Goal: Task Accomplishment & Management: Complete application form

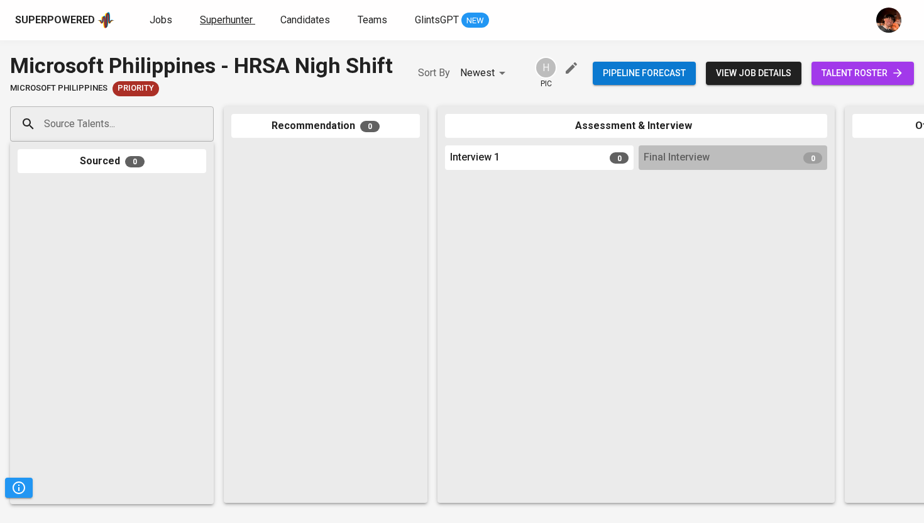
click at [228, 25] on span "Superhunter" at bounding box center [226, 20] width 53 height 12
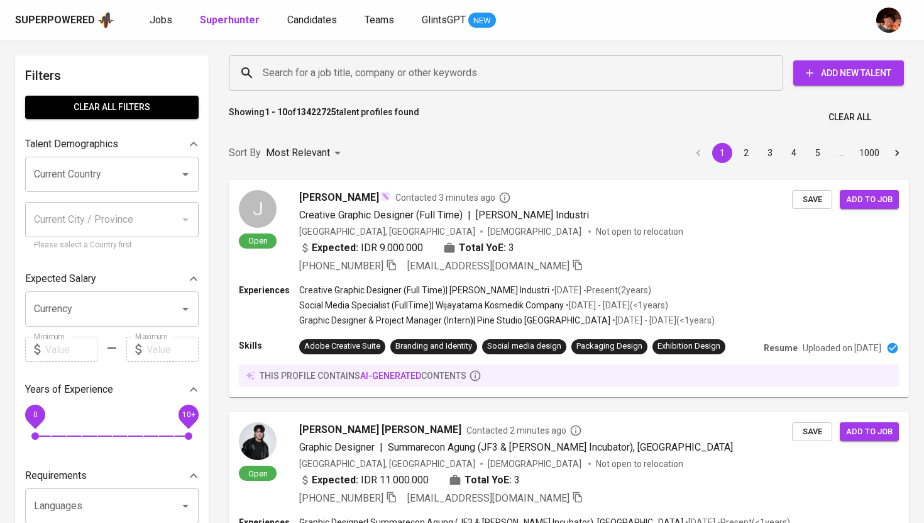
click at [324, 62] on input "Search for a job title, company or other keywords" at bounding box center [509, 73] width 499 height 24
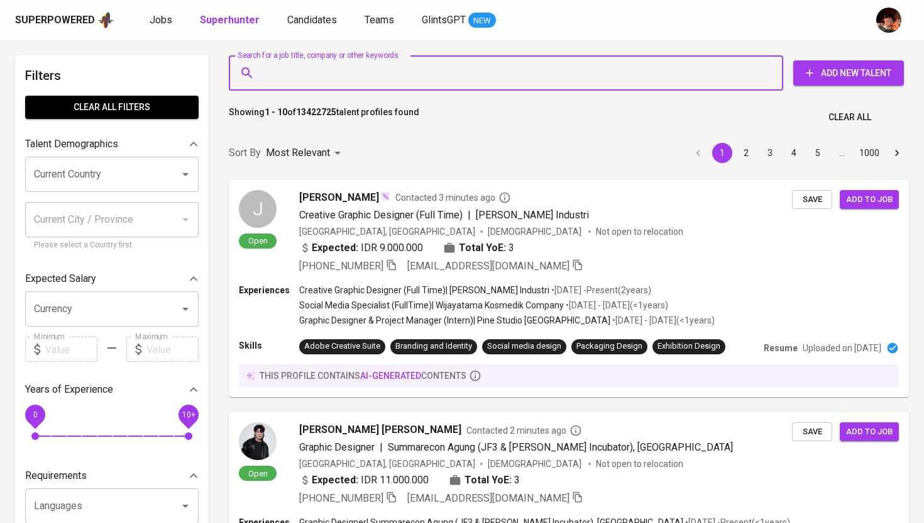
paste input "[EMAIL_ADDRESS][DOMAIN_NAME]"
type input "[EMAIL_ADDRESS][DOMAIN_NAME]"
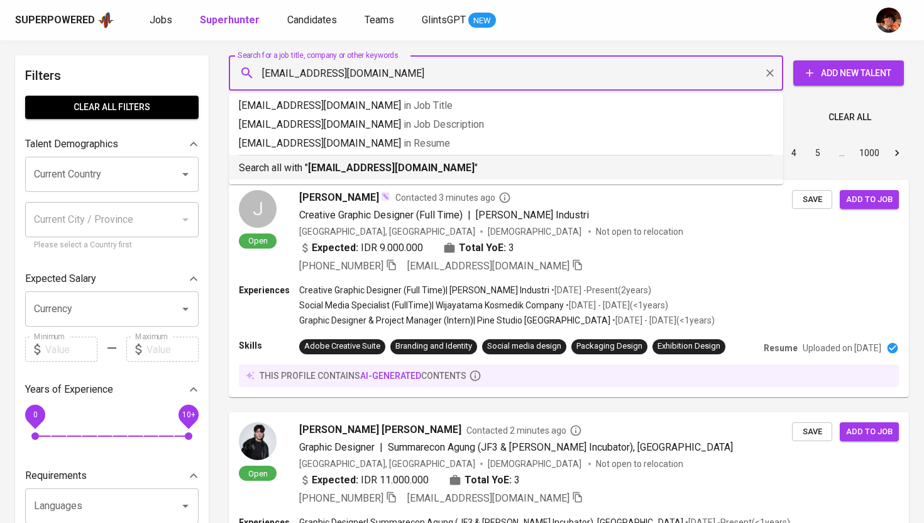
click at [326, 171] on b "[EMAIL_ADDRESS][DOMAIN_NAME]" at bounding box center [391, 168] width 167 height 12
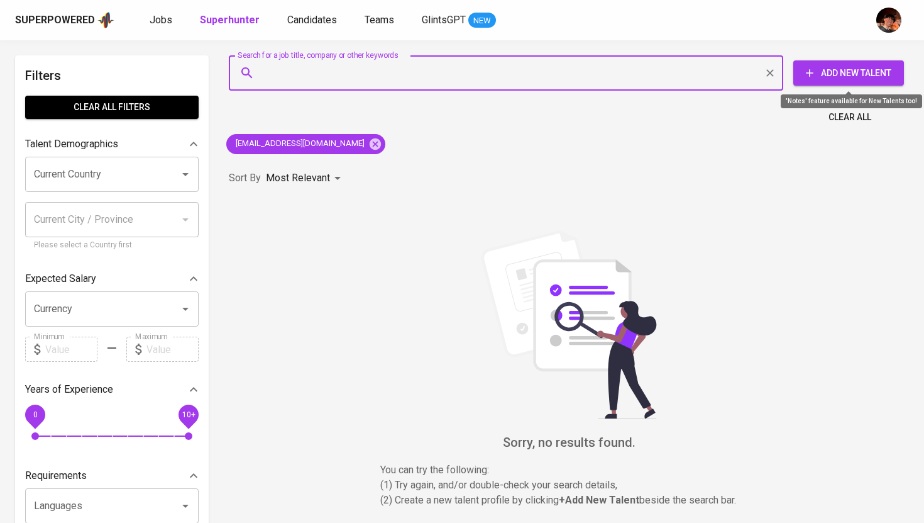
click at [840, 78] on span "Add New Talent" at bounding box center [849, 73] width 91 height 16
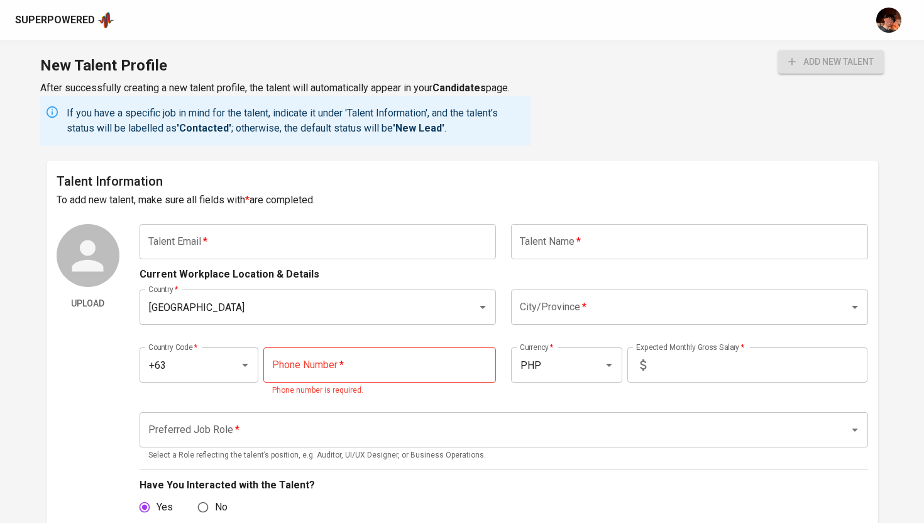
click at [344, 247] on input "text" at bounding box center [318, 241] width 357 height 35
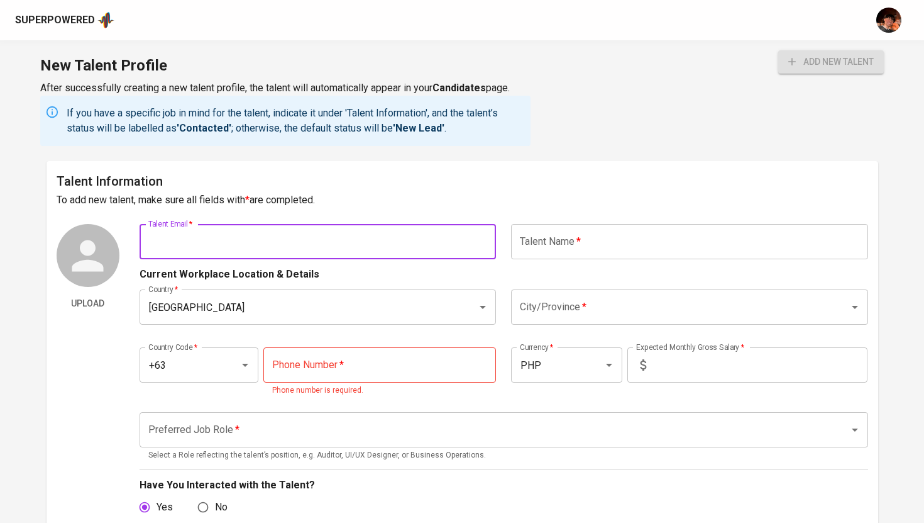
paste input "[EMAIL_ADDRESS][DOMAIN_NAME]"
type input "[EMAIL_ADDRESS][DOMAIN_NAME]"
click at [612, 244] on input "text" at bounding box center [689, 241] width 357 height 35
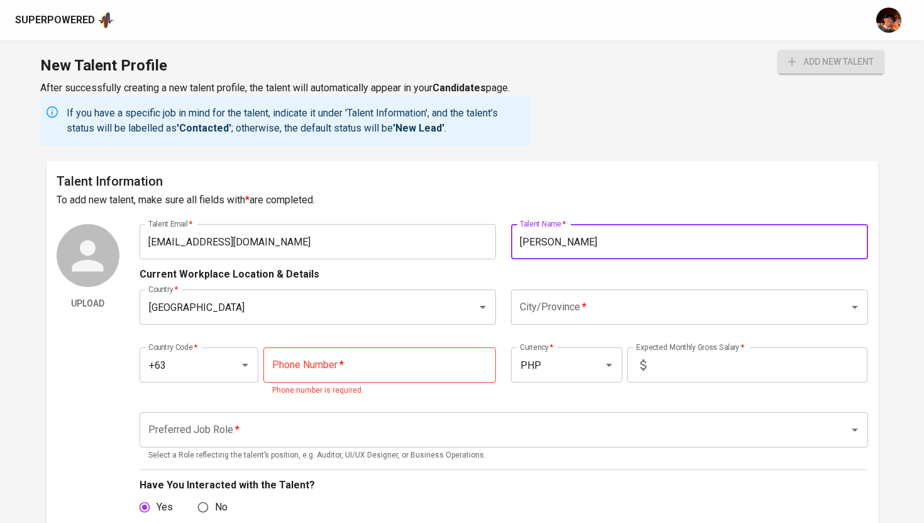
type input "Elma Borja"
click at [563, 313] on input "City/Province   *" at bounding box center [672, 307] width 311 height 24
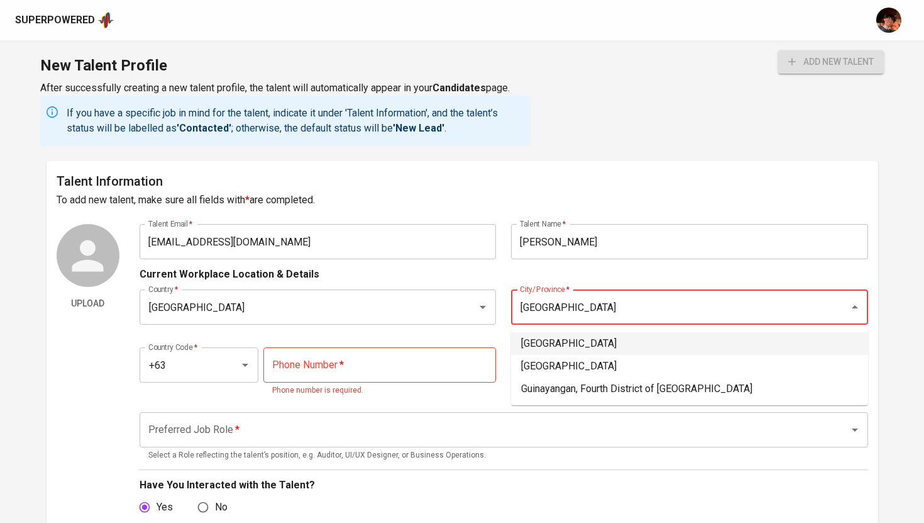
click at [569, 347] on li "Quezon City" at bounding box center [689, 343] width 357 height 23
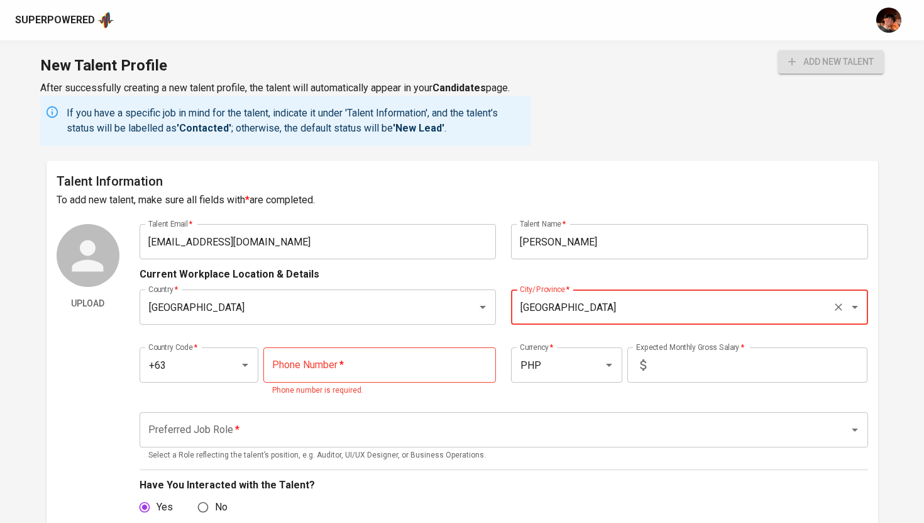
type input "Quezon City"
click at [345, 373] on input "tel" at bounding box center [379, 364] width 233 height 35
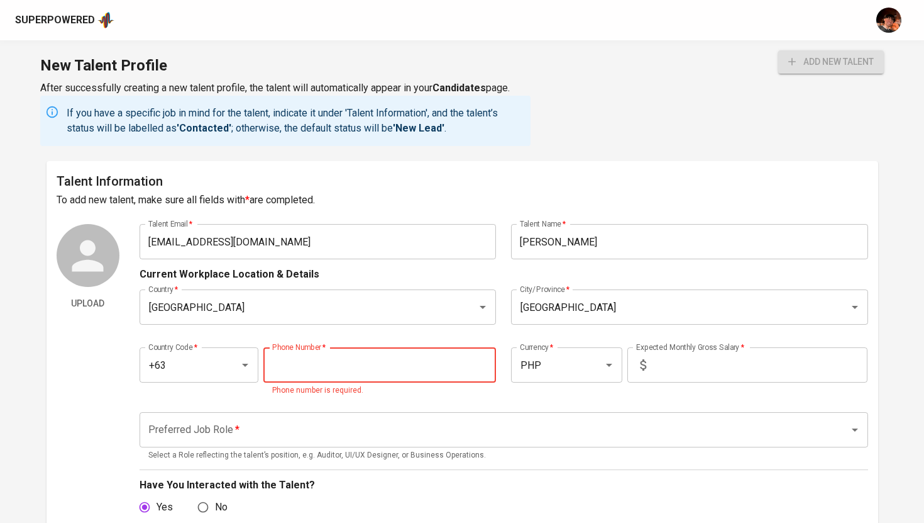
click at [309, 369] on input "tel" at bounding box center [379, 364] width 233 height 35
paste input "926-746-5636"
type input "926-746-5636"
click at [714, 375] on input "text" at bounding box center [759, 364] width 216 height 35
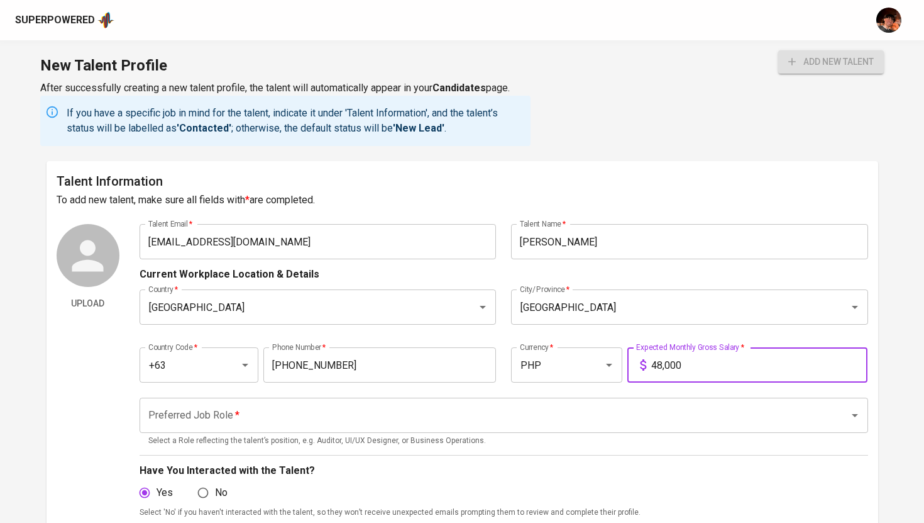
type input "48,000"
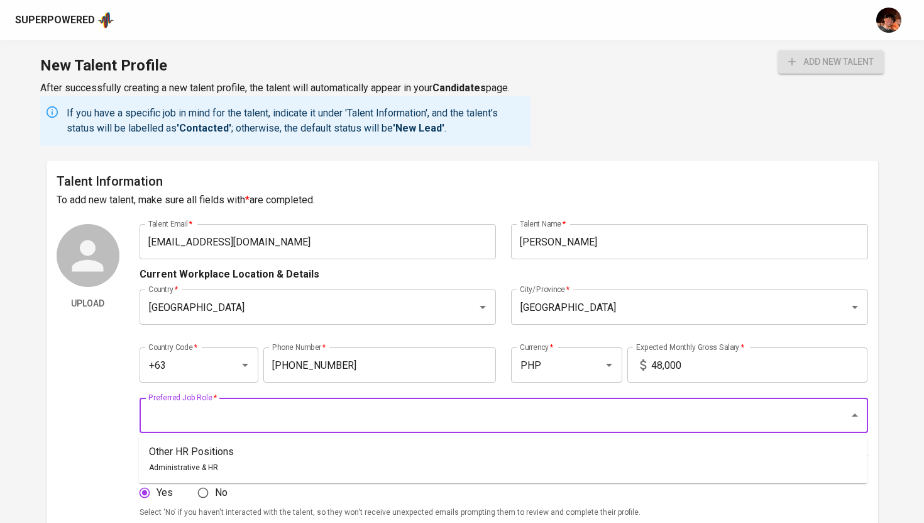
click at [607, 425] on input "Preferred Job Role   *" at bounding box center [486, 415] width 682 height 24
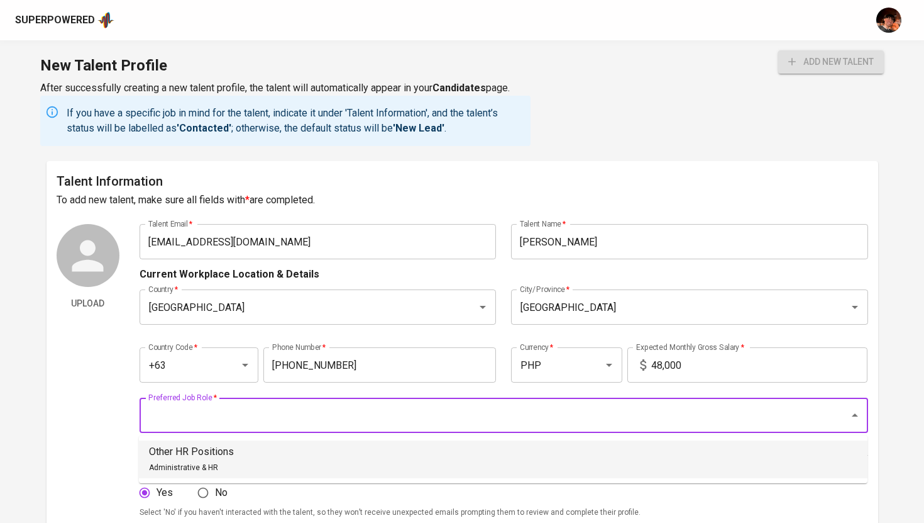
click at [582, 457] on li "Other HR Positions Administrative & HR" at bounding box center [503, 459] width 729 height 38
type input "Other HR Positions"
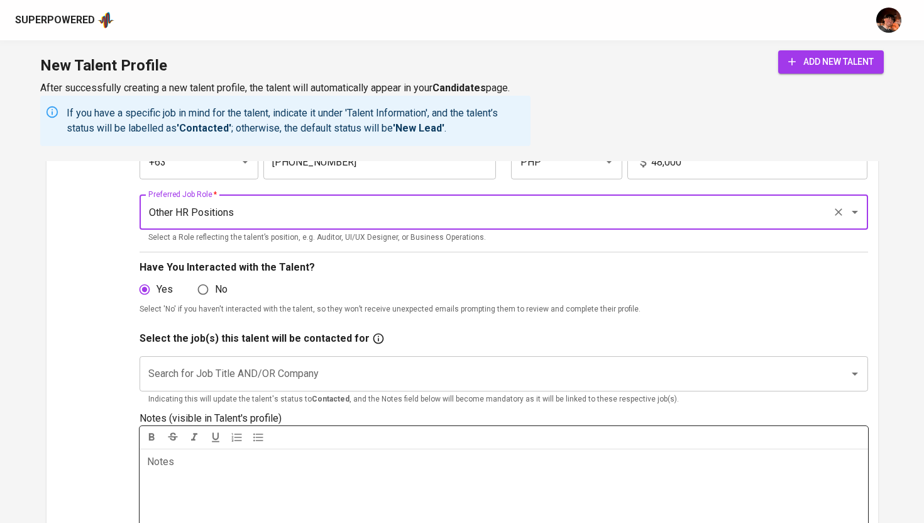
scroll to position [215, 0]
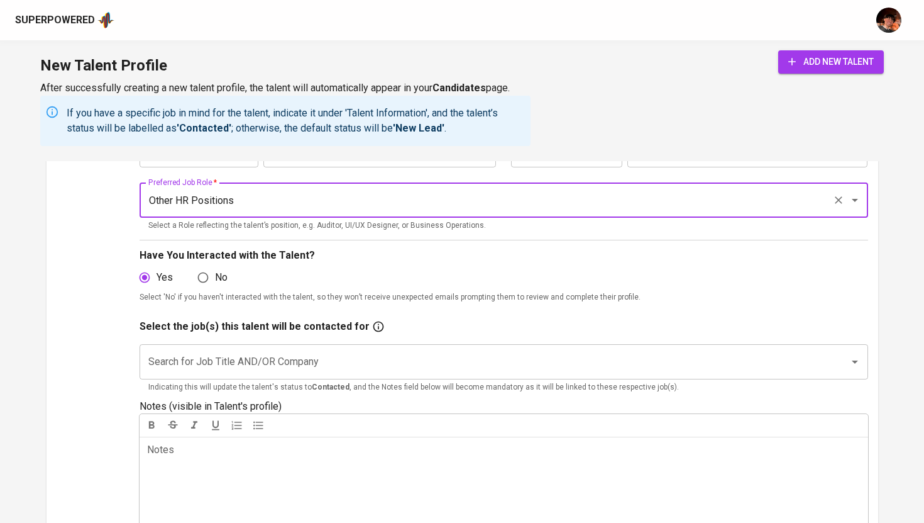
click at [501, 365] on input "Search for Job Title AND/OR Company" at bounding box center [486, 362] width 682 height 24
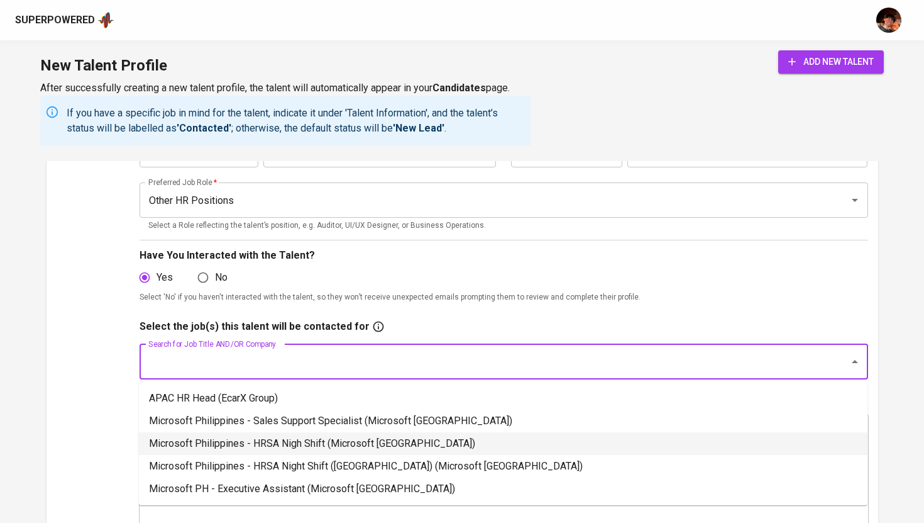
click at [400, 450] on li "Microsoft Philippines - HRSA Nigh Shift (Microsoft Philippines)" at bounding box center [503, 443] width 729 height 23
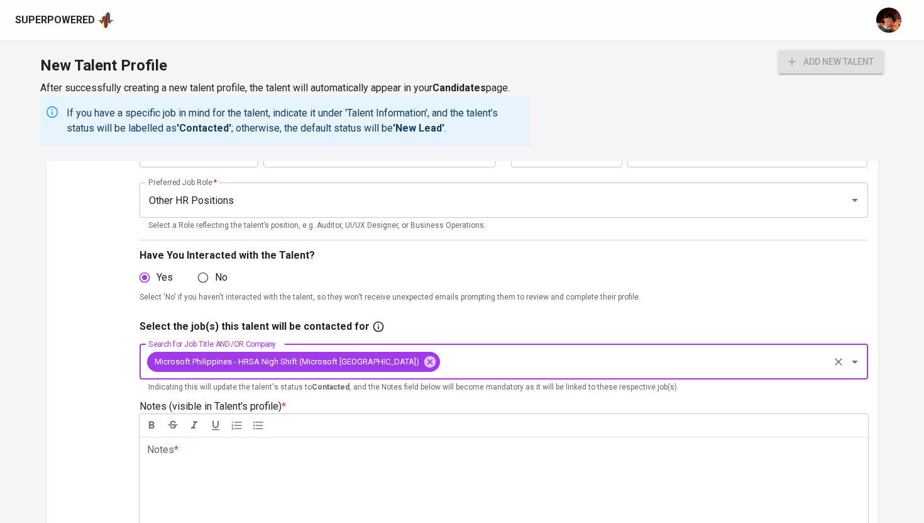
click at [384, 467] on div "Notes * ﻿" at bounding box center [504, 481] width 729 height 91
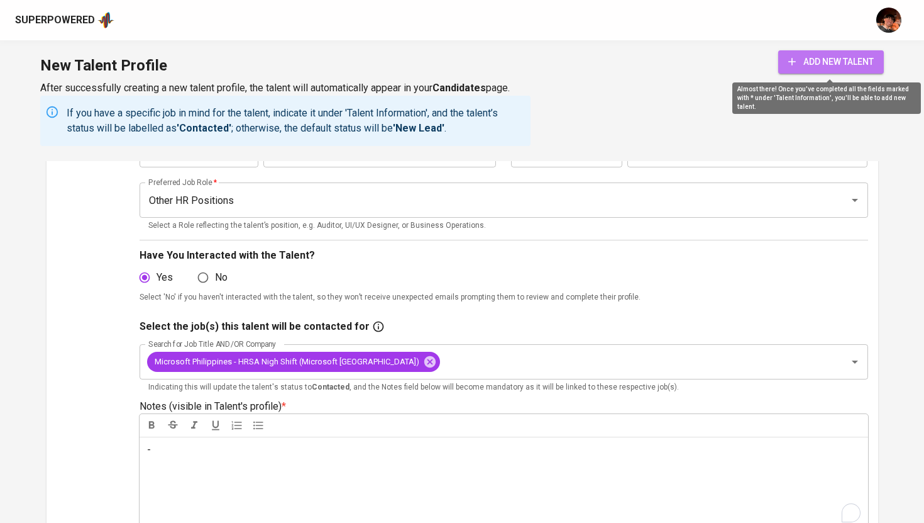
click at [856, 62] on span "add new talent" at bounding box center [832, 62] width 86 height 16
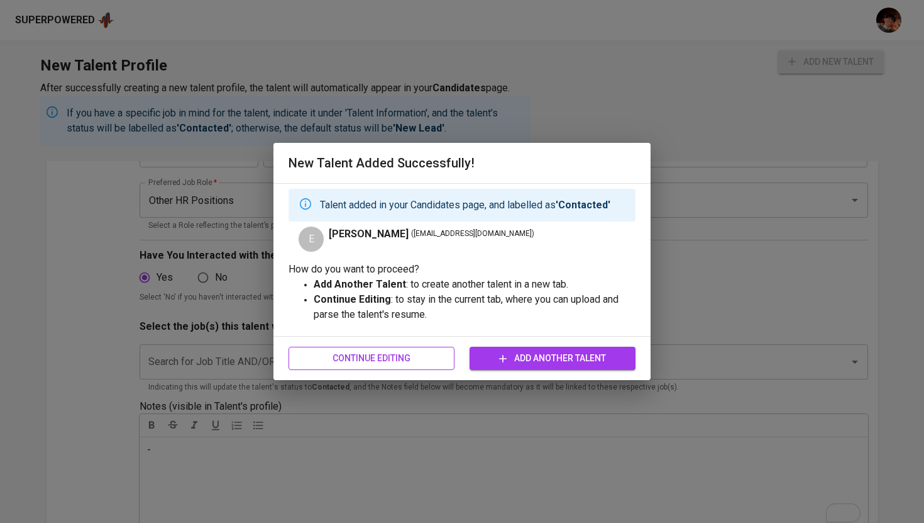
click at [425, 357] on span "Continue Editing" at bounding box center [372, 358] width 146 height 16
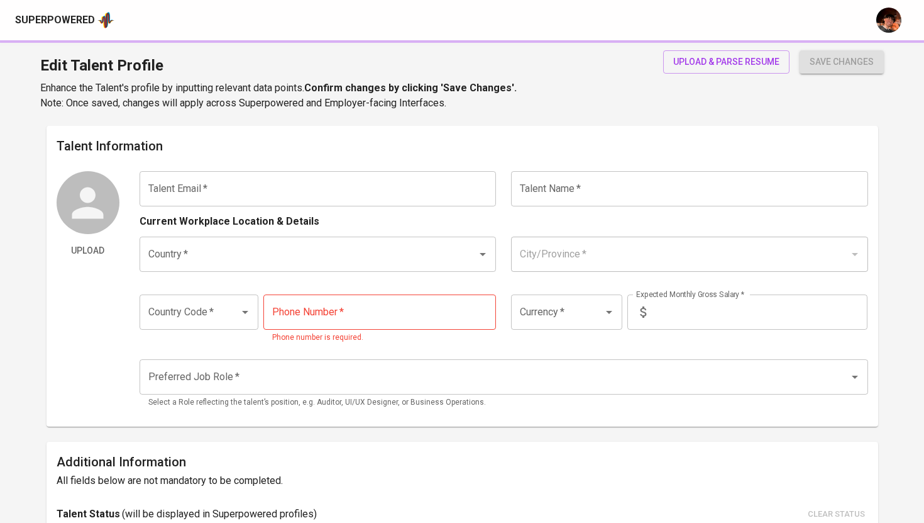
type input "elmajrob@gmail.com"
type input "Elma Borja"
type input "[GEOGRAPHIC_DATA]"
type input "Quezon City"
type input "+63"
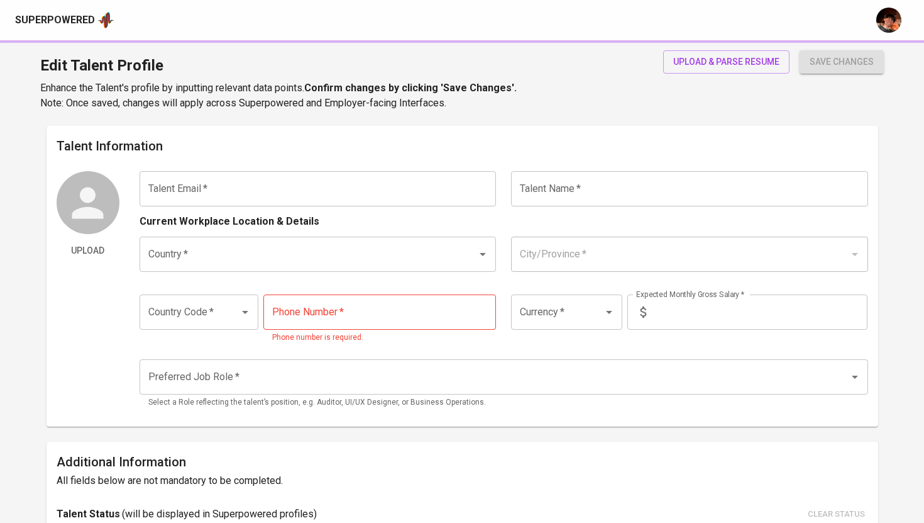
type input "926-746-5636"
type input "PHP"
type input "48,000"
type input "Other HR Positions"
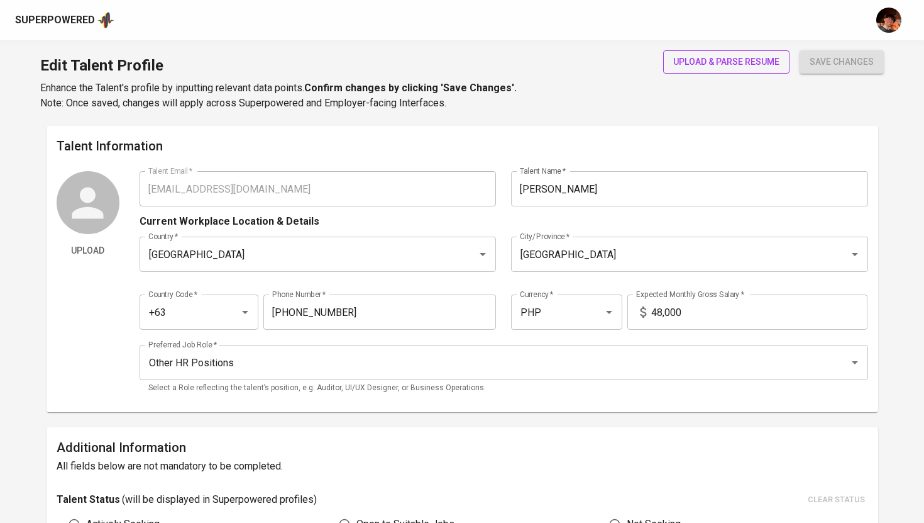
click at [754, 56] on span "upload & parse resume" at bounding box center [726, 62] width 106 height 16
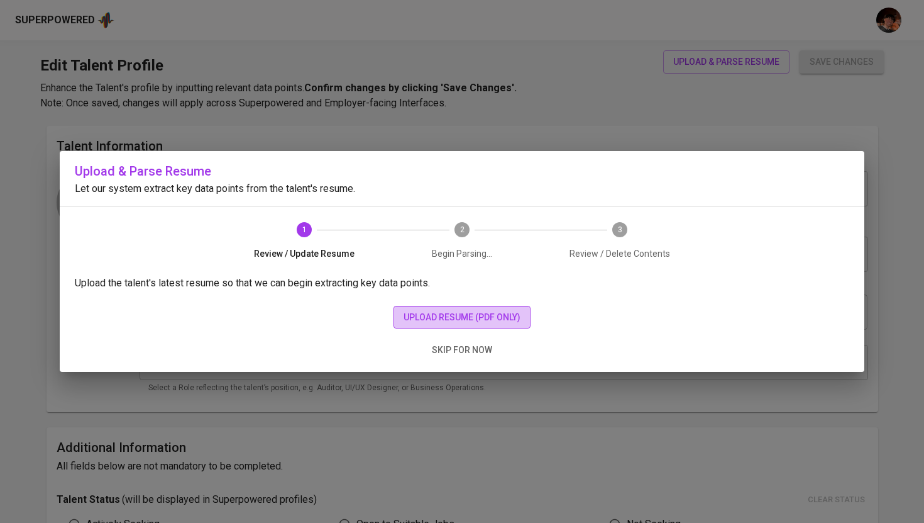
click at [508, 317] on span "upload resume (pdf only)" at bounding box center [462, 317] width 117 height 16
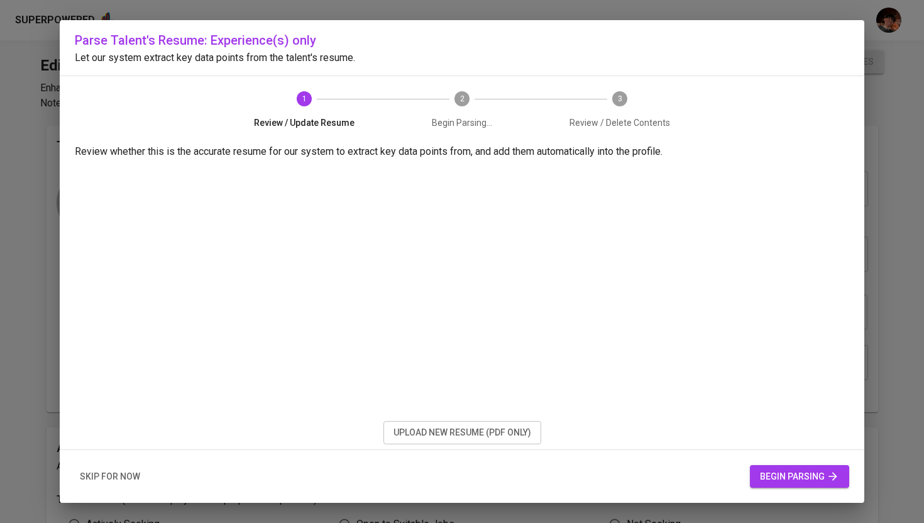
click at [775, 471] on span "begin parsing" at bounding box center [799, 476] width 79 height 16
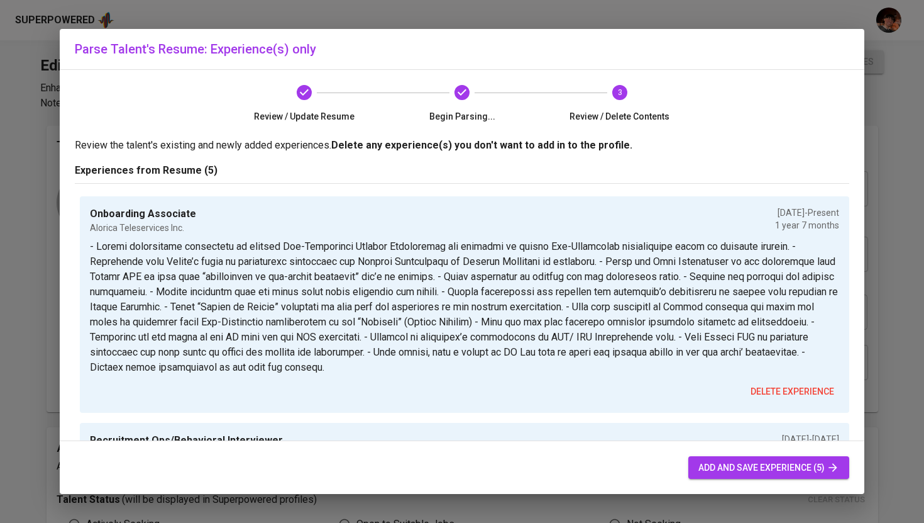
click at [751, 471] on span "add and save experience (5)" at bounding box center [769, 468] width 141 height 16
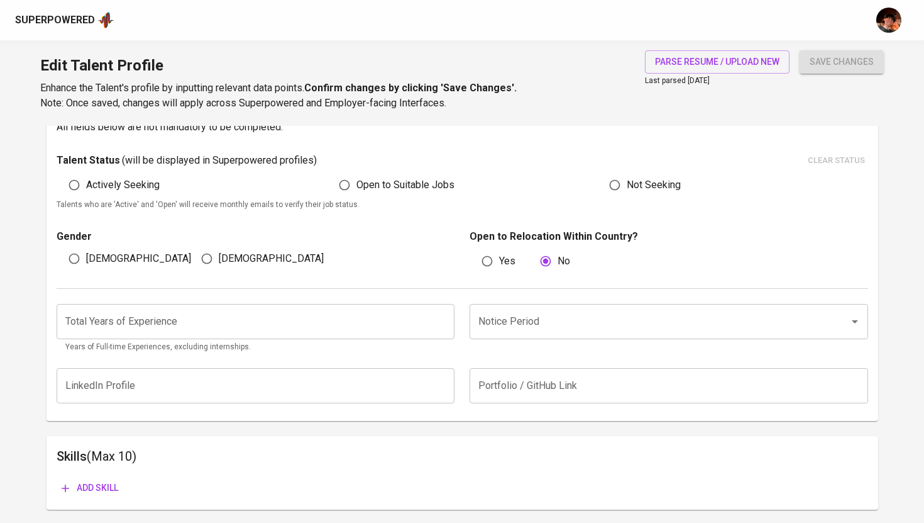
scroll to position [340, 0]
click at [411, 324] on input "number" at bounding box center [256, 319] width 399 height 35
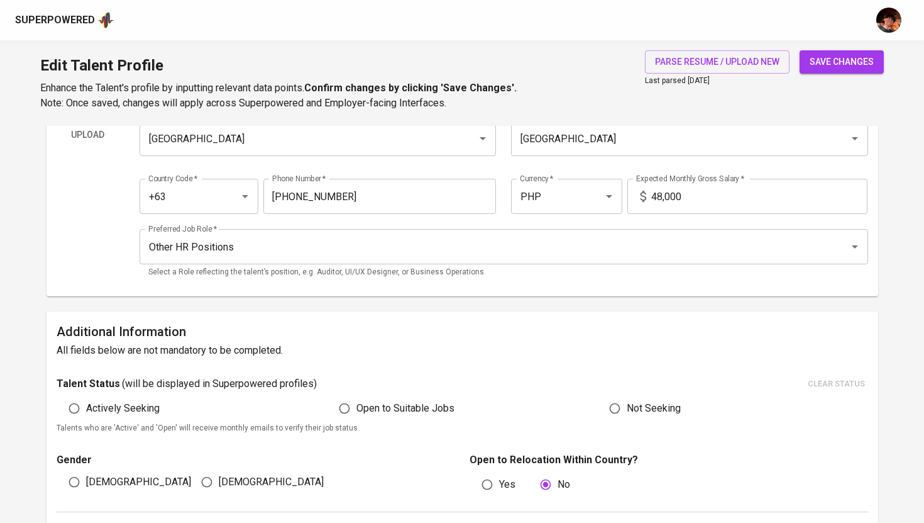
scroll to position [114, 0]
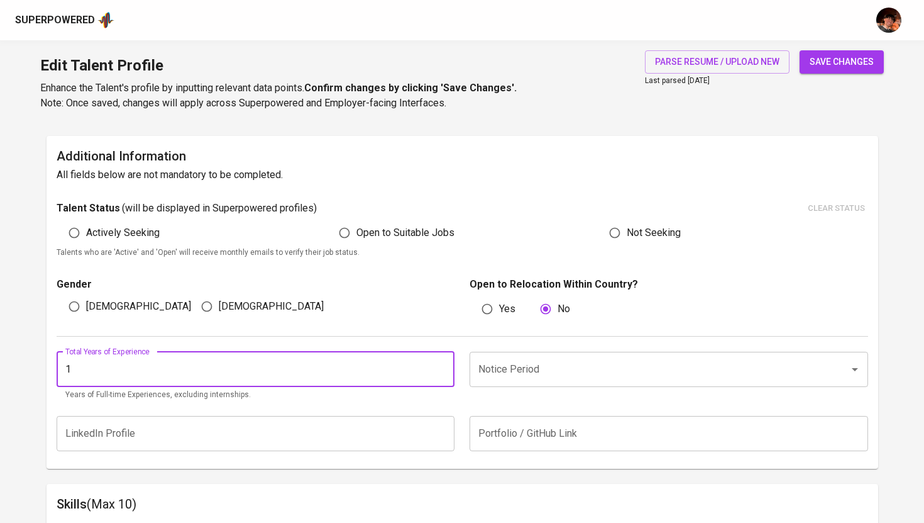
type input "0"
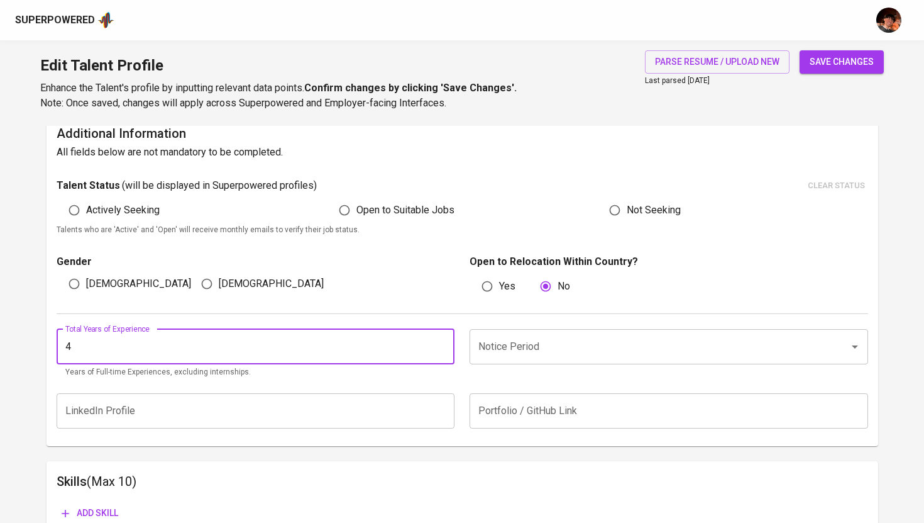
type input "4"
click at [504, 356] on input "Notice Period" at bounding box center [651, 347] width 352 height 24
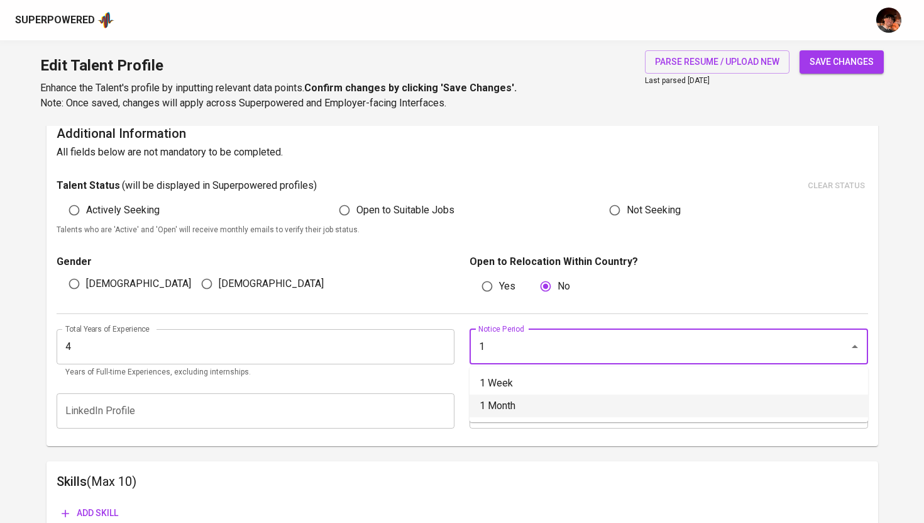
click at [501, 407] on li "1 Month" at bounding box center [669, 405] width 399 height 23
type input "1 Month"
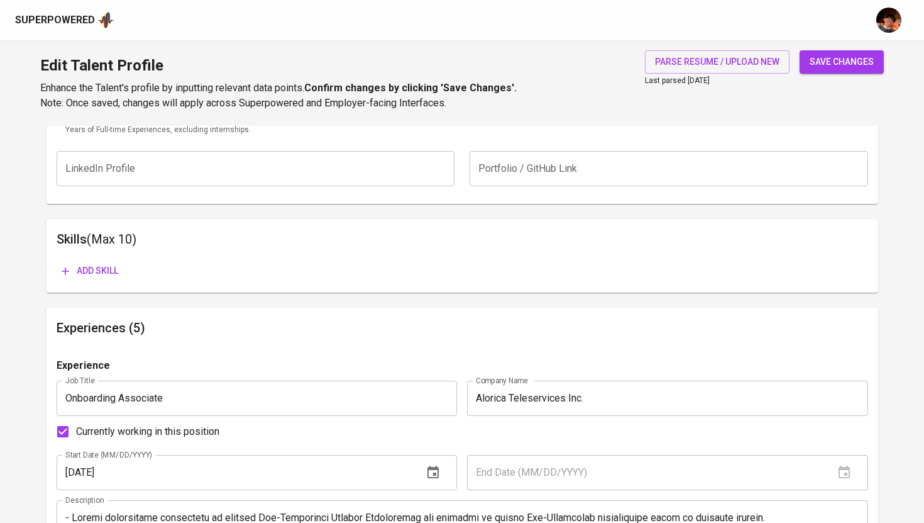
scroll to position [167, 0]
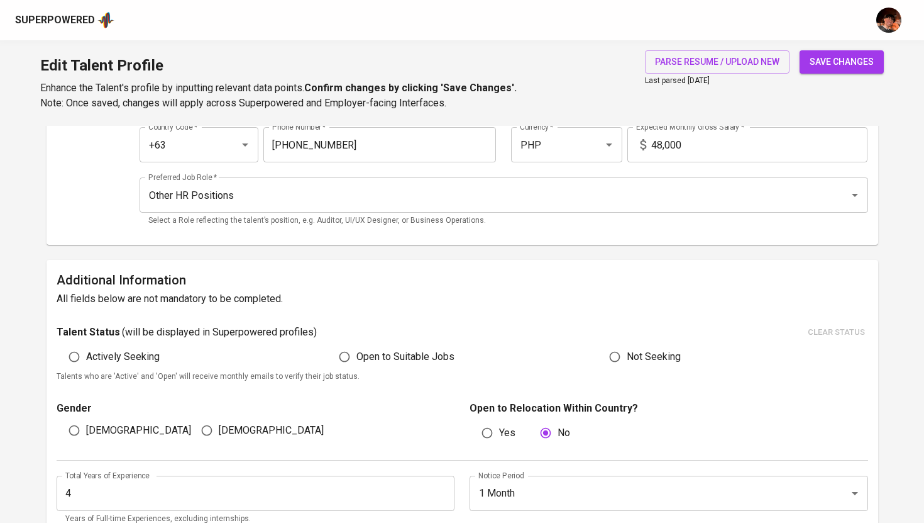
click at [849, 56] on span "save changes" at bounding box center [842, 62] width 64 height 16
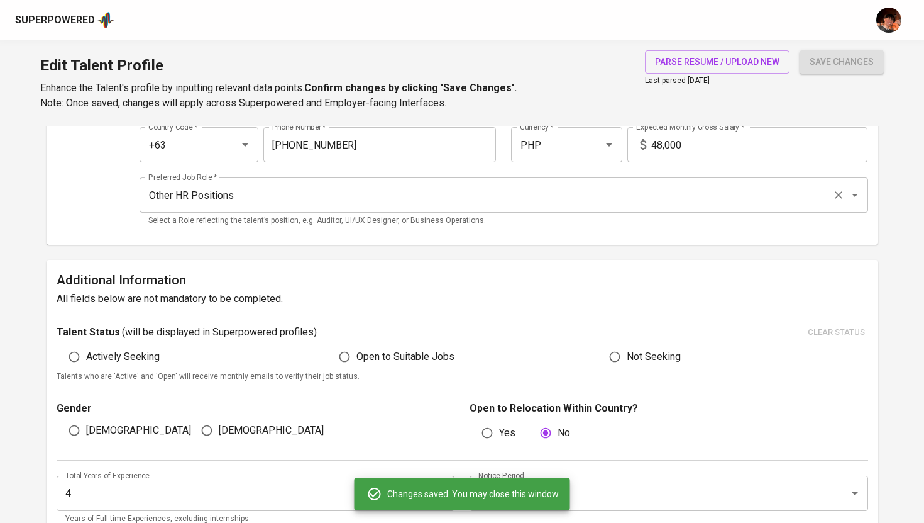
scroll to position [0, 0]
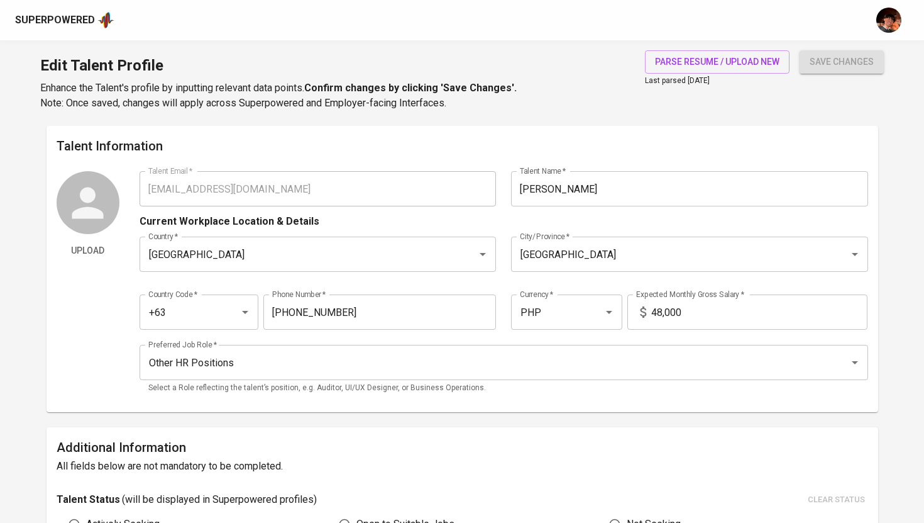
click at [69, 28] on div "Superpowered" at bounding box center [64, 20] width 99 height 19
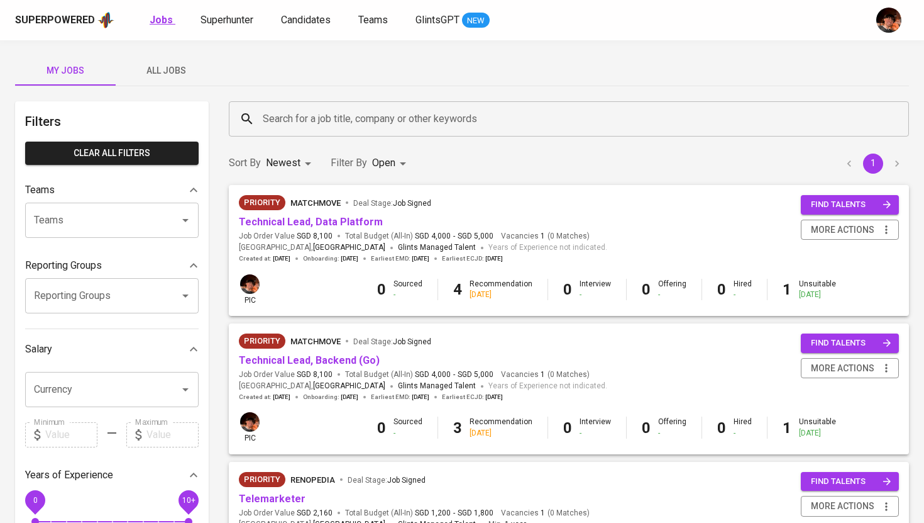
click at [162, 28] on link "Jobs" at bounding box center [163, 21] width 26 height 16
type input "OPEN"
click at [221, 23] on span "Superhunter" at bounding box center [227, 20] width 53 height 12
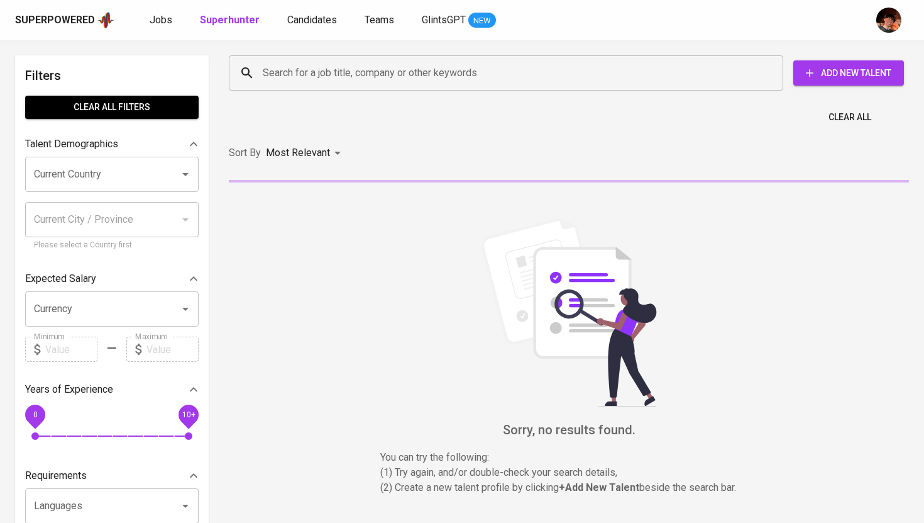
click at [306, 72] on input "Search for a job title, company or other keywords" at bounding box center [509, 73] width 499 height 24
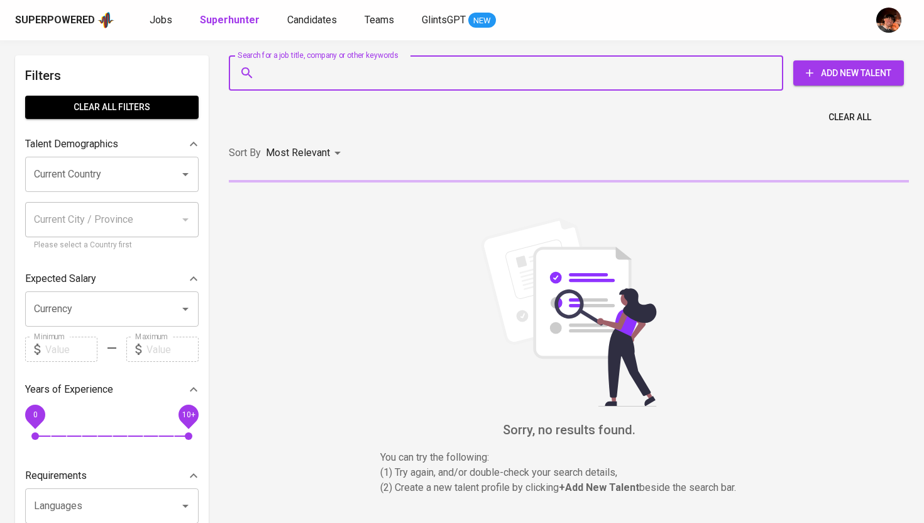
paste input "elmajrob@gmail.com"
type input "elmajrob@gmail.com"
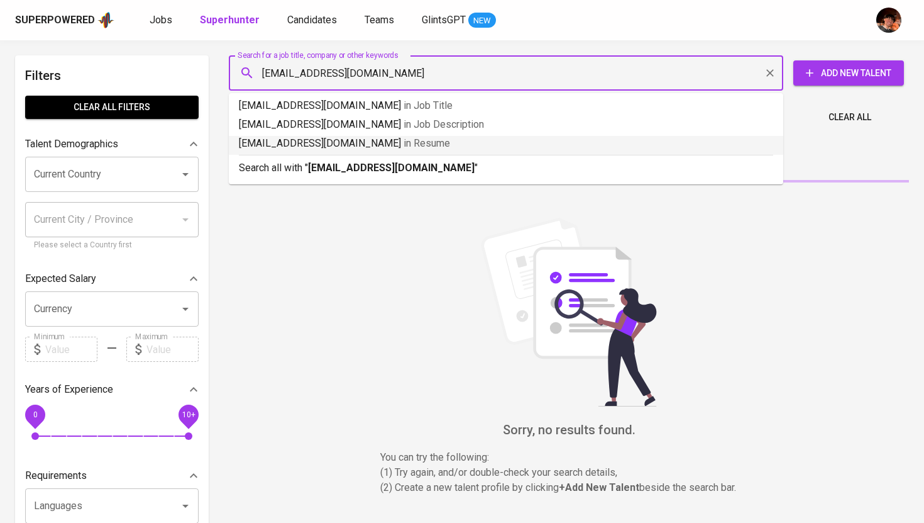
click at [344, 159] on div "Search all with " elmajrob@gmail.com "" at bounding box center [506, 165] width 535 height 21
click at [346, 165] on div "Sort By Most Relevant MOST_RELEVANT" at bounding box center [568, 153] width 695 height 38
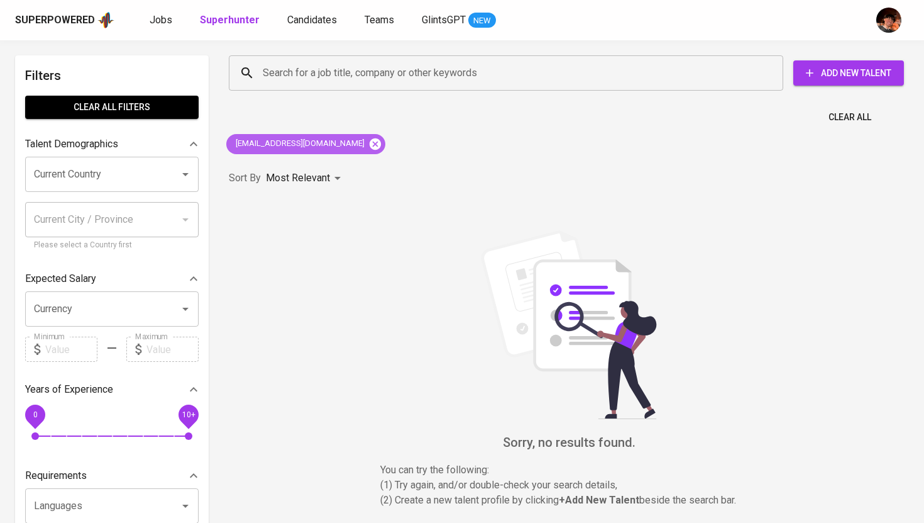
click at [370, 142] on icon at bounding box center [375, 143] width 11 height 11
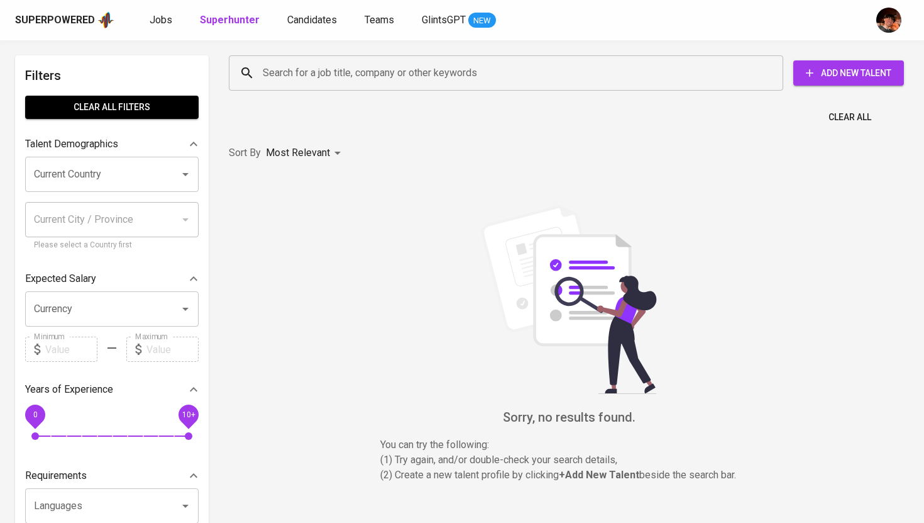
click at [325, 75] on input "Search for a job title, company or other keywords" at bounding box center [509, 73] width 499 height 24
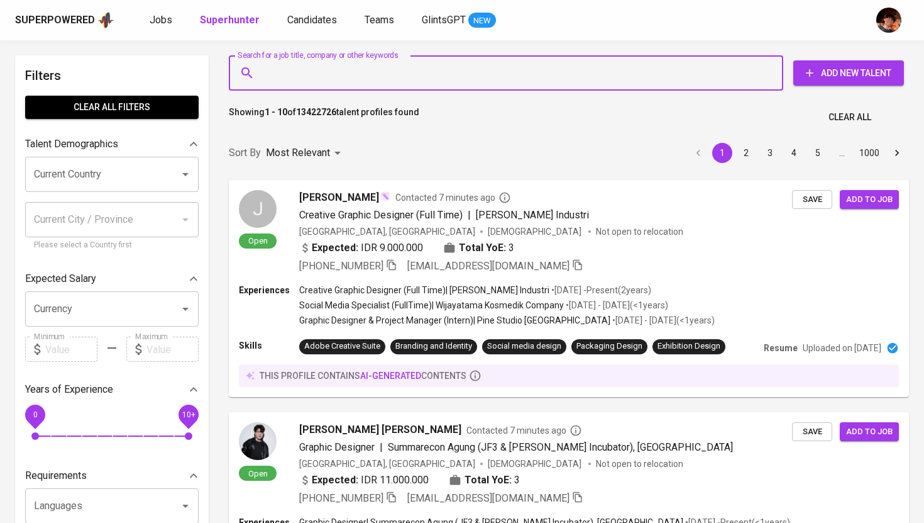
paste input "elmajrob@gmail.com"
type input "elmajrob@gmail.com"
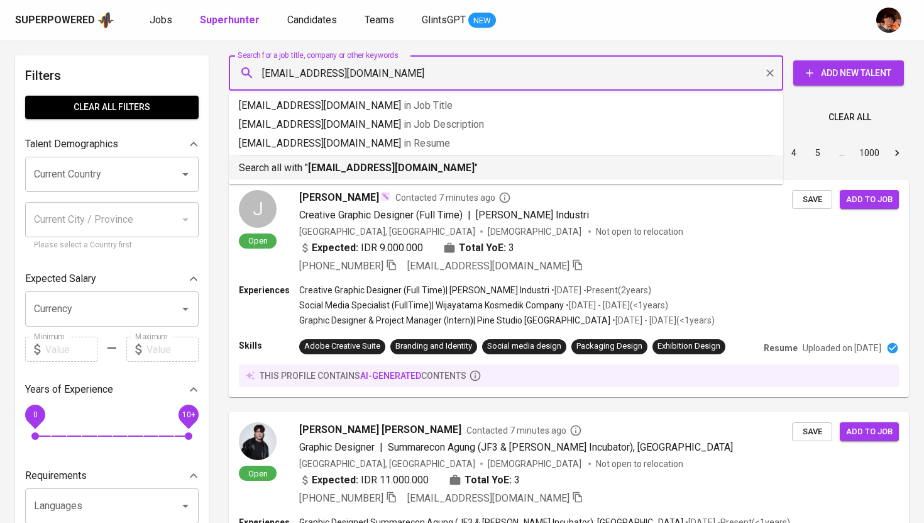
click at [356, 169] on b "elmajrob@gmail.com" at bounding box center [391, 168] width 167 height 12
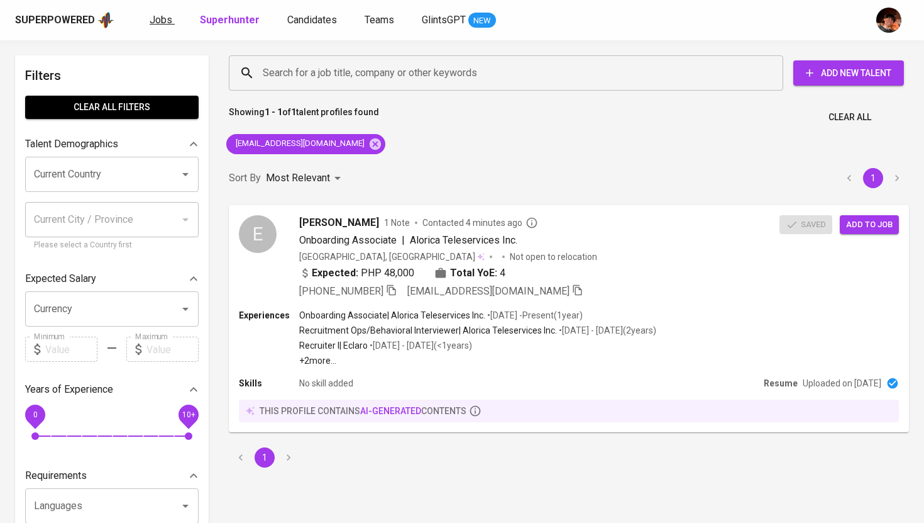
click at [170, 25] on link "Jobs" at bounding box center [162, 21] width 25 height 16
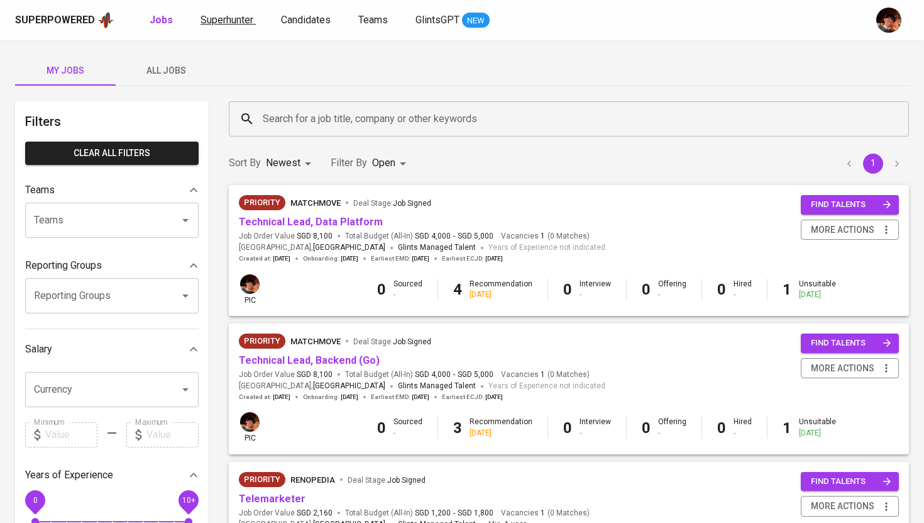
click at [223, 20] on span "Superhunter" at bounding box center [227, 20] width 53 height 12
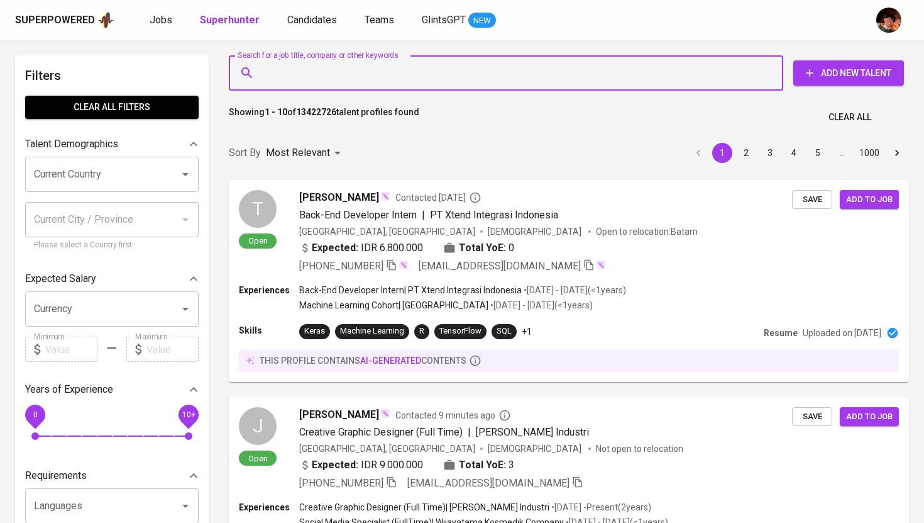
click at [308, 73] on input "Search for a job title, company or other keywords" at bounding box center [509, 73] width 499 height 24
paste input "[EMAIL_ADDRESS][DOMAIN_NAME]"
type input "[EMAIL_ADDRESS][DOMAIN_NAME]"
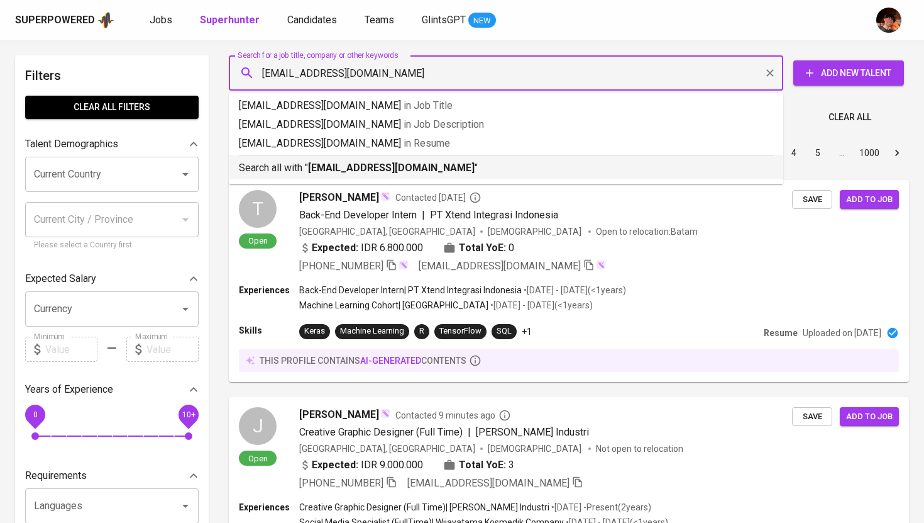
click at [323, 163] on b "[EMAIL_ADDRESS][DOMAIN_NAME]" at bounding box center [391, 168] width 167 height 12
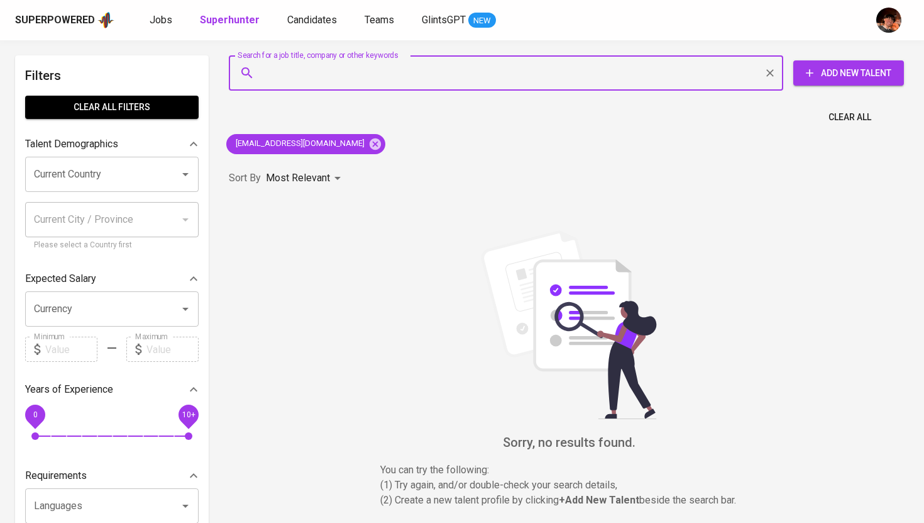
click at [877, 72] on span "Add New Talent" at bounding box center [849, 73] width 91 height 16
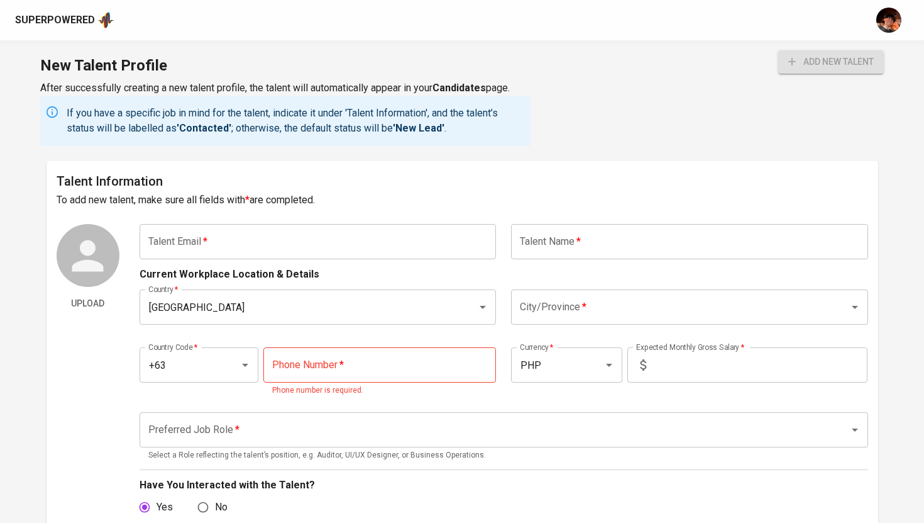
click at [429, 231] on input "text" at bounding box center [318, 241] width 357 height 35
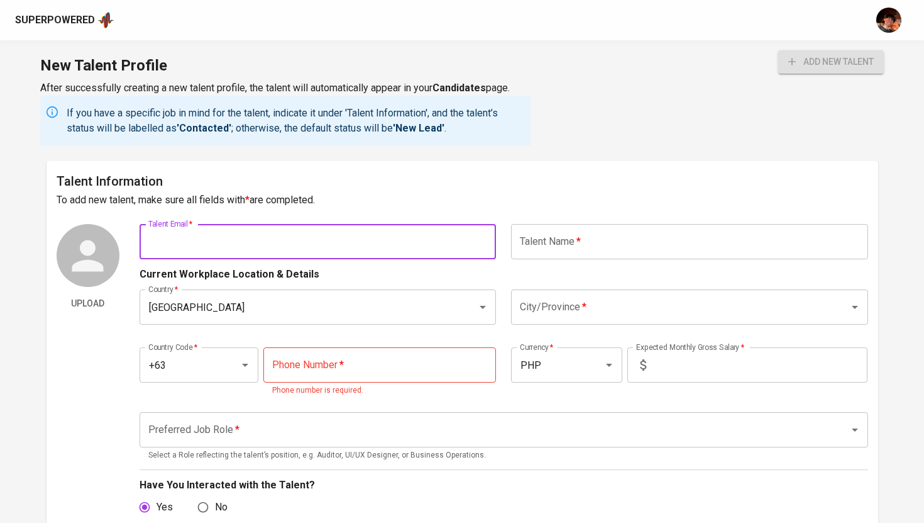
paste input "[EMAIL_ADDRESS][DOMAIN_NAME]"
type input "[EMAIL_ADDRESS][DOMAIN_NAME]"
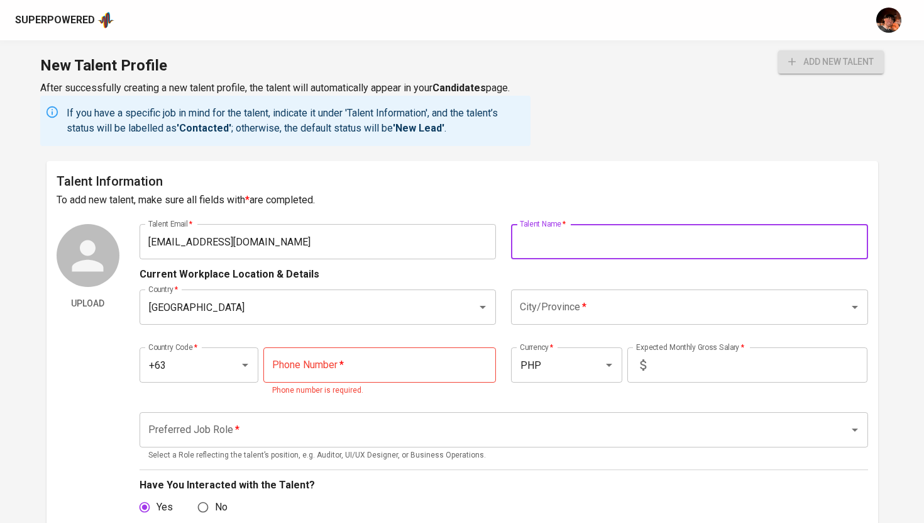
click at [557, 236] on input "text" at bounding box center [689, 241] width 357 height 35
type input "[PERSON_NAME]"
click at [563, 307] on input "City/Province   *" at bounding box center [672, 307] width 311 height 24
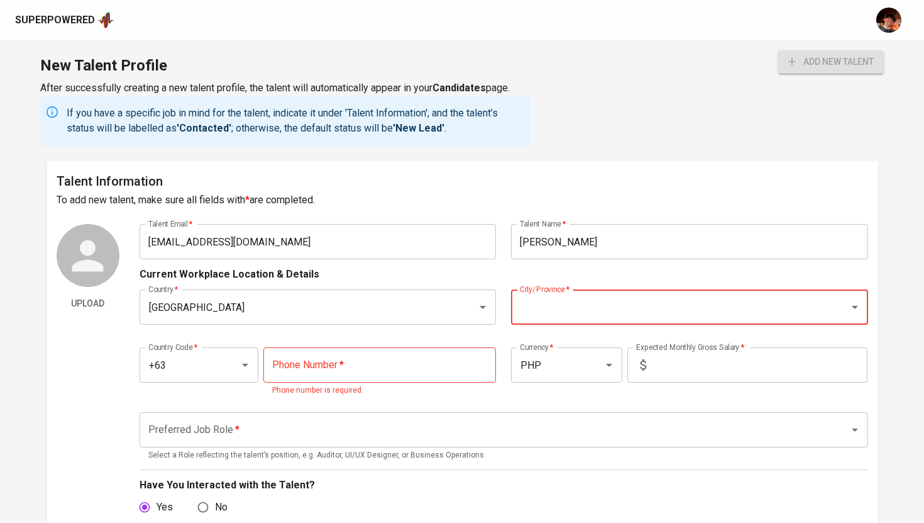
click at [540, 310] on input "City/Province   *" at bounding box center [672, 307] width 311 height 24
click at [565, 340] on li "Taguig" at bounding box center [689, 343] width 357 height 23
type input "Taguig"
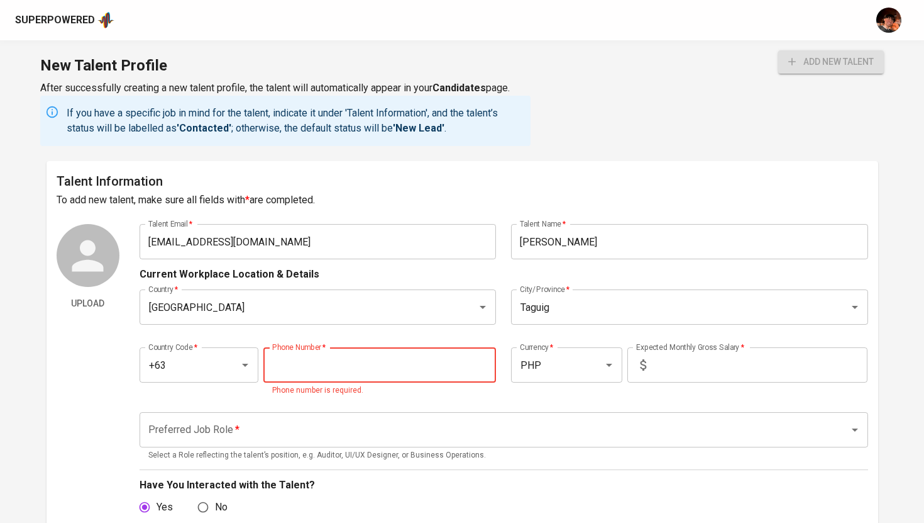
click at [348, 367] on input "tel" at bounding box center [379, 364] width 233 height 35
paste input "939-163-1795"
type input "939-163-1795"
click at [714, 374] on input "text" at bounding box center [759, 364] width 216 height 35
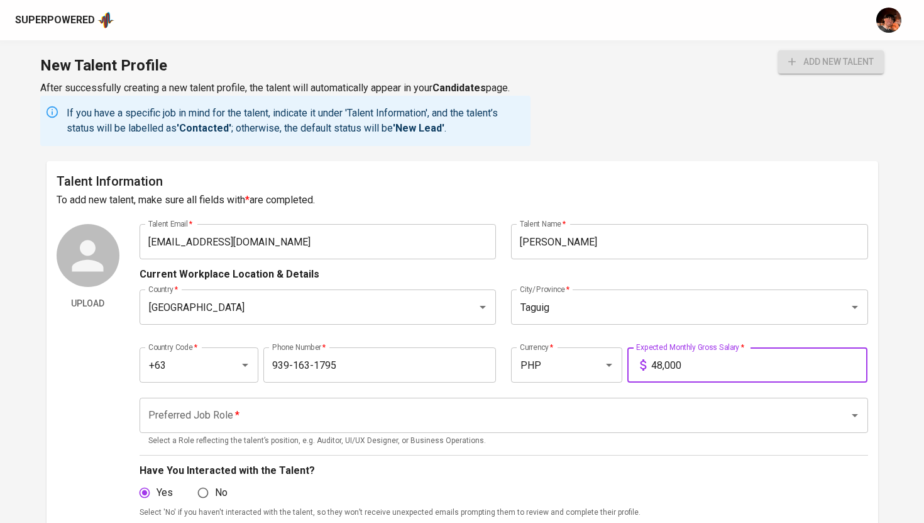
click at [667, 430] on div "Preferred Job Role *" at bounding box center [504, 414] width 729 height 35
type input "48,000"
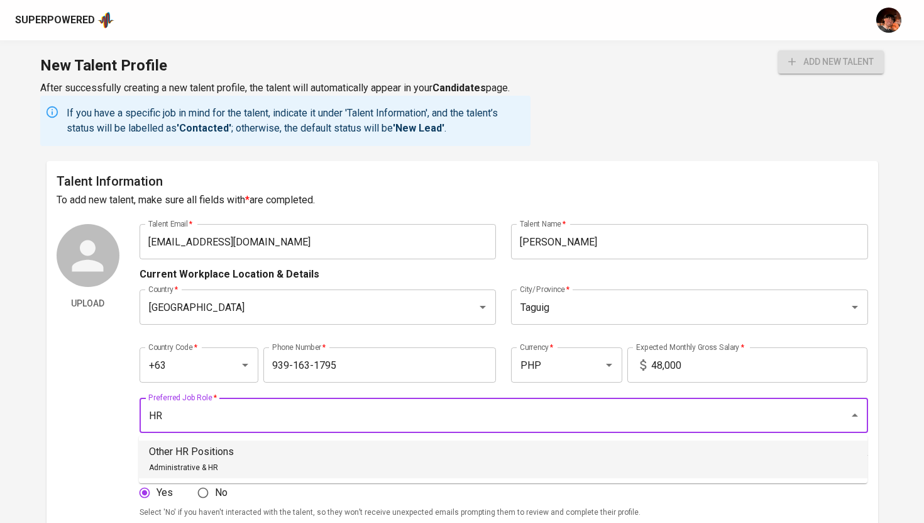
click at [651, 467] on li "Other HR Positions Administrative & HR" at bounding box center [503, 459] width 729 height 38
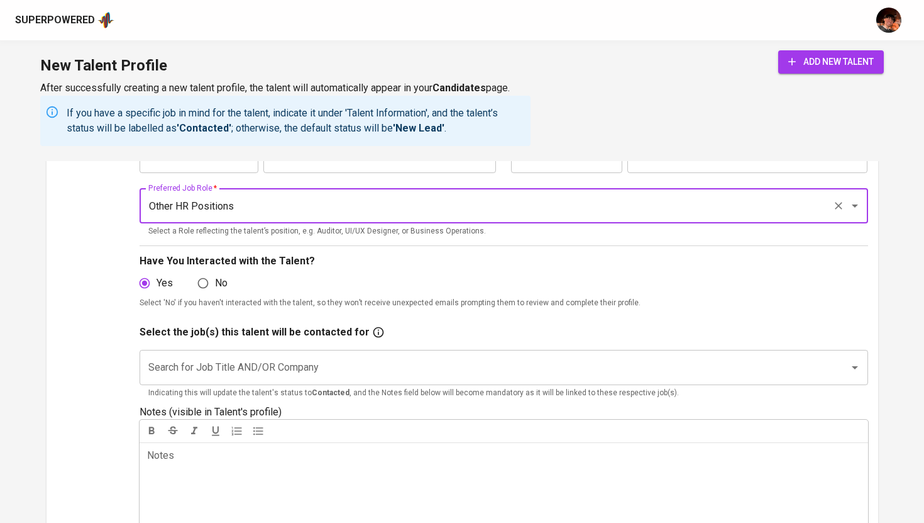
scroll to position [199, 0]
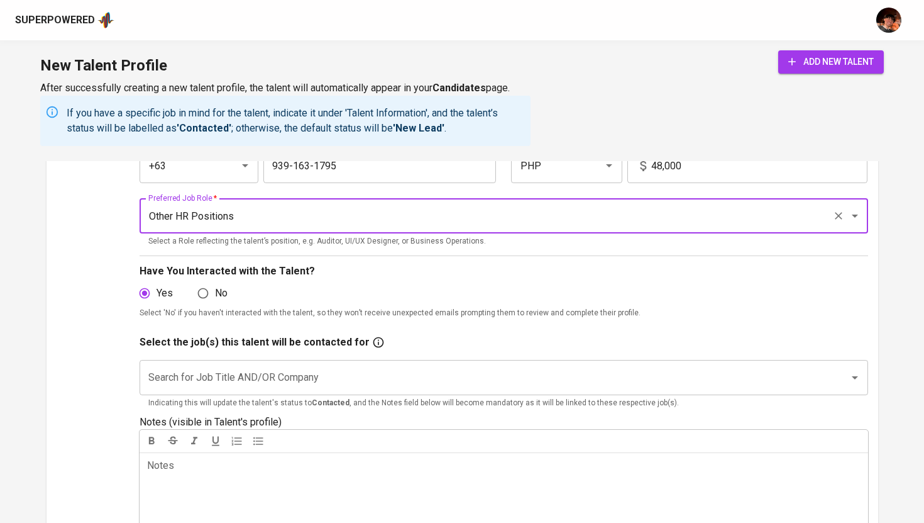
type input "Other HR Positions"
click at [318, 371] on input "Search for Job Title AND/OR Company" at bounding box center [486, 377] width 682 height 24
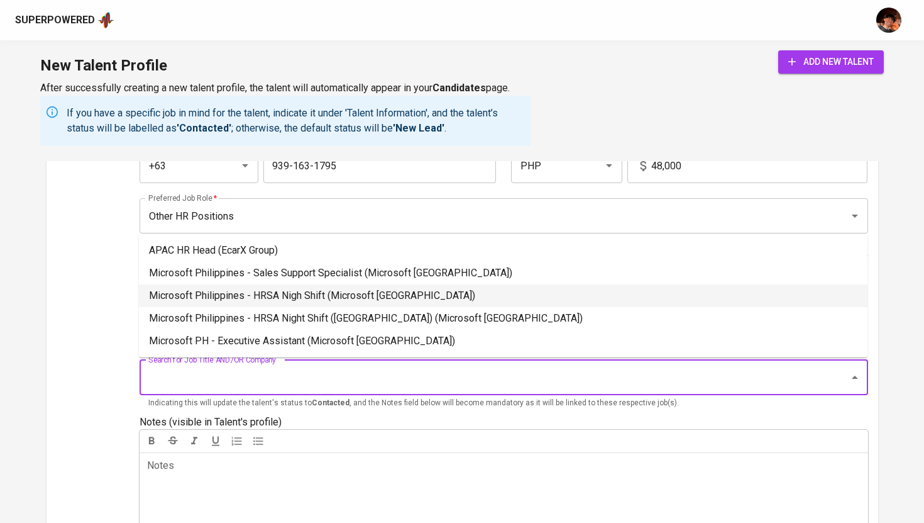
click at [380, 300] on li "Microsoft Philippines - HRSA Nigh Shift (Microsoft Philippines)" at bounding box center [503, 295] width 729 height 23
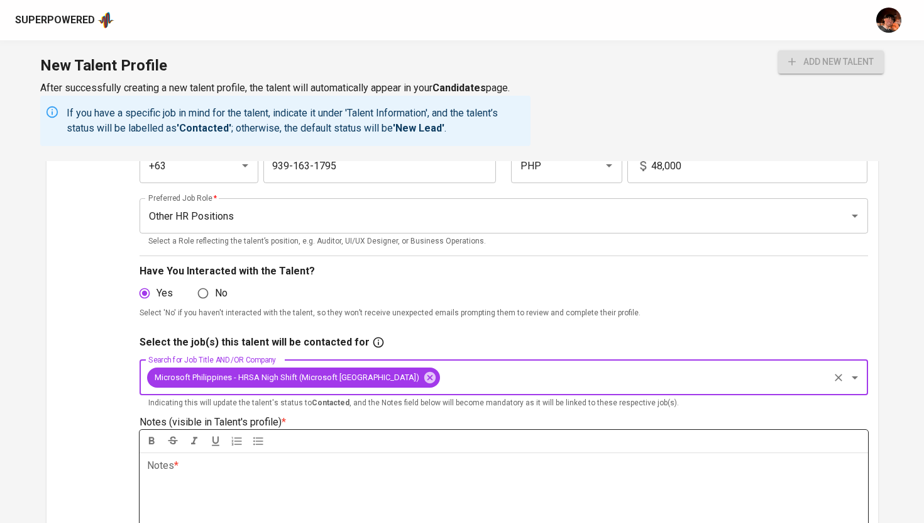
click at [352, 481] on div "Notes * ﻿" at bounding box center [504, 497] width 729 height 91
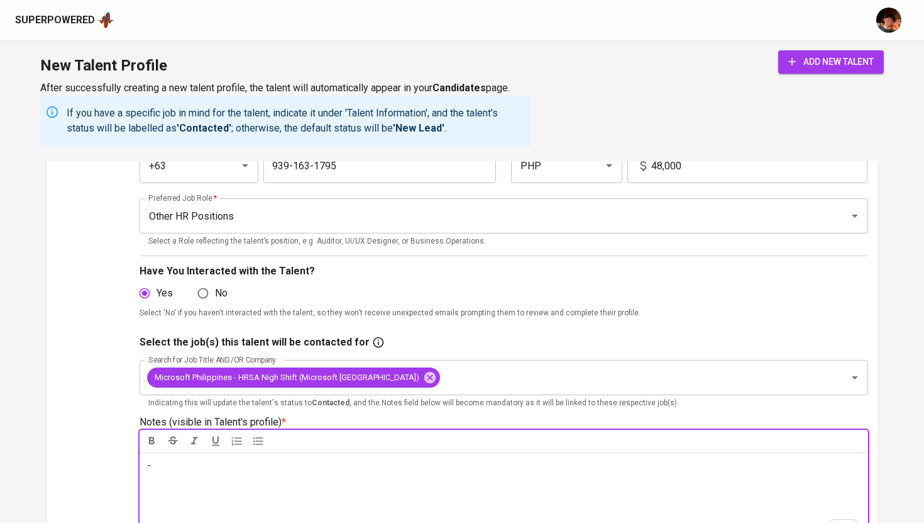
click at [814, 58] on span "add new talent" at bounding box center [832, 62] width 86 height 16
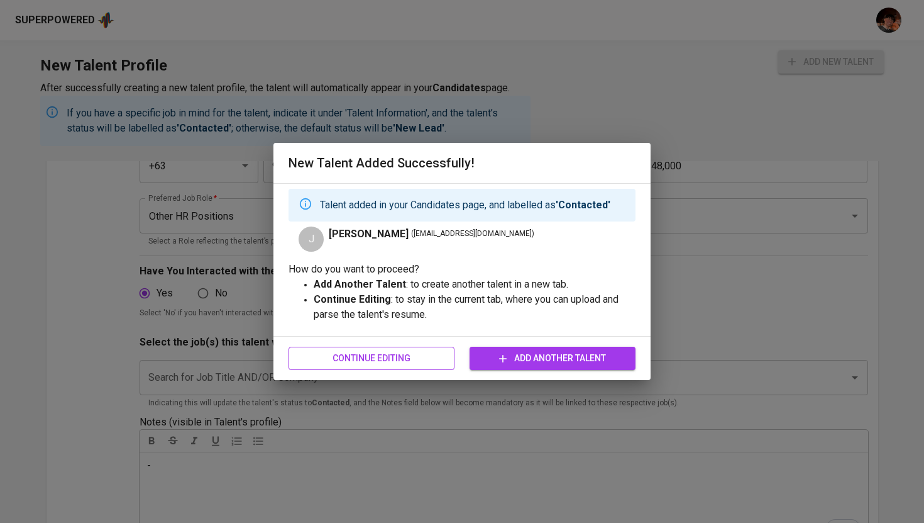
click at [358, 353] on span "Continue Editing" at bounding box center [372, 358] width 146 height 16
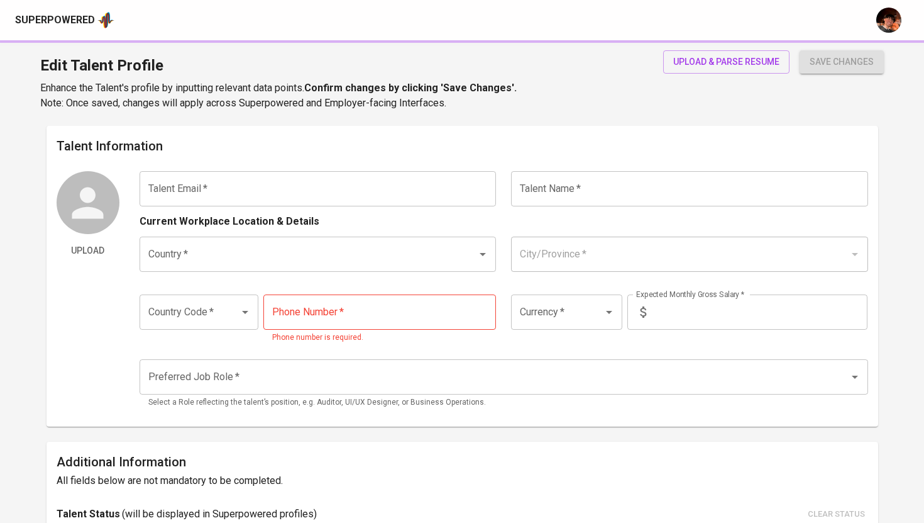
type input "[EMAIL_ADDRESS][DOMAIN_NAME]"
type input "[PERSON_NAME]"
type input "[GEOGRAPHIC_DATA]"
type input "Taguig"
type input "+63"
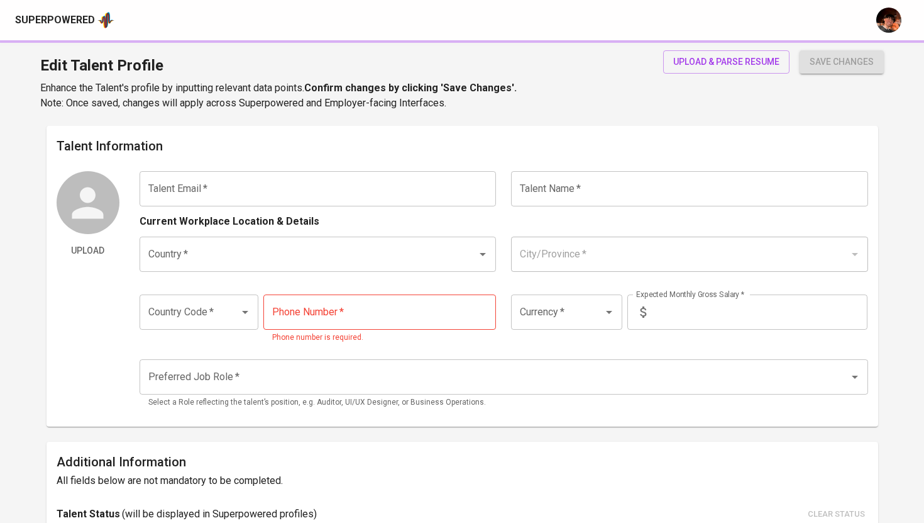
type input "939-163-1795"
type input "PHP"
type input "48,000"
type input "Other HR Positions"
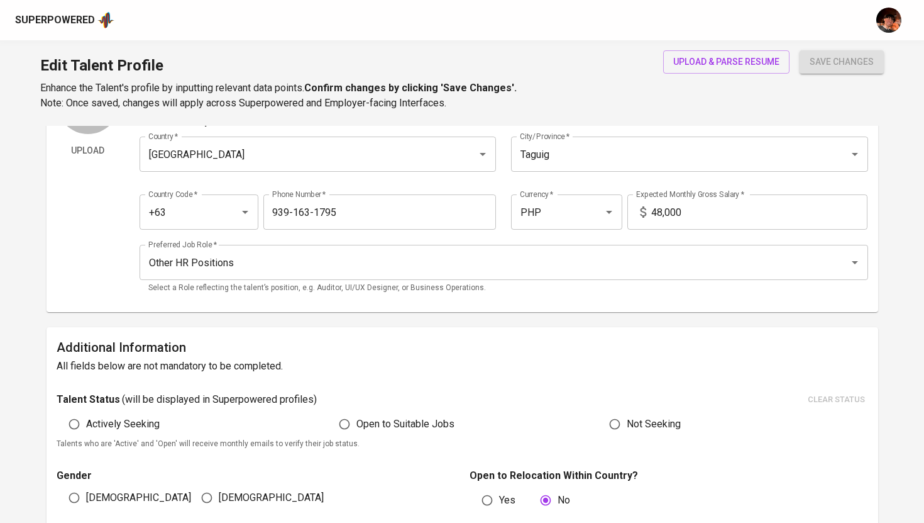
scroll to position [87, 0]
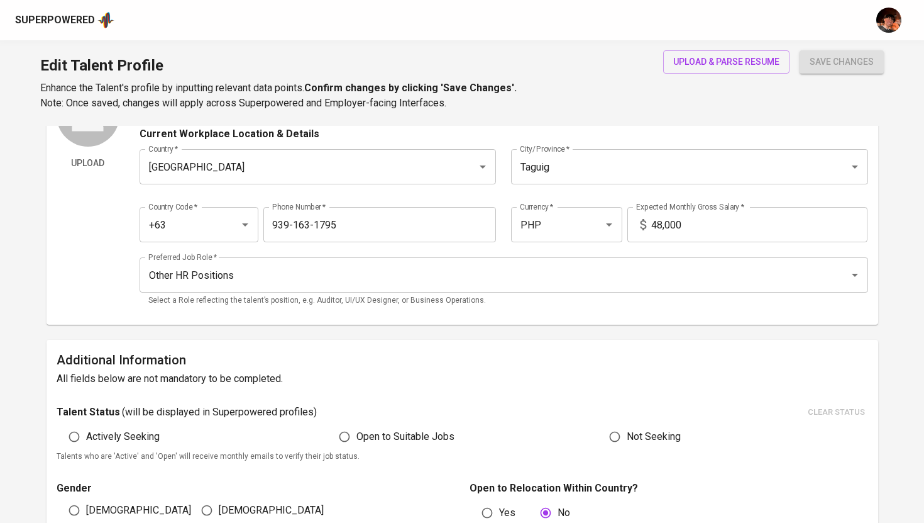
click at [484, 288] on div "Other HR Positions Preferred Job Role *" at bounding box center [504, 274] width 729 height 35
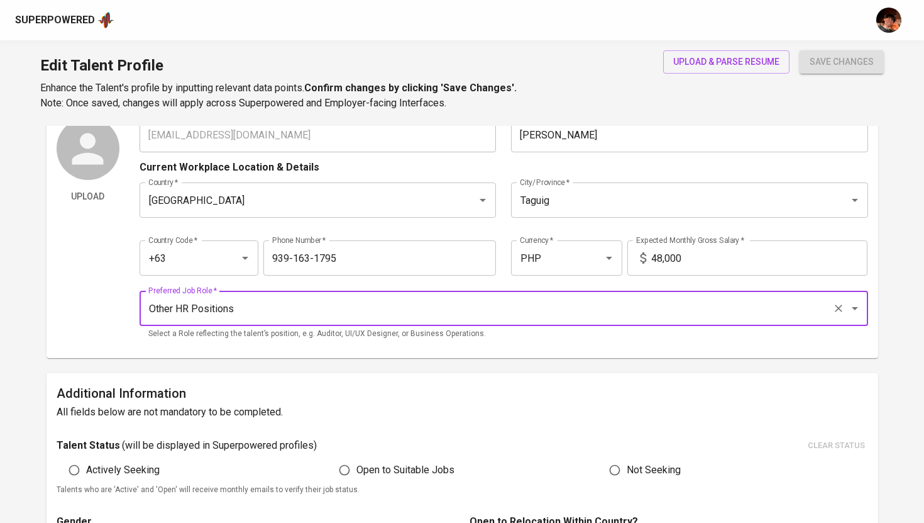
scroll to position [0, 0]
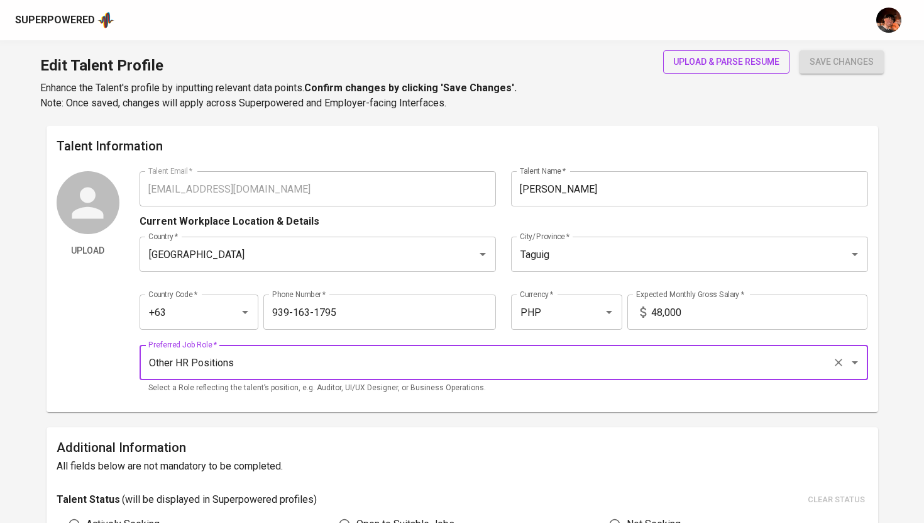
click at [699, 65] on span "upload & parse resume" at bounding box center [726, 62] width 106 height 16
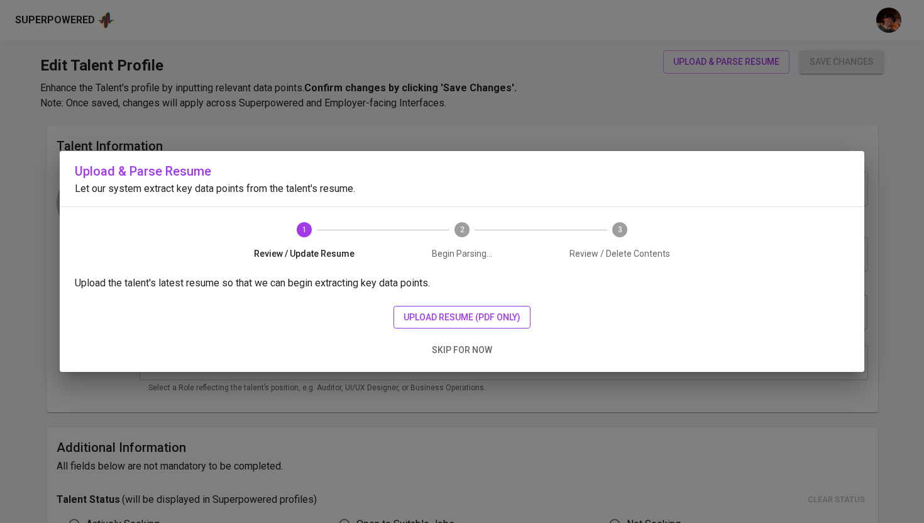
click at [499, 324] on span "upload resume (pdf only)" at bounding box center [462, 317] width 117 height 16
click at [537, 419] on div "Upload & Parse Resume Let our system extract key data points from the talent's …" at bounding box center [462, 261] width 924 height 523
click at [474, 350] on span "skip for now" at bounding box center [462, 350] width 60 height 16
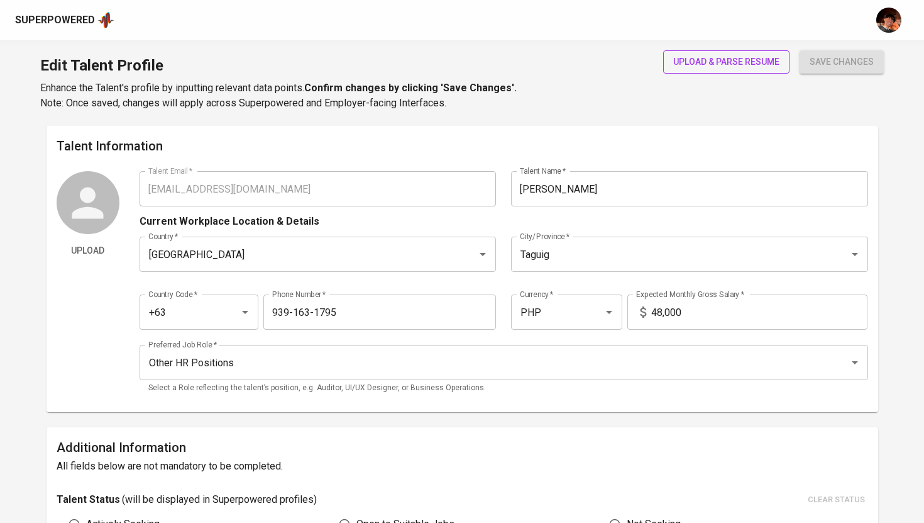
click at [732, 67] on span "upload & parse resume" at bounding box center [726, 62] width 106 height 16
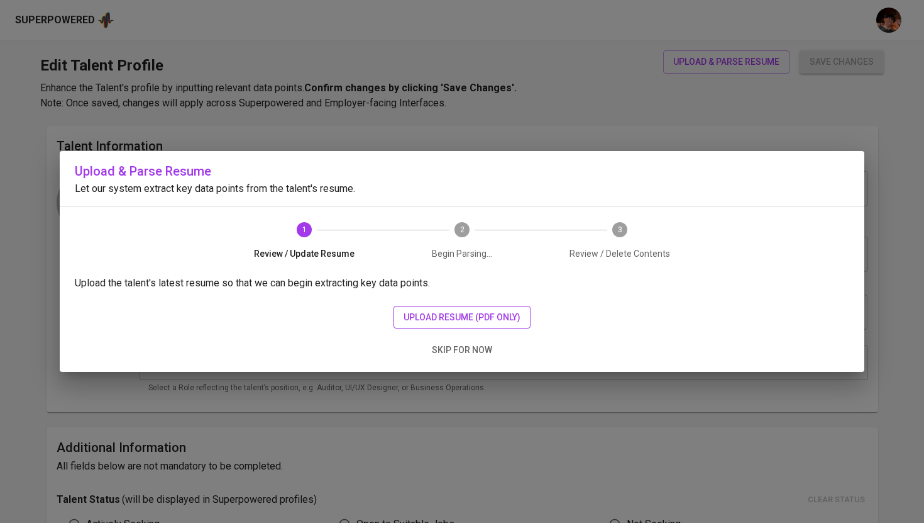
click at [487, 324] on button "upload resume (pdf only)" at bounding box center [462, 317] width 137 height 23
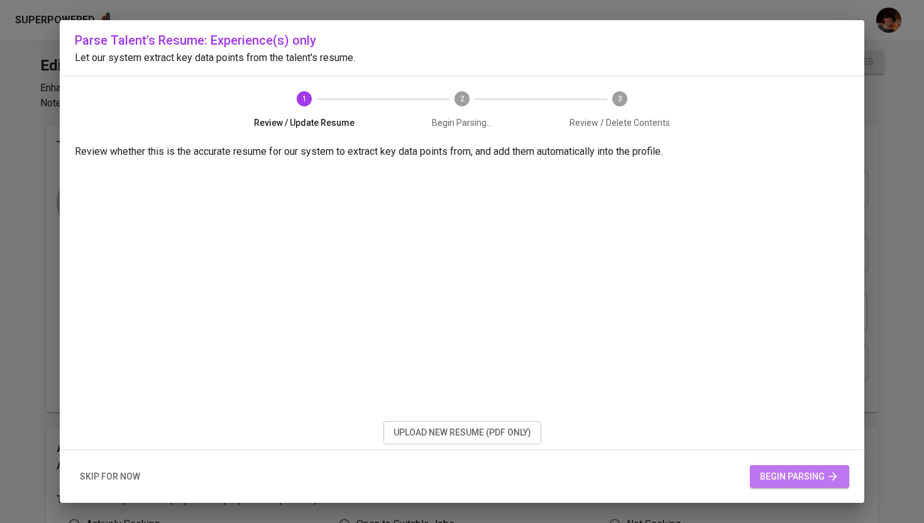
click at [796, 471] on span "begin parsing" at bounding box center [799, 476] width 79 height 16
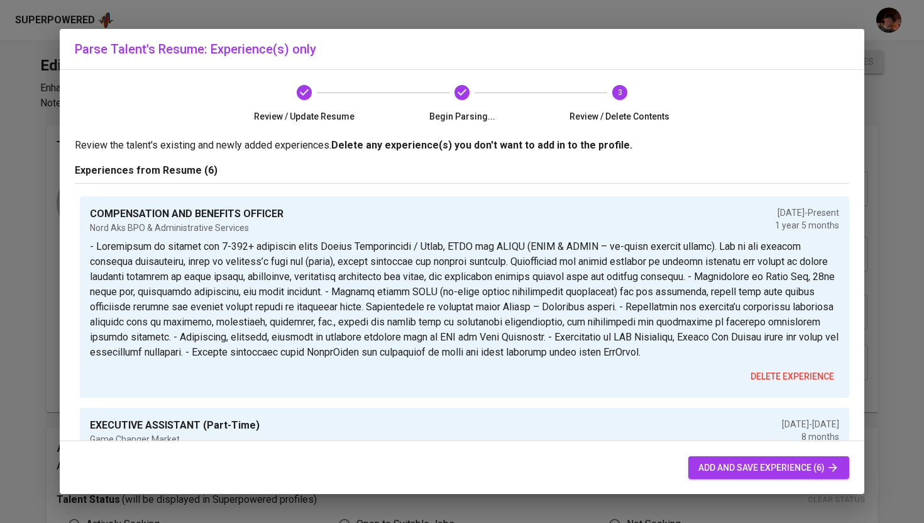
click at [751, 464] on span "add and save experience (6)" at bounding box center [769, 468] width 141 height 16
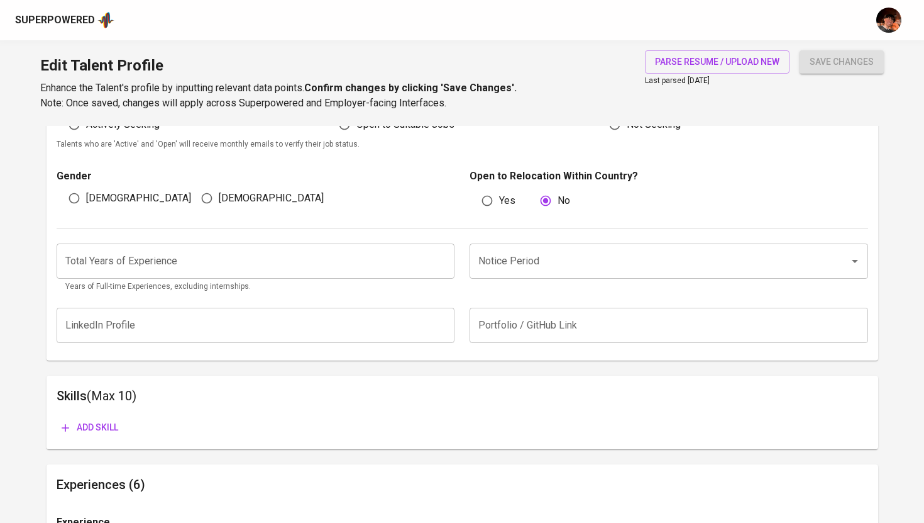
scroll to position [400, 0]
click at [159, 269] on input "number" at bounding box center [256, 260] width 399 height 35
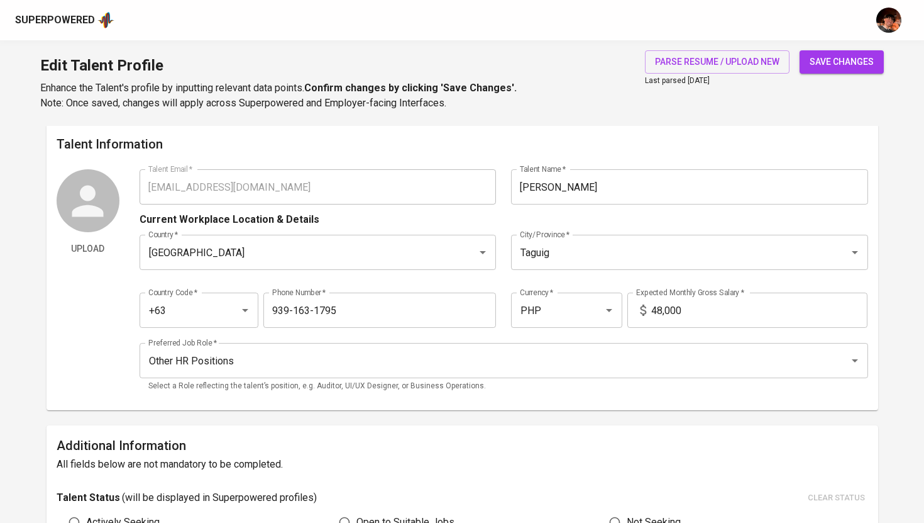
scroll to position [0, 0]
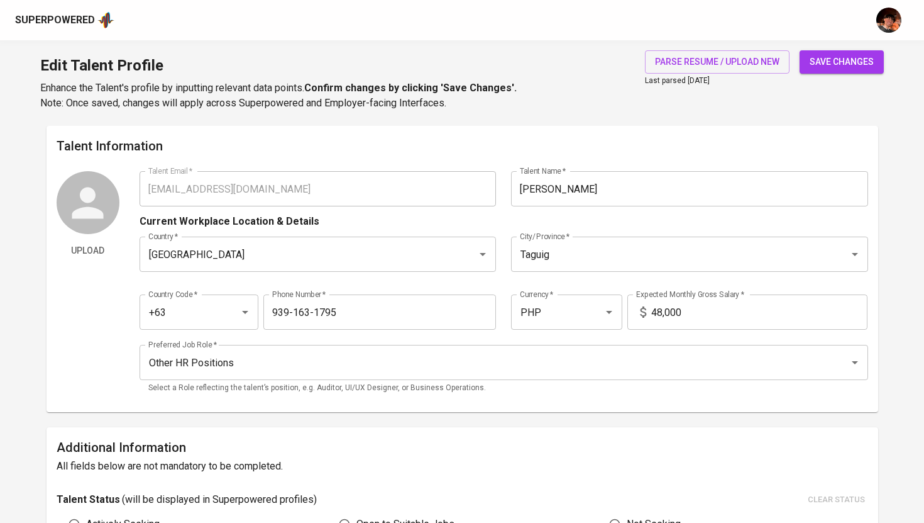
type input "7"
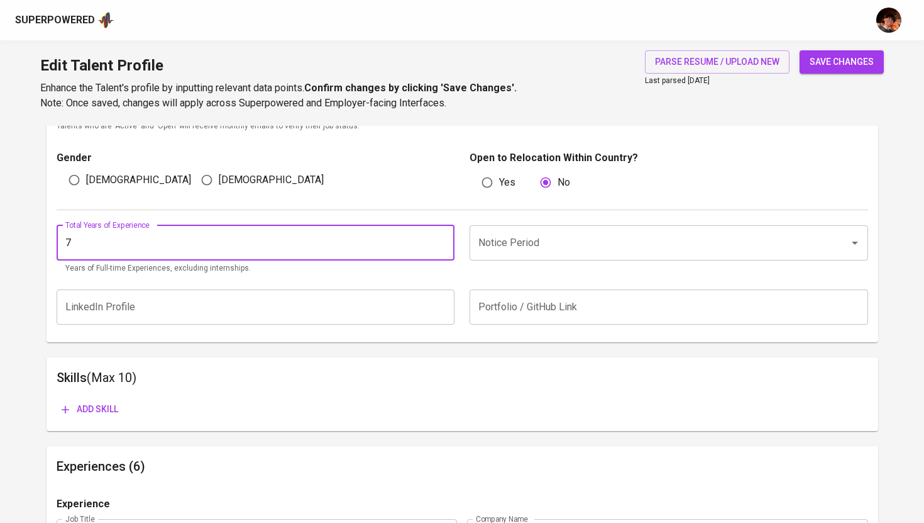
scroll to position [426, 0]
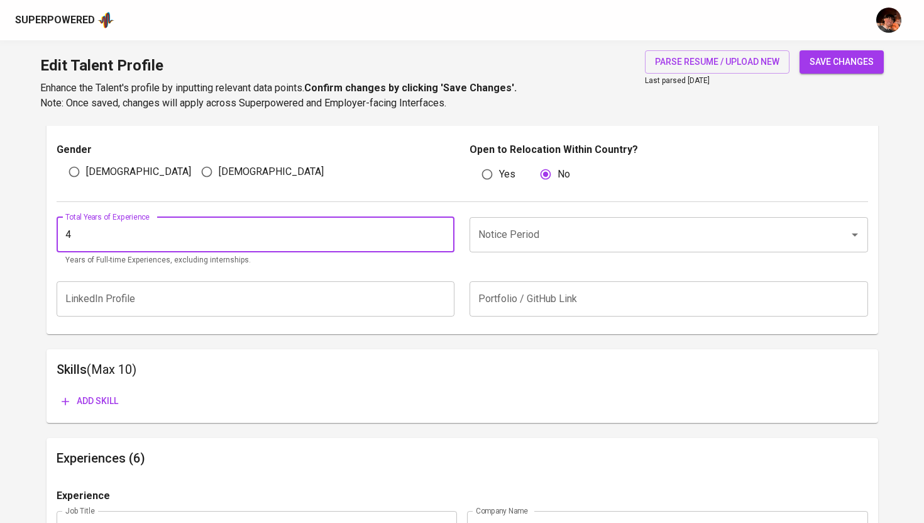
type input "4"
click at [545, 235] on input "Notice Period" at bounding box center [651, 235] width 352 height 24
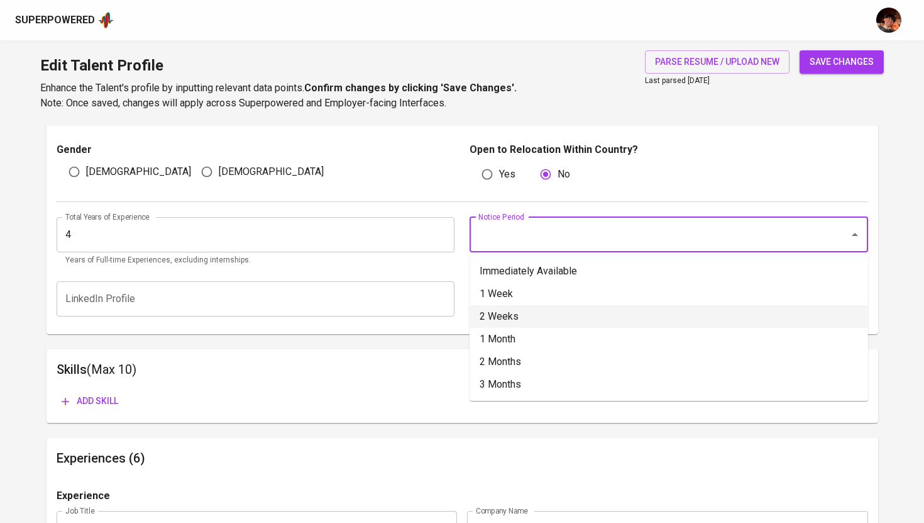
click at [524, 322] on li "2 Weeks" at bounding box center [669, 316] width 399 height 23
type input "2 Weeks"
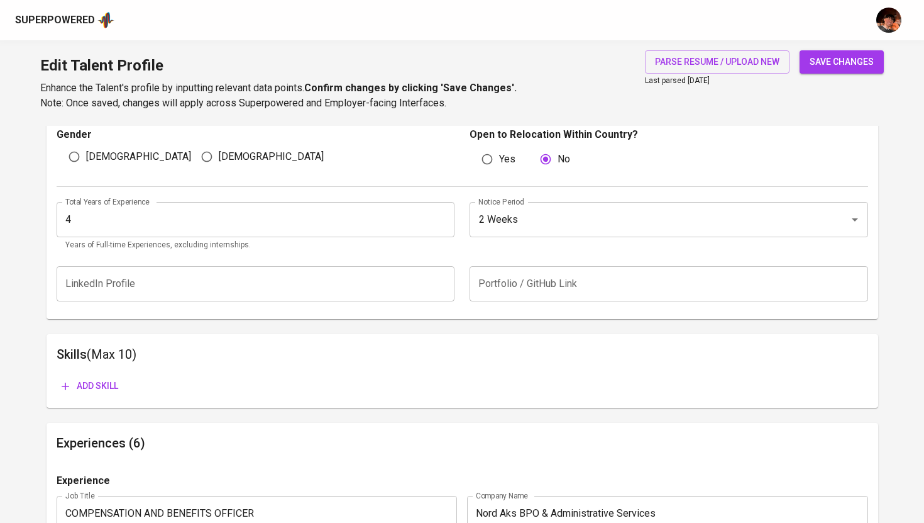
scroll to position [441, 0]
click at [832, 69] on button "save changes" at bounding box center [842, 61] width 84 height 23
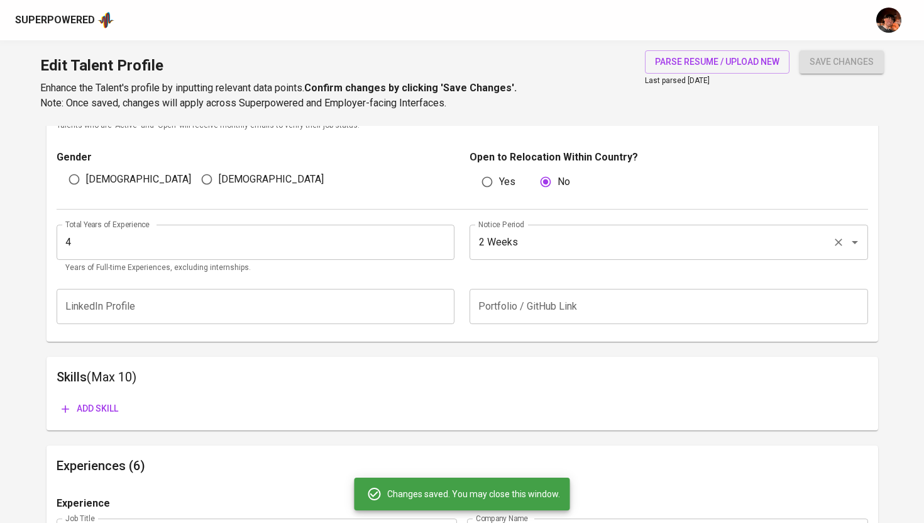
scroll to position [0, 0]
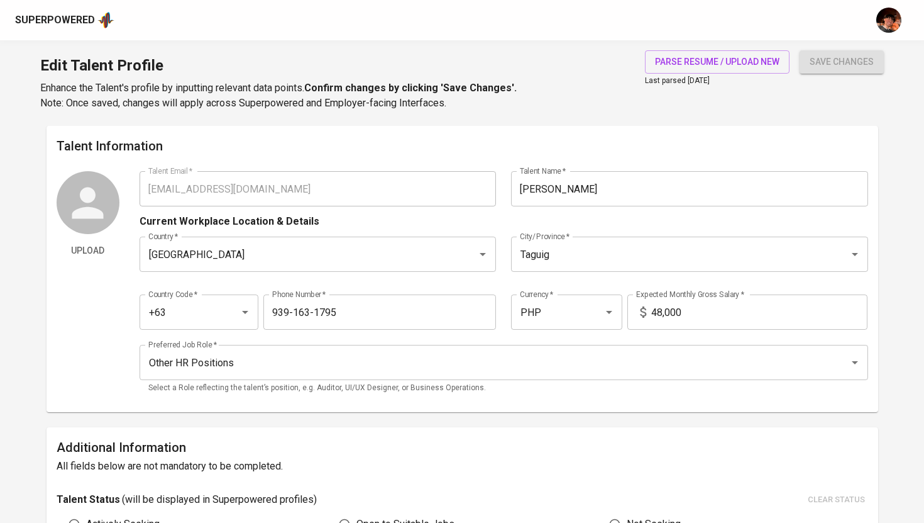
click at [64, 25] on div "Superpowered" at bounding box center [55, 20] width 80 height 14
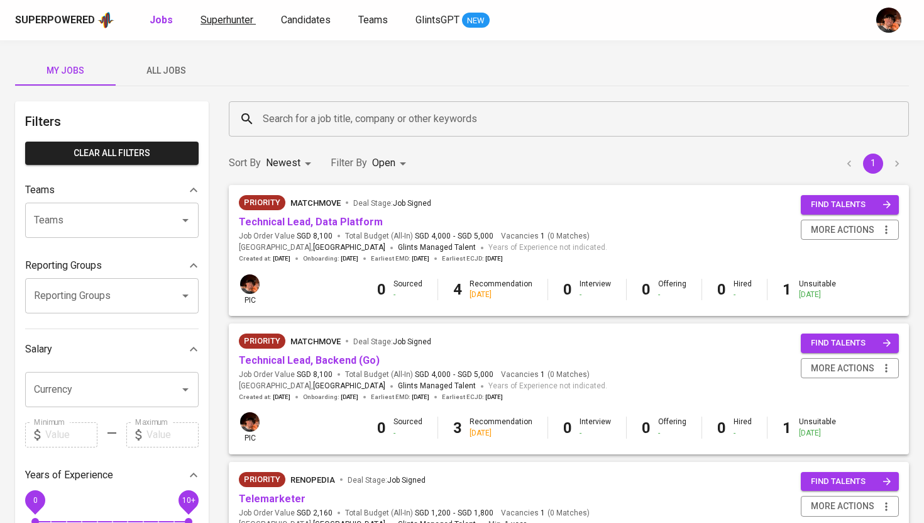
click at [248, 25] on span "Superhunter" at bounding box center [227, 20] width 53 height 12
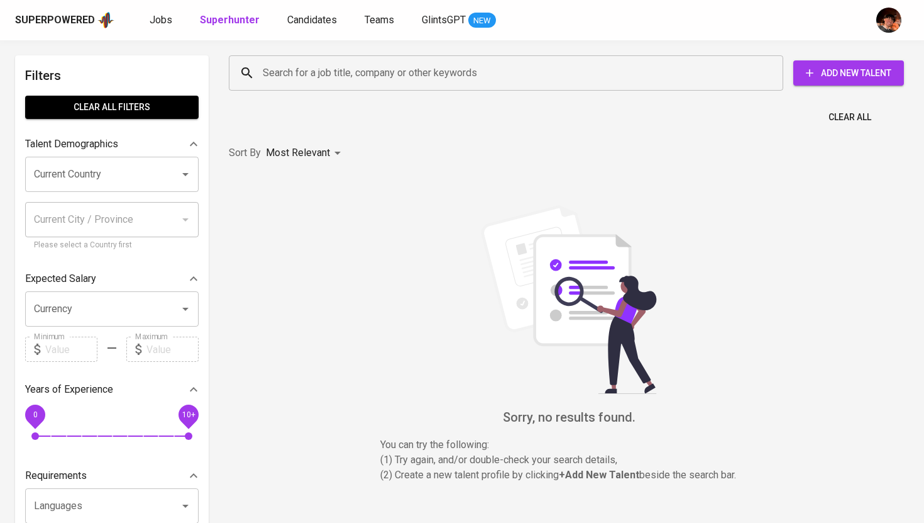
click at [318, 62] on input "Search for a job title, company or other keywords" at bounding box center [509, 73] width 499 height 24
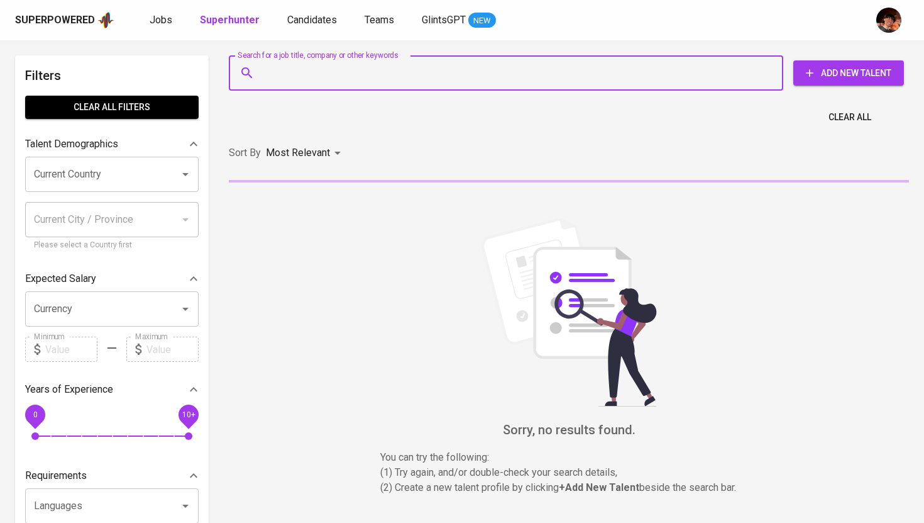
paste input "niniramos2013@gmail.com"
type input "niniramos2013@gmail.com"
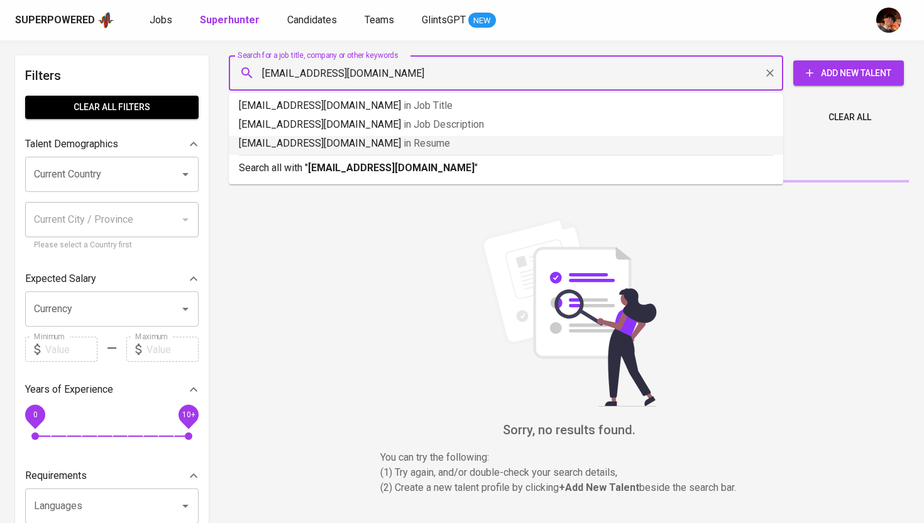
click at [340, 167] on b "niniramos2013@gmail.com" at bounding box center [391, 168] width 167 height 12
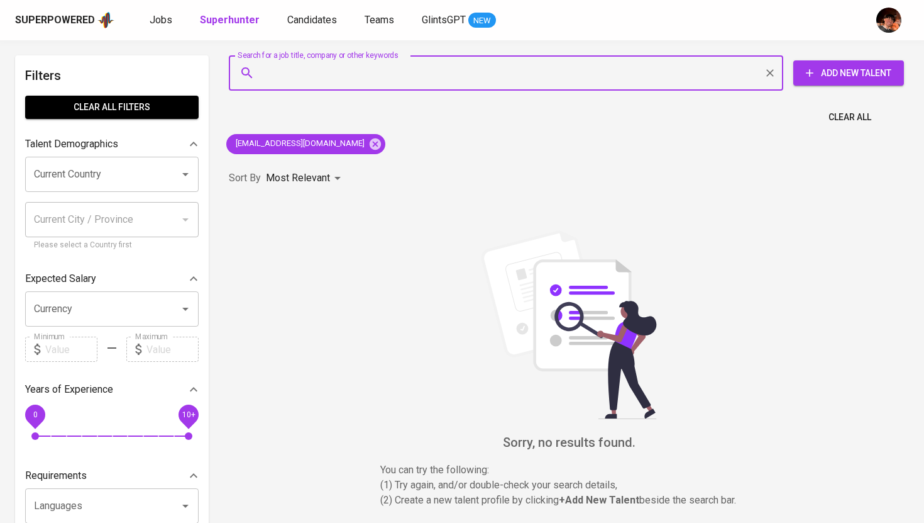
click at [824, 76] on span "Add New Talent" at bounding box center [849, 73] width 91 height 16
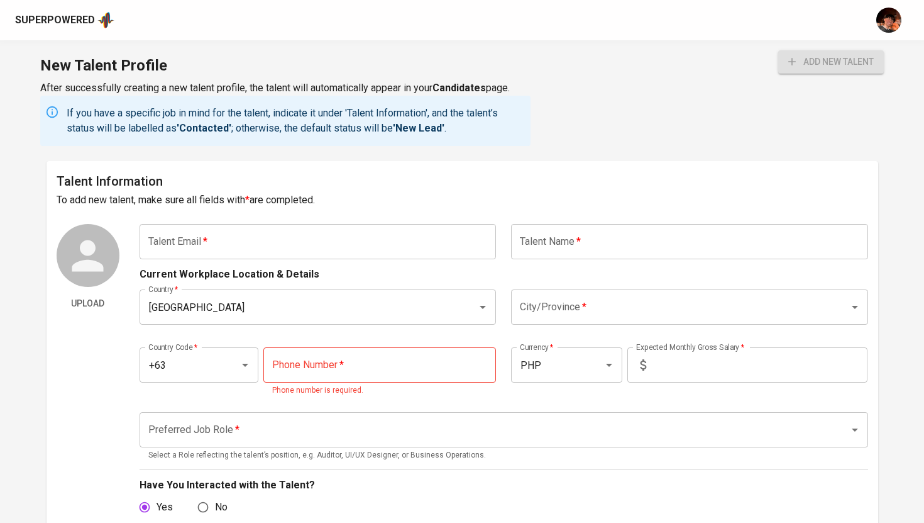
click at [385, 239] on input "text" at bounding box center [318, 241] width 357 height 35
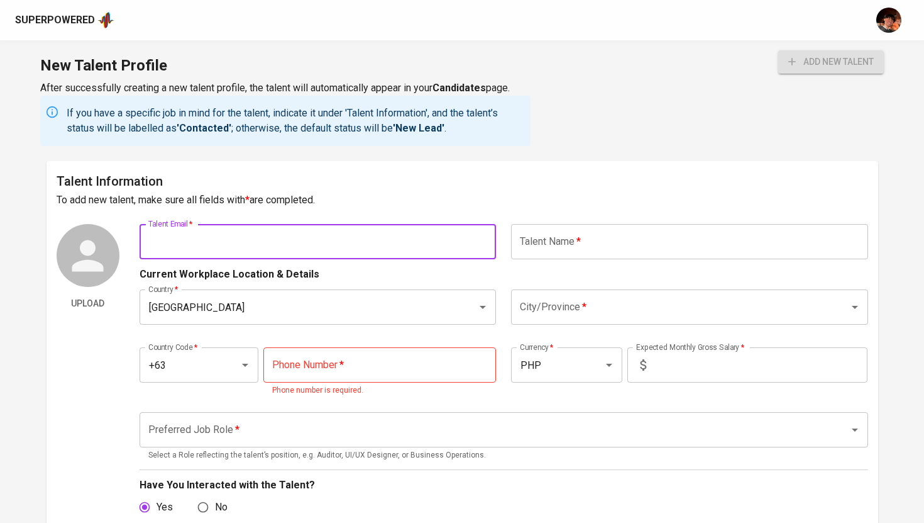
paste input "niniramos2013@gmail.com"
type input "niniramos2013@gmail.com"
click at [565, 248] on input "text" at bounding box center [689, 241] width 357 height 35
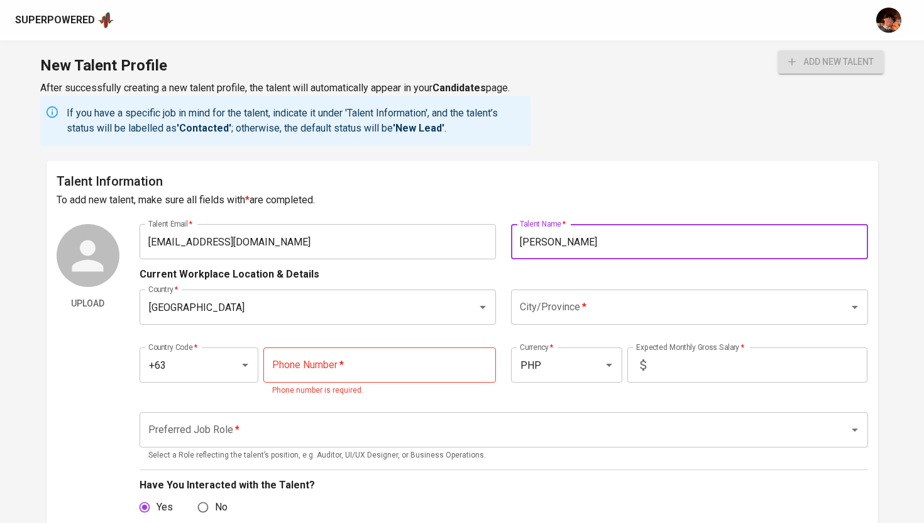
click at [574, 243] on input "Arni Ramos - Pioquinto" at bounding box center [689, 241] width 357 height 35
click at [579, 319] on div "City/Province *" at bounding box center [689, 306] width 357 height 35
type input "Arni Ramos-Pioquinto"
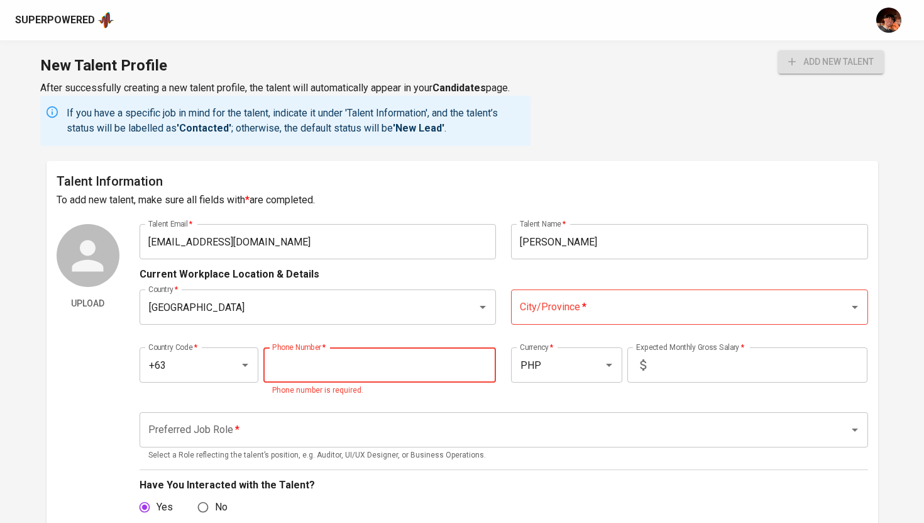
click at [372, 368] on input "tel" at bounding box center [379, 364] width 233 height 35
paste input "928-718-7616"
type input "928-718-7616"
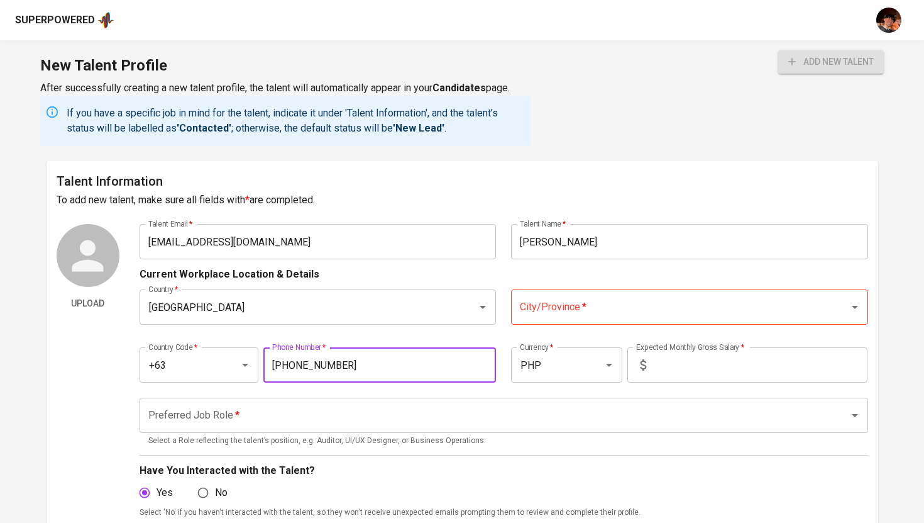
click at [580, 313] on input "City/Province   *" at bounding box center [672, 307] width 311 height 24
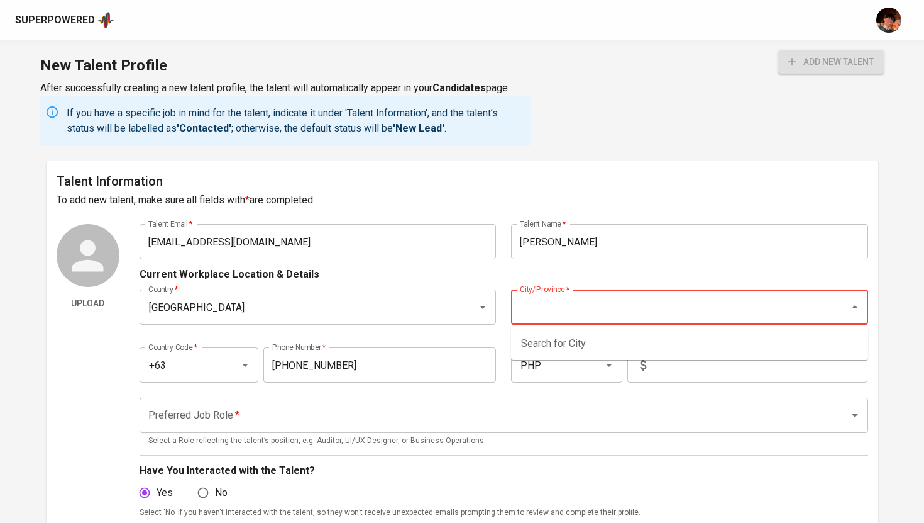
paste input "Parañaque"
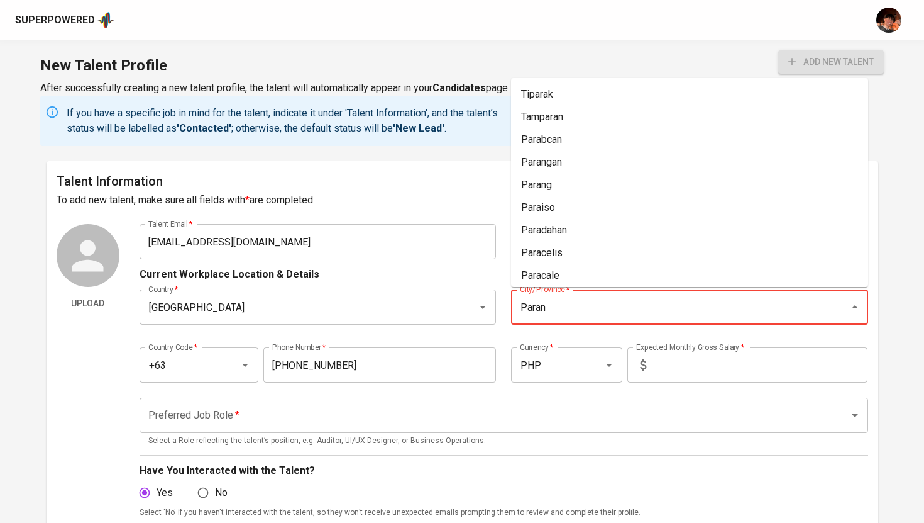
type input "Parana"
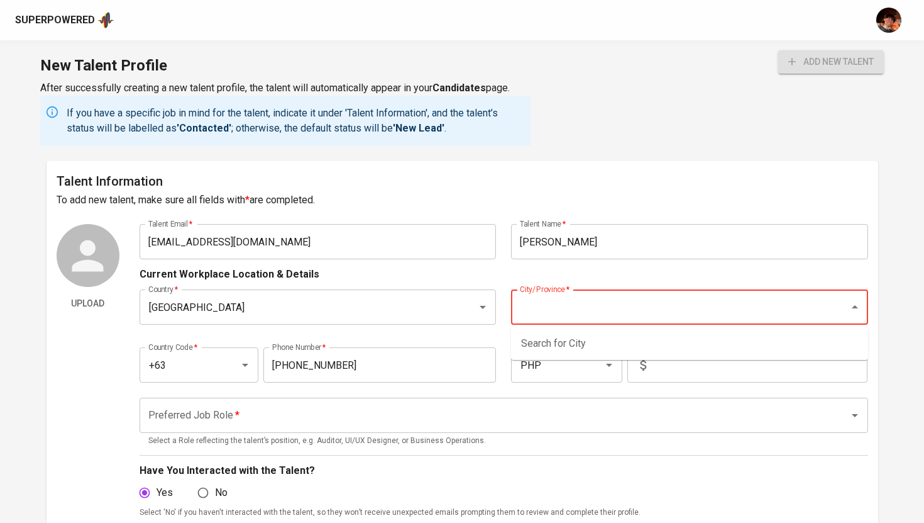
click at [553, 316] on input "City/Province   *" at bounding box center [672, 307] width 311 height 24
type input "Para"
click at [621, 313] on input "City/Province   *" at bounding box center [672, 307] width 311 height 24
type input "P"
type input "<"
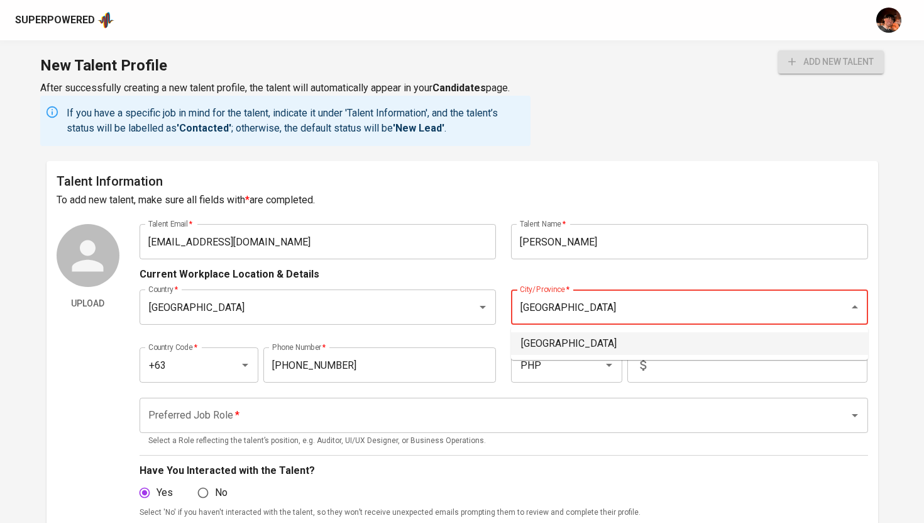
click at [569, 348] on li "[GEOGRAPHIC_DATA]" at bounding box center [689, 343] width 357 height 23
type input "[GEOGRAPHIC_DATA]"
click at [712, 375] on input "text" at bounding box center [759, 364] width 216 height 35
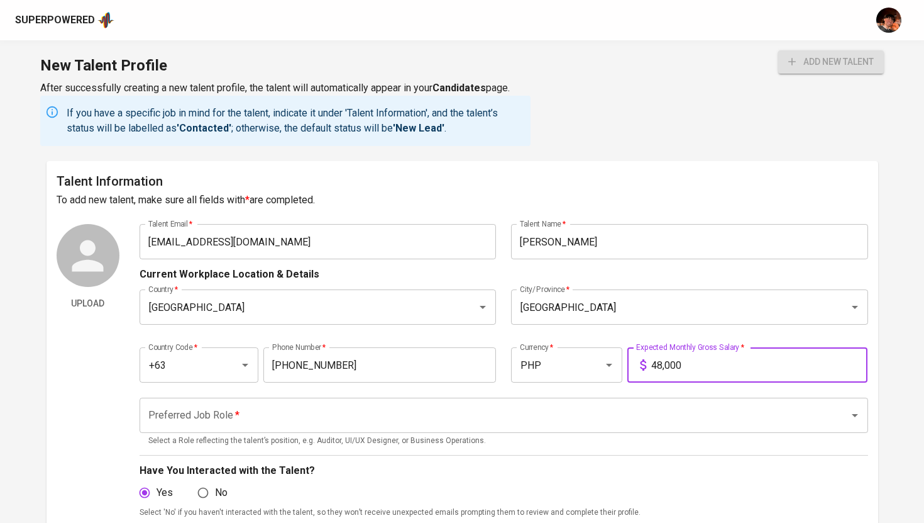
type input "48,000"
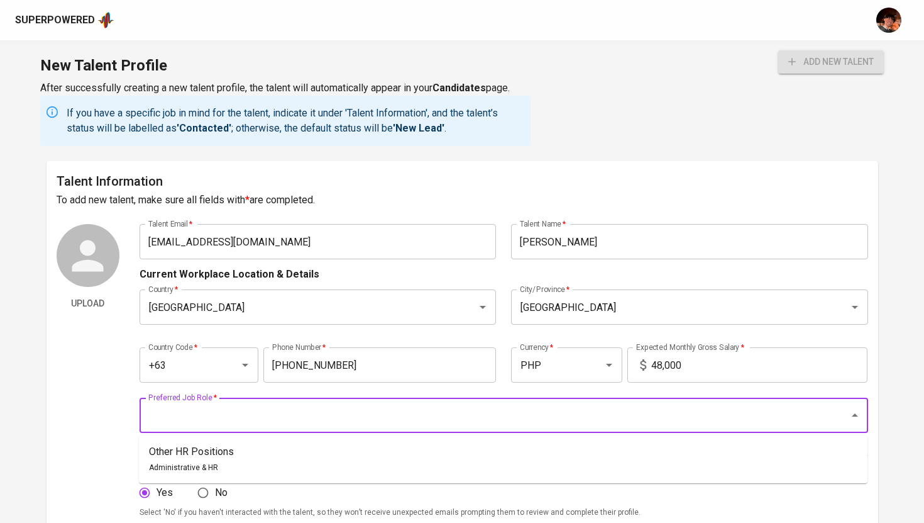
click at [623, 417] on input "Preferred Job Role   *" at bounding box center [486, 415] width 682 height 24
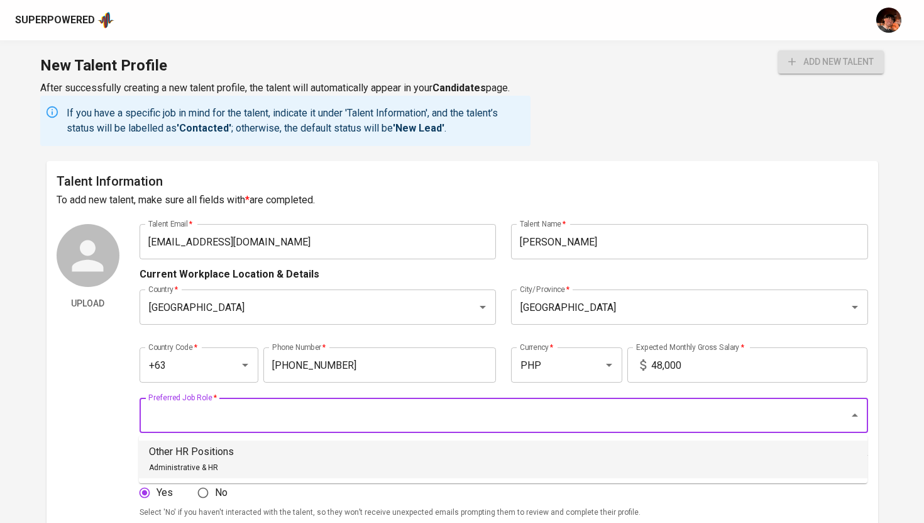
click at [507, 448] on li "Other HR Positions Administrative & HR" at bounding box center [503, 459] width 729 height 38
type input "Other HR Positions"
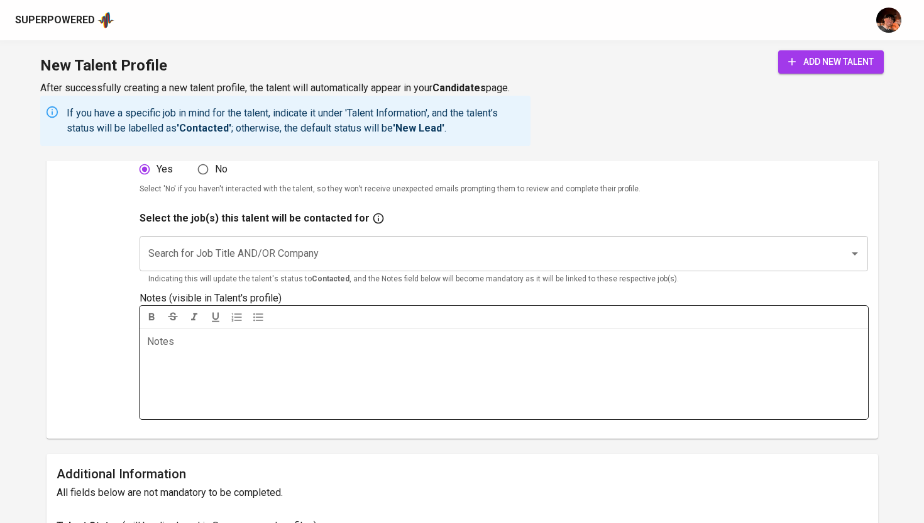
scroll to position [304, 0]
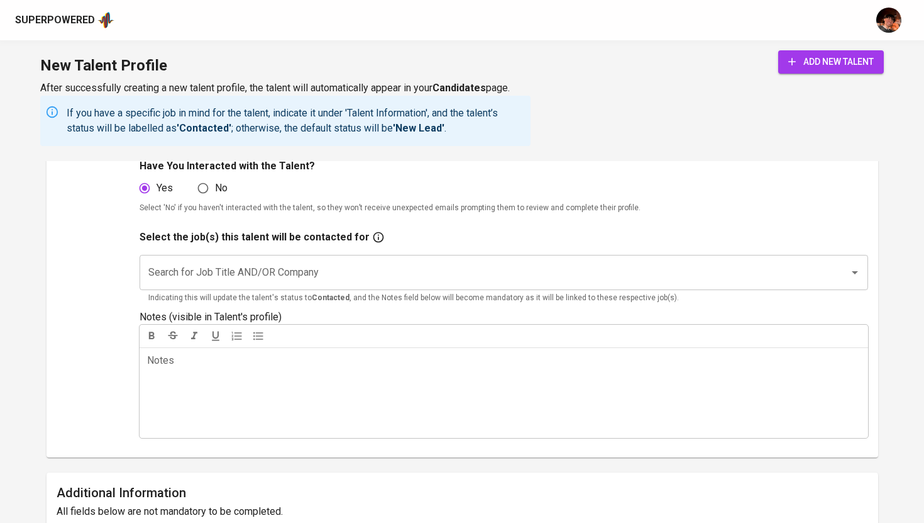
click at [414, 271] on input "Search for Job Title AND/OR Company" at bounding box center [486, 272] width 682 height 24
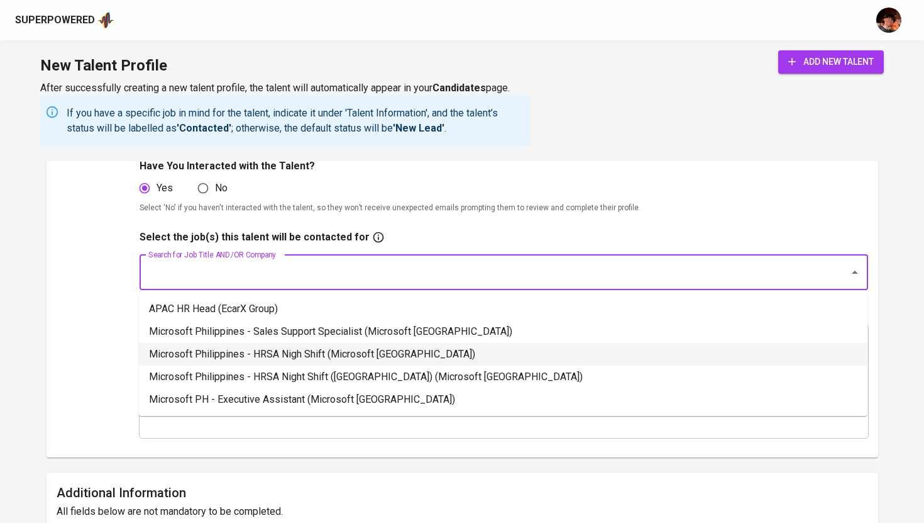
click at [378, 355] on li "Microsoft Philippines - HRSA Nigh Shift (Microsoft Philippines)" at bounding box center [503, 354] width 729 height 23
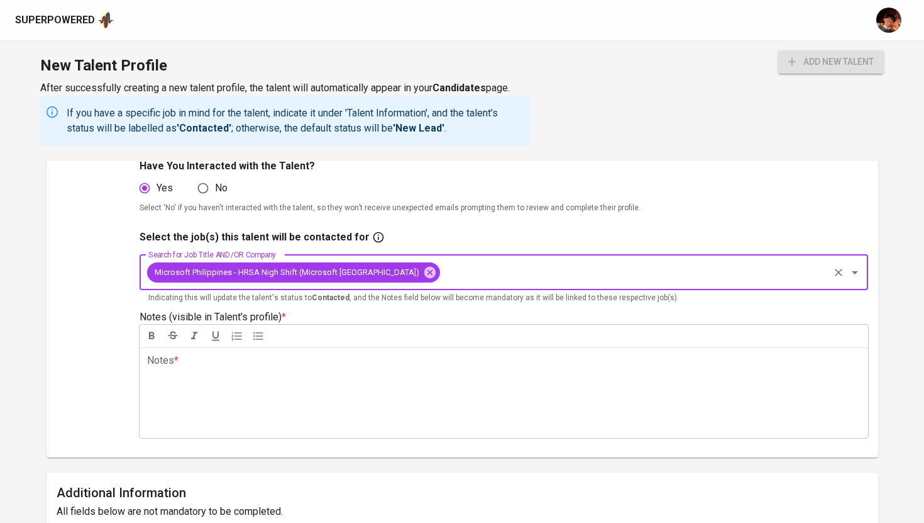
click at [377, 364] on p "Notes * ﻿" at bounding box center [504, 360] width 714 height 15
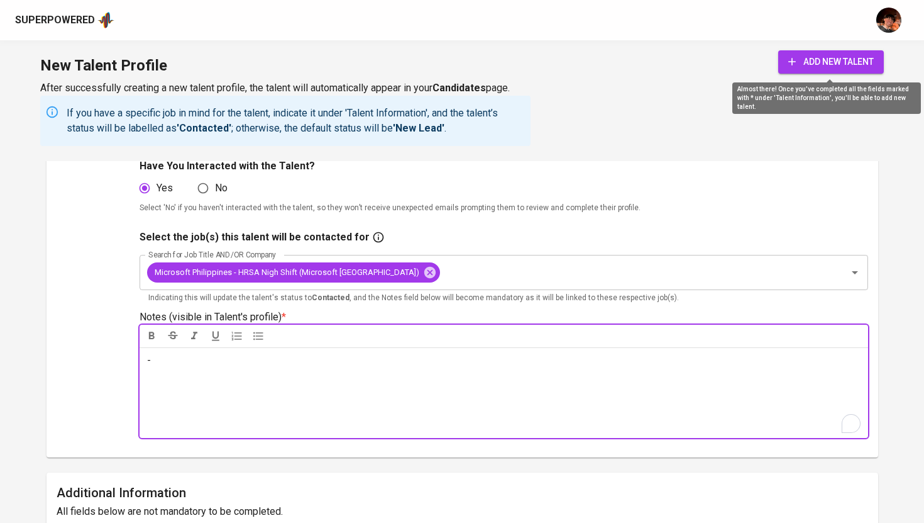
click at [855, 60] on span "add new talent" at bounding box center [832, 62] width 86 height 16
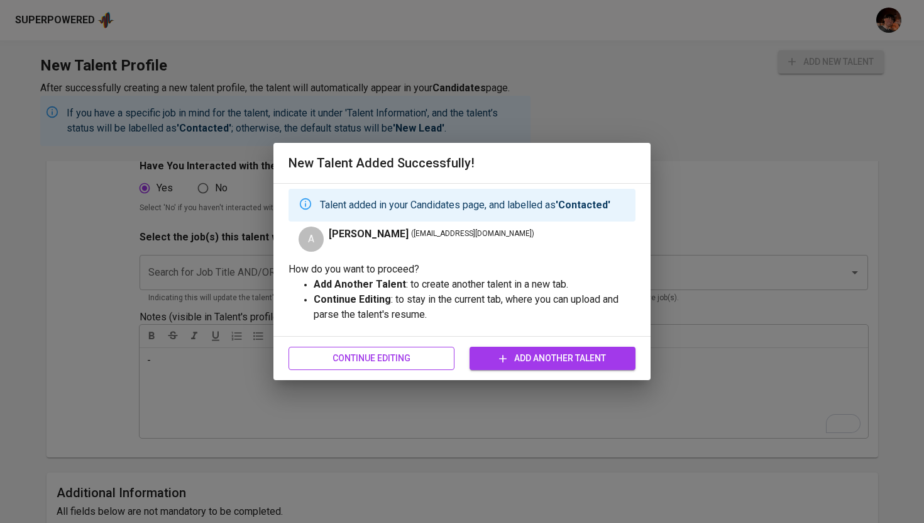
click at [421, 358] on span "Continue Editing" at bounding box center [372, 358] width 146 height 16
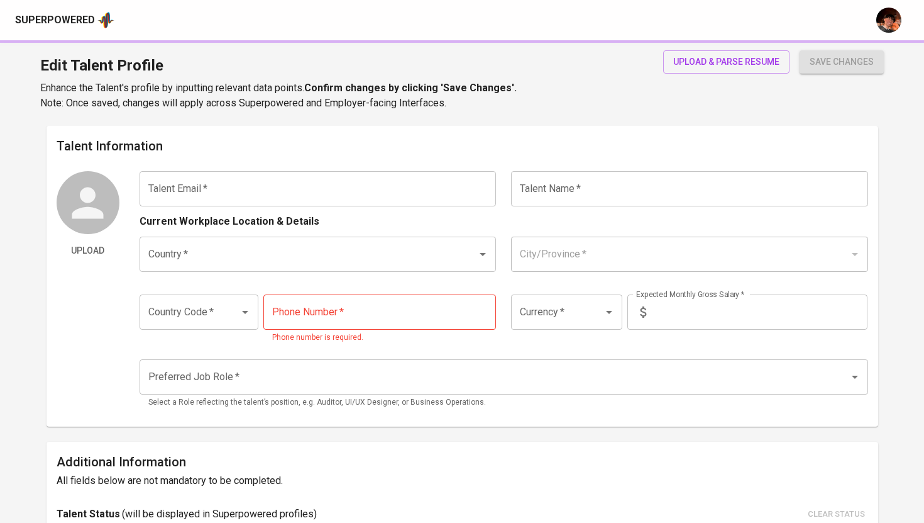
type input "niniramos2013@gmail.com"
type input "Arni Ramos-Pioquinto"
type input "[GEOGRAPHIC_DATA]"
type input "+63"
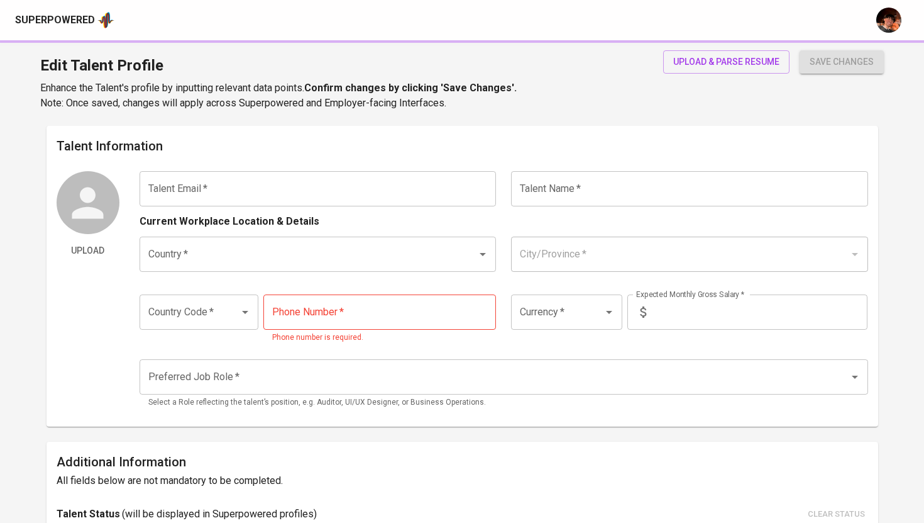
type input "928-718-7616"
type input "PHP"
type input "48,000"
type input "Other HR Positions"
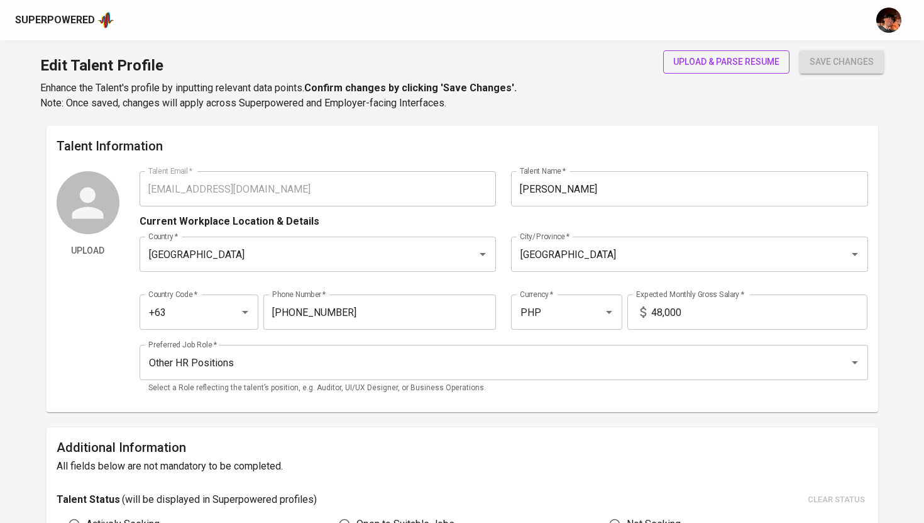
click at [713, 64] on span "upload & parse resume" at bounding box center [726, 62] width 106 height 16
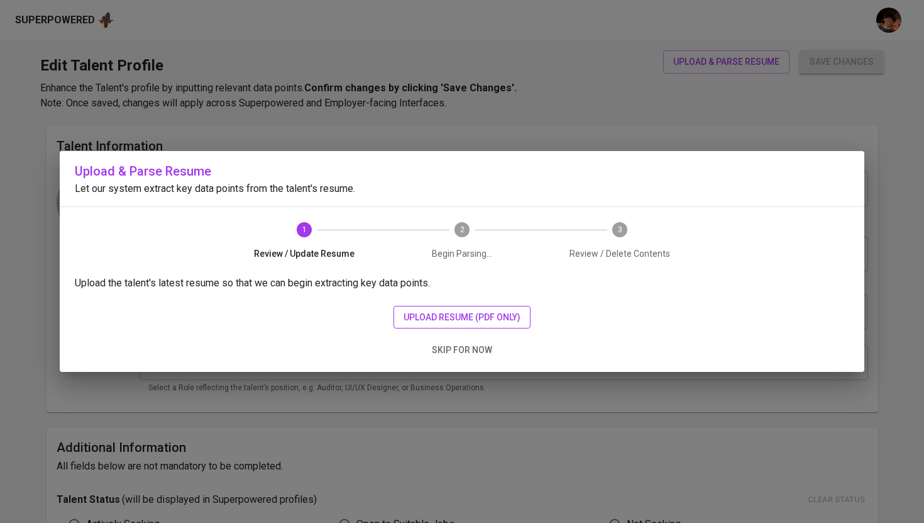
click at [443, 315] on span "upload resume (pdf only)" at bounding box center [462, 317] width 117 height 16
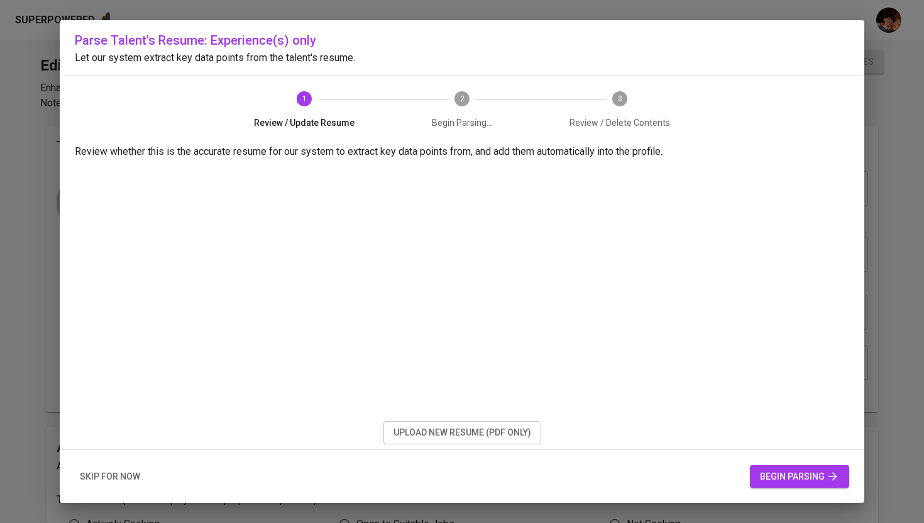
click at [783, 474] on span "begin parsing" at bounding box center [799, 476] width 79 height 16
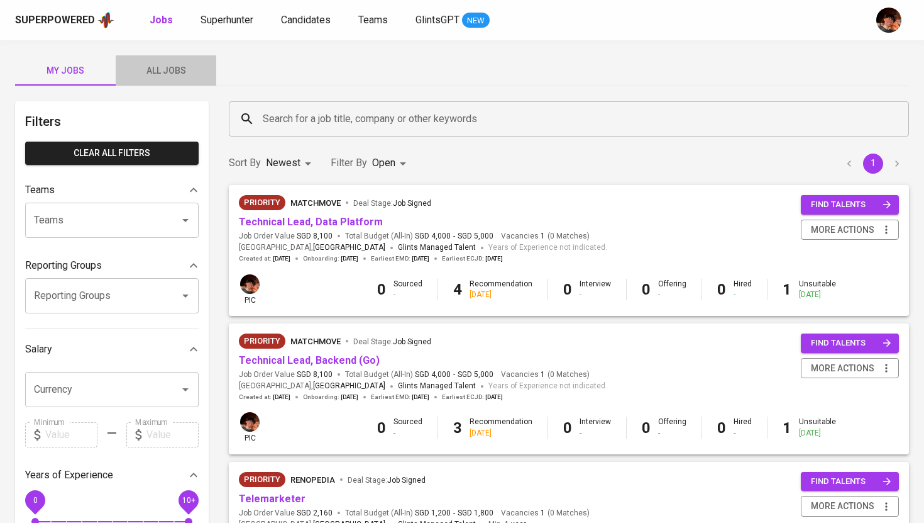
click at [164, 67] on span "All Jobs" at bounding box center [166, 71] width 86 height 16
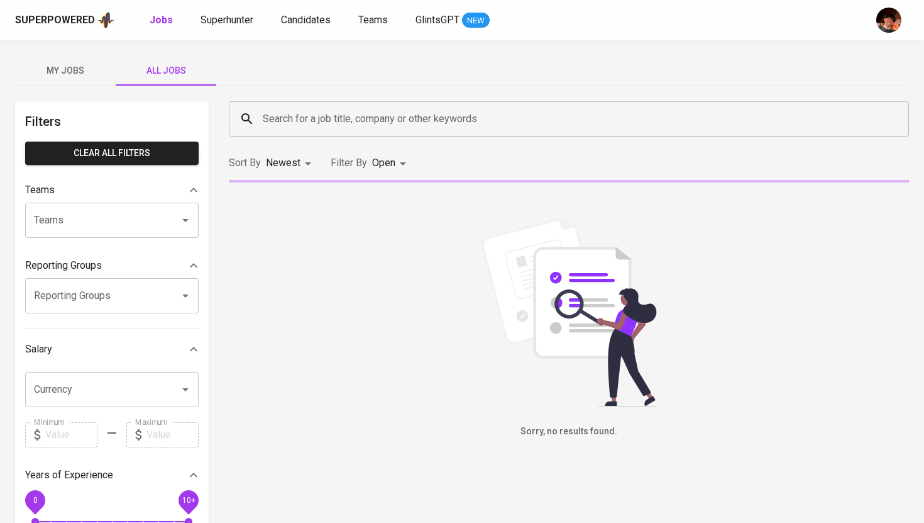
click at [294, 125] on input "Search for a job title, company or other keywords" at bounding box center [572, 119] width 625 height 24
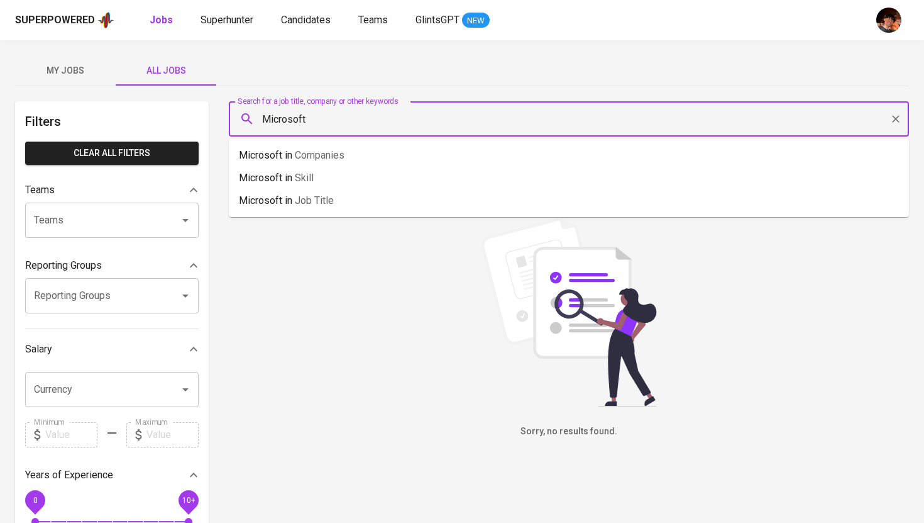
type input "Microsoft"
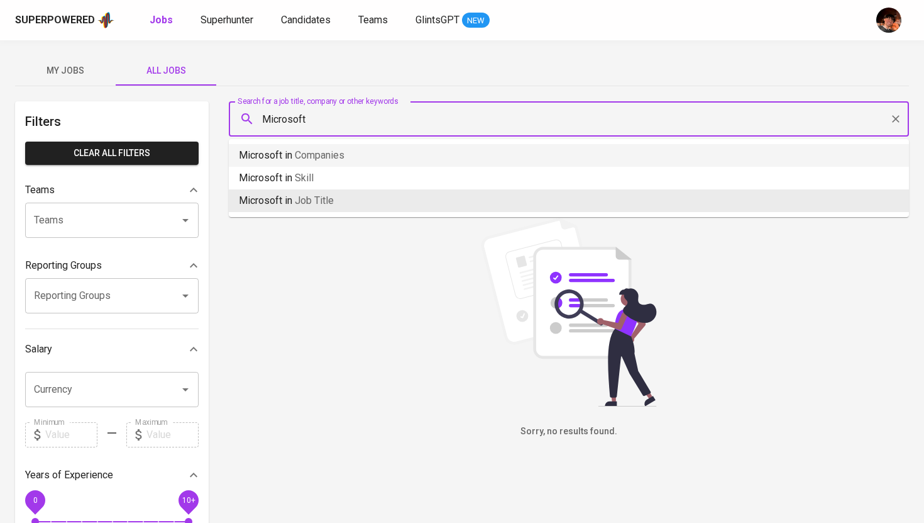
click at [314, 119] on input "Microsoft" at bounding box center [572, 119] width 625 height 24
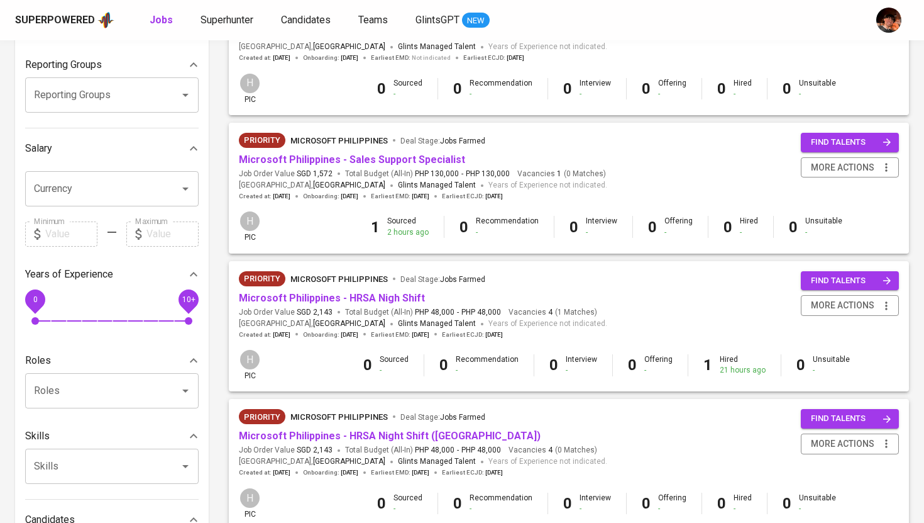
scroll to position [209, 0]
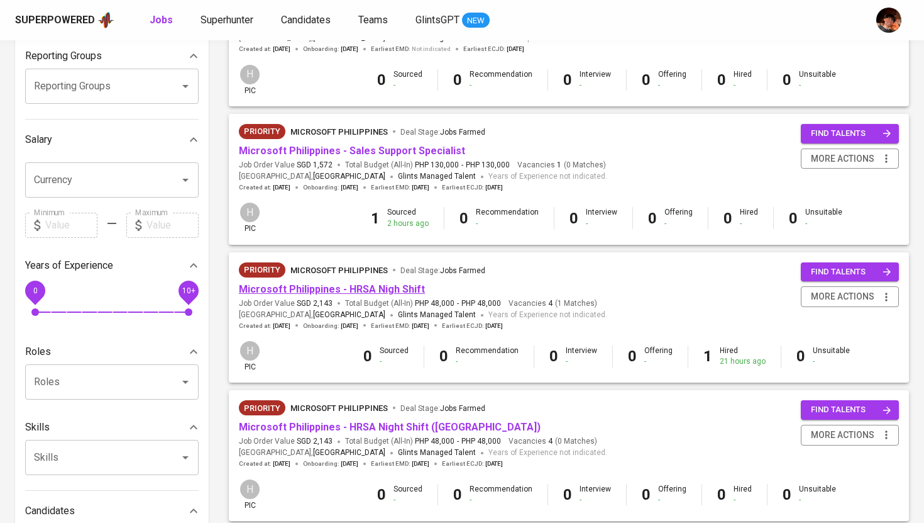
click at [339, 294] on link "Microsoft Philippines - HRSA Nigh Shift" at bounding box center [332, 289] width 186 height 12
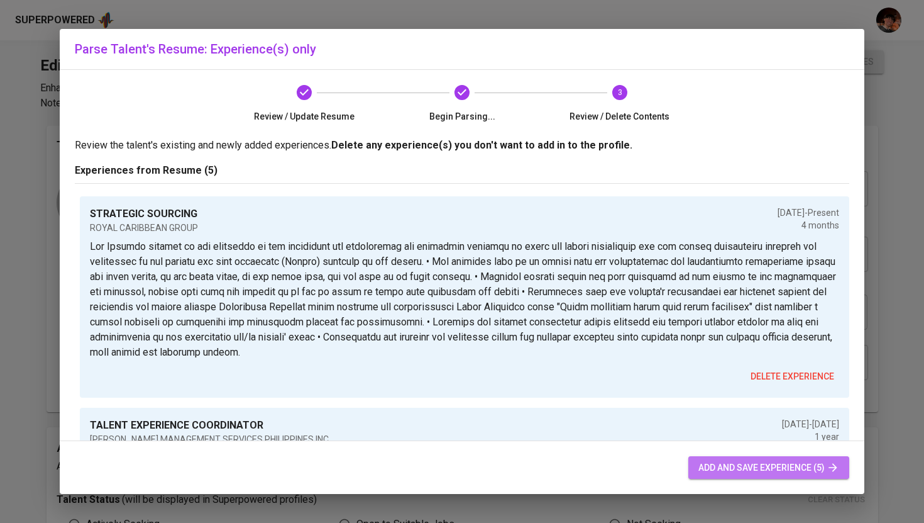
click at [729, 466] on span "add and save experience (5)" at bounding box center [769, 468] width 141 height 16
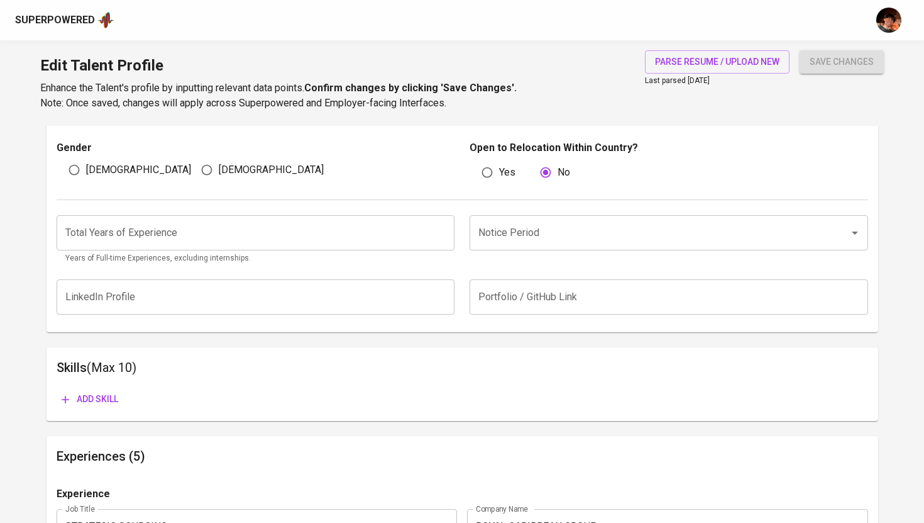
scroll to position [461, 0]
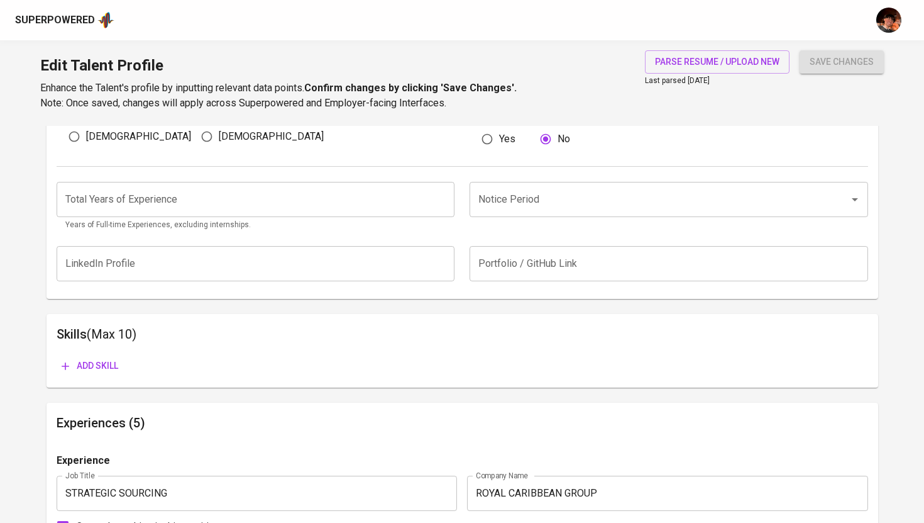
click at [310, 196] on input "number" at bounding box center [256, 199] width 399 height 35
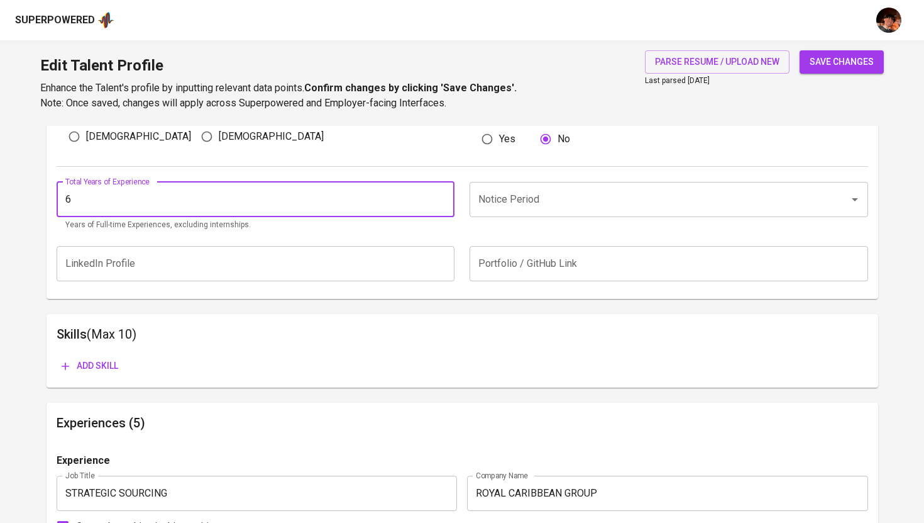
type input "6"
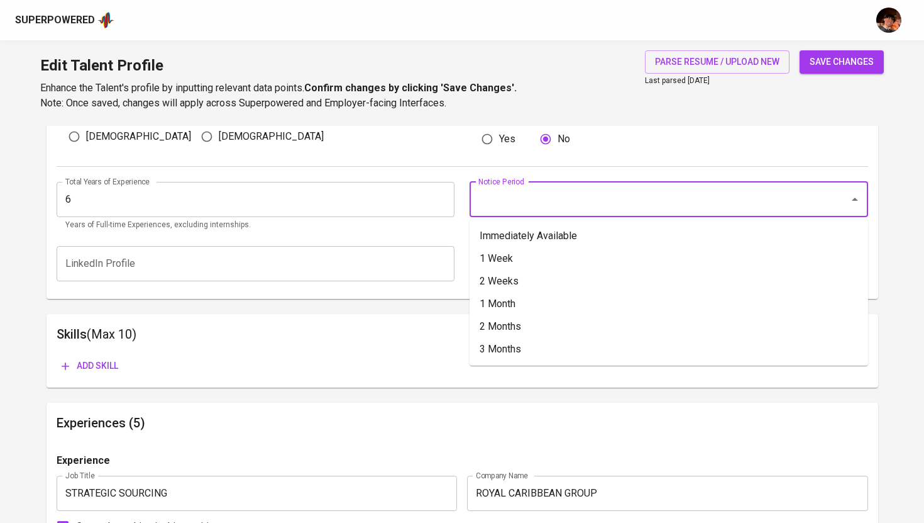
click at [521, 206] on input "Notice Period" at bounding box center [651, 199] width 352 height 24
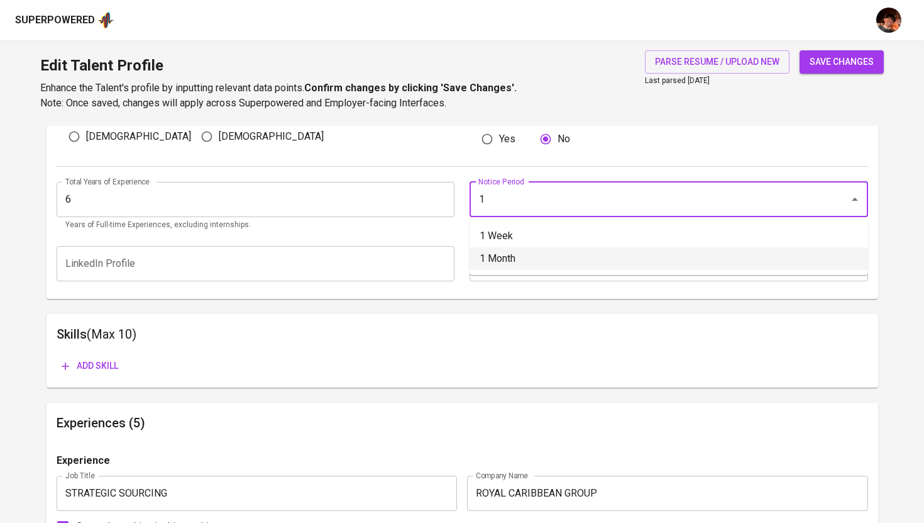
click at [585, 262] on li "1 Month" at bounding box center [669, 258] width 399 height 23
type input "1 Month"
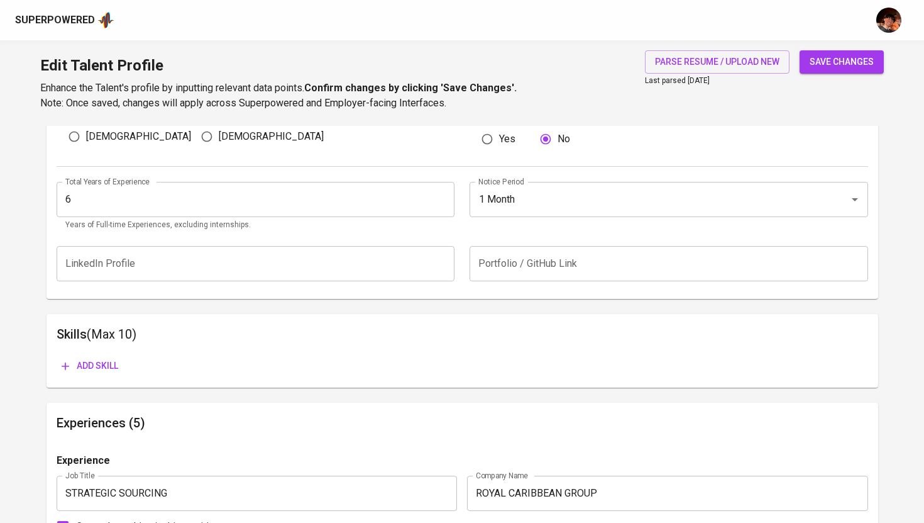
click at [831, 66] on span "save changes" at bounding box center [842, 62] width 64 height 16
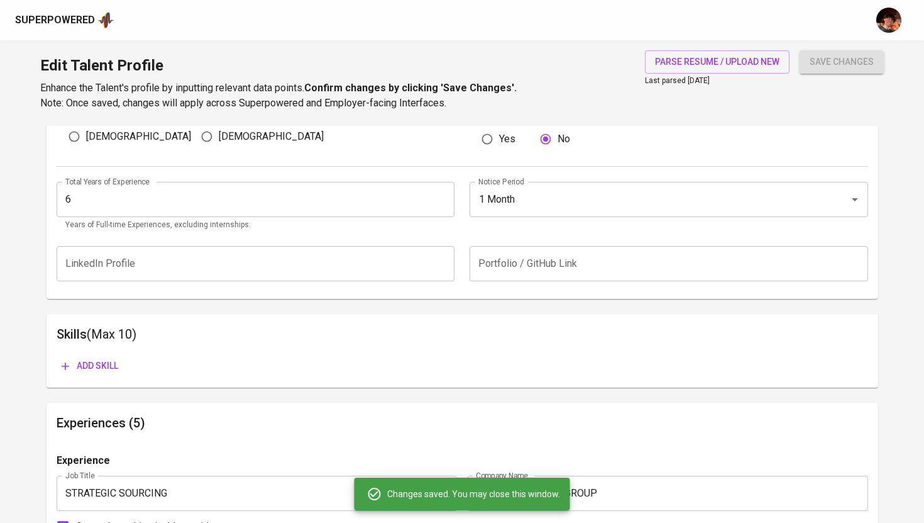
scroll to position [0, 0]
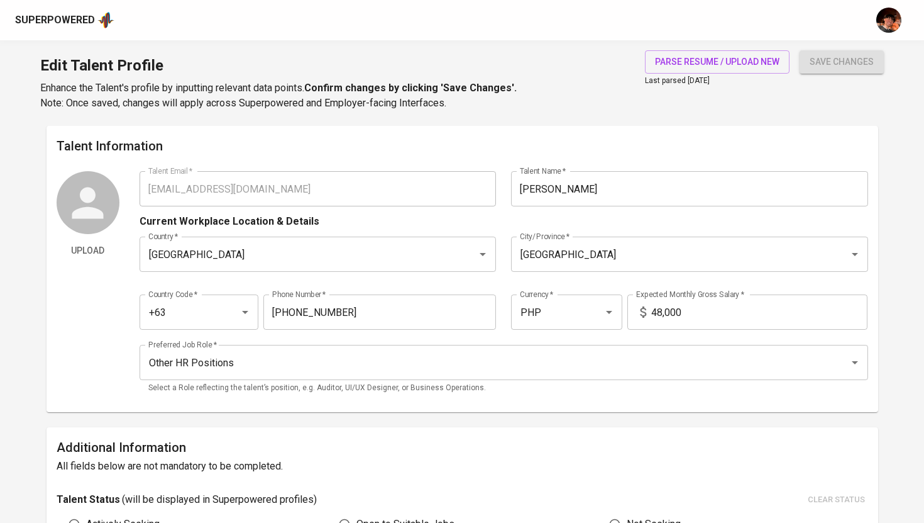
click at [76, 19] on div "Superpowered" at bounding box center [55, 20] width 80 height 14
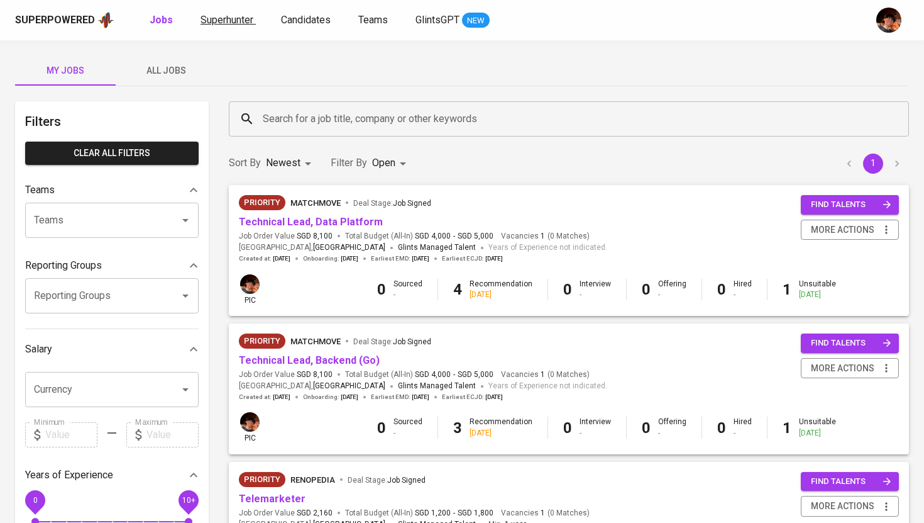
click at [218, 19] on span "Superhunter" at bounding box center [227, 20] width 53 height 12
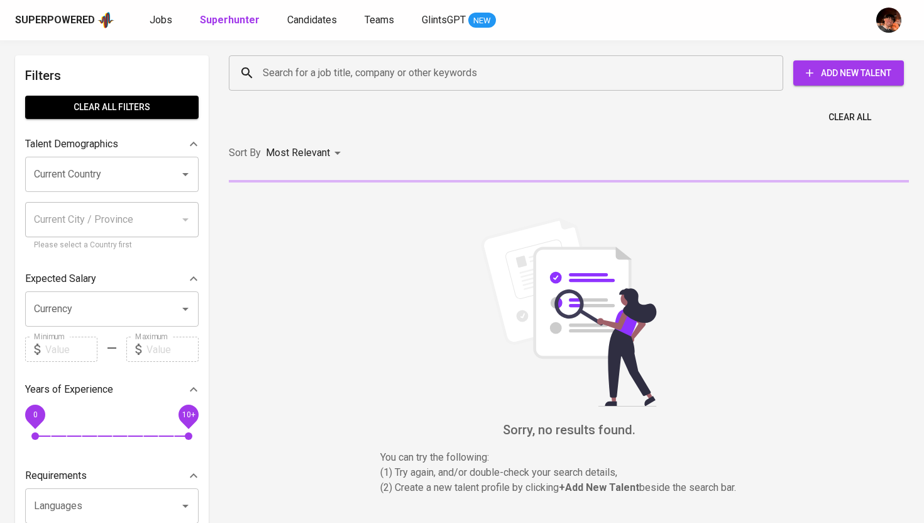
click at [277, 77] on input "Search for a job title, company or other keywords" at bounding box center [509, 73] width 499 height 24
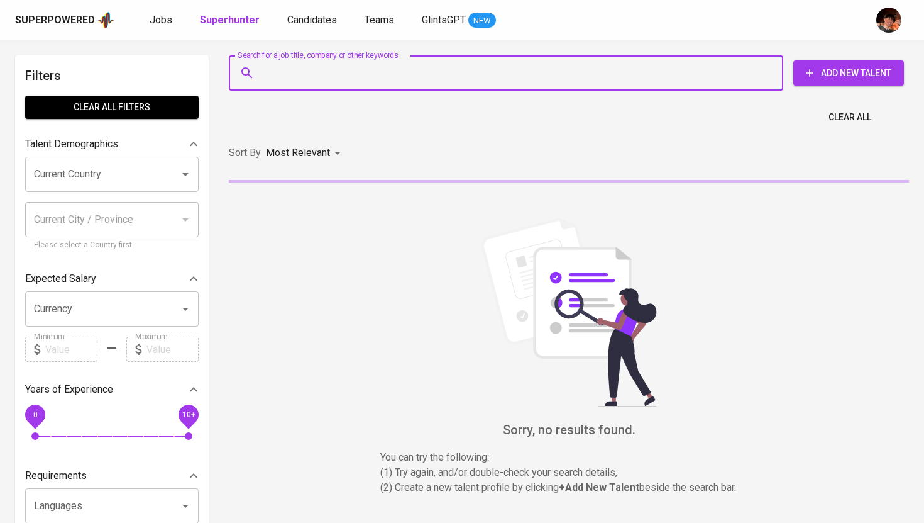
paste input "[EMAIL_ADDRESS][DOMAIN_NAME]"
type input "[EMAIL_ADDRESS][DOMAIN_NAME]"
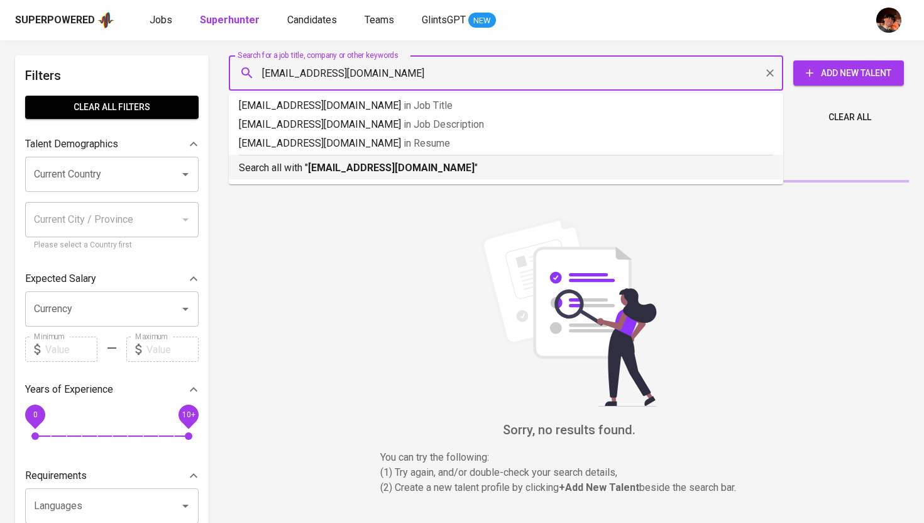
click at [350, 177] on li "Search all with " niniramos2013@gmail.com "" at bounding box center [506, 167] width 555 height 25
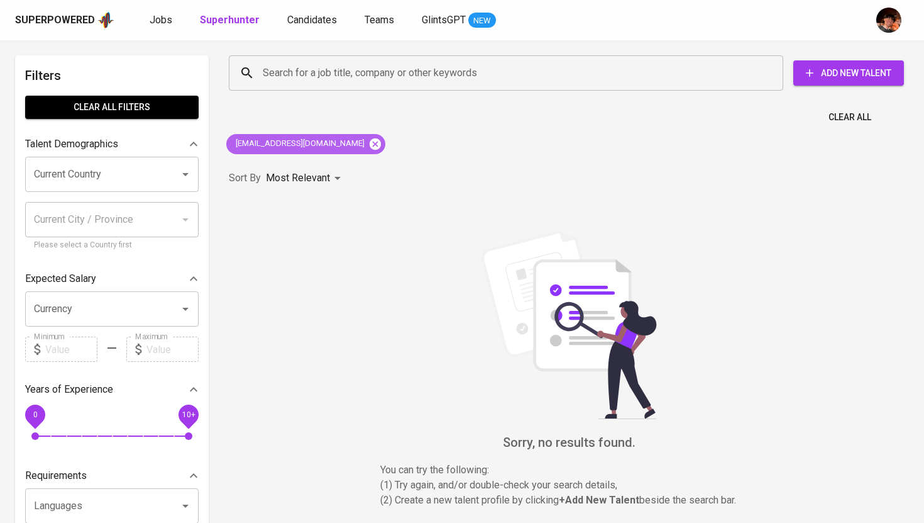
click at [370, 145] on icon at bounding box center [375, 143] width 11 height 11
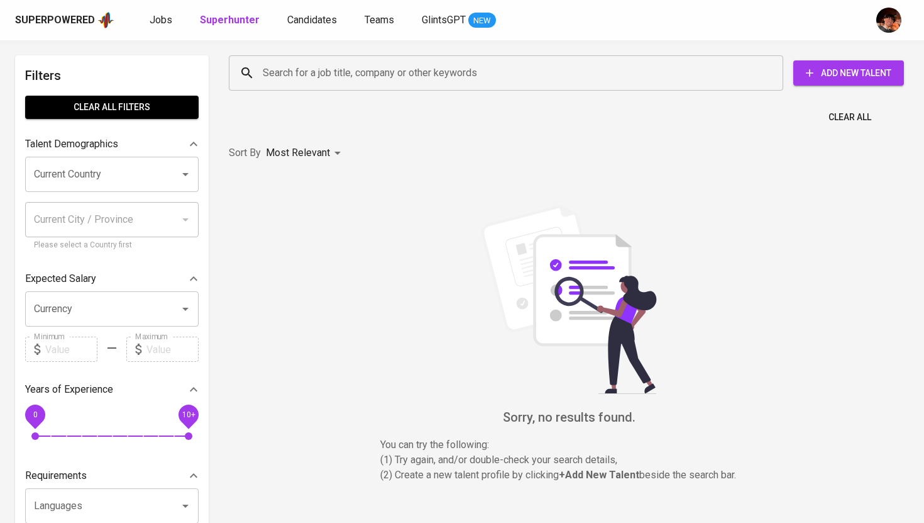
click at [319, 75] on input "Search for a job title, company or other keywords" at bounding box center [509, 73] width 499 height 24
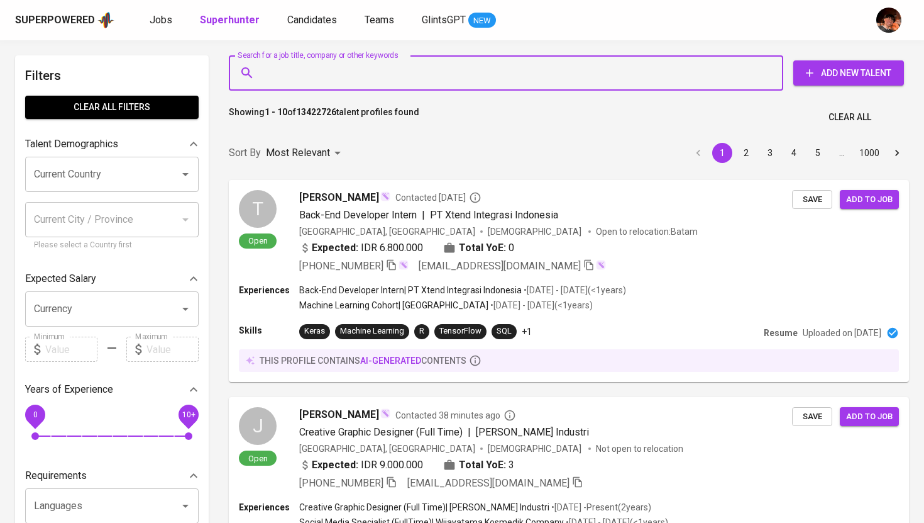
paste input "niniramos2013@gmail.com"
type input "niniramos2013@gmail.com"
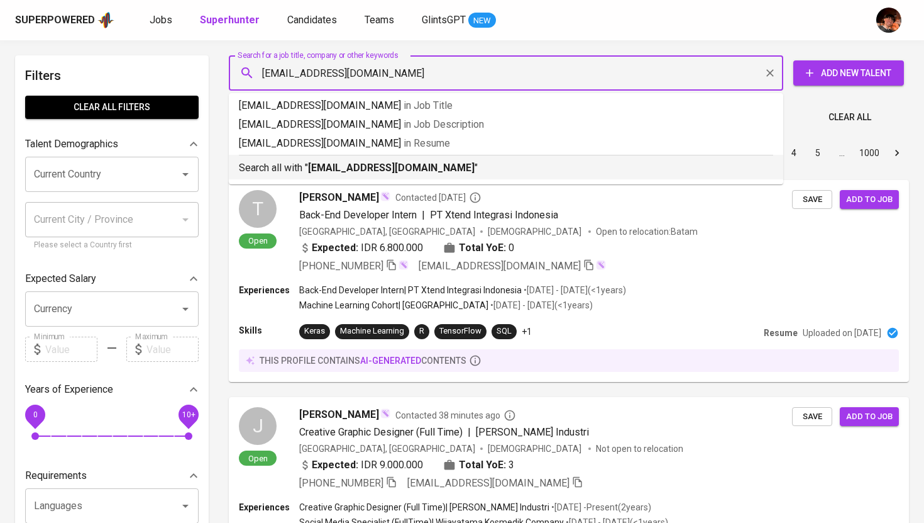
click at [334, 170] on b "niniramos2013@gmail.com" at bounding box center [391, 168] width 167 height 12
click at [334, 165] on div "Most Relevant" at bounding box center [305, 152] width 79 height 23
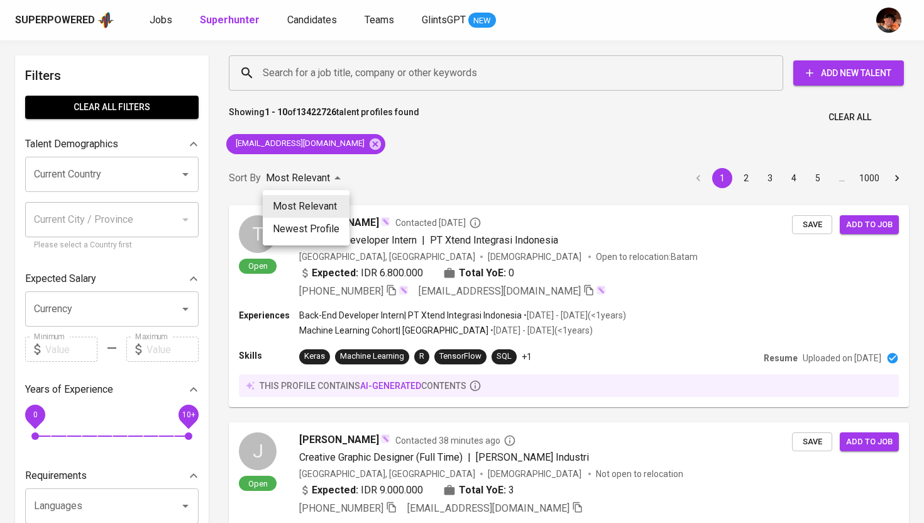
click at [334, 170] on div at bounding box center [462, 261] width 924 height 523
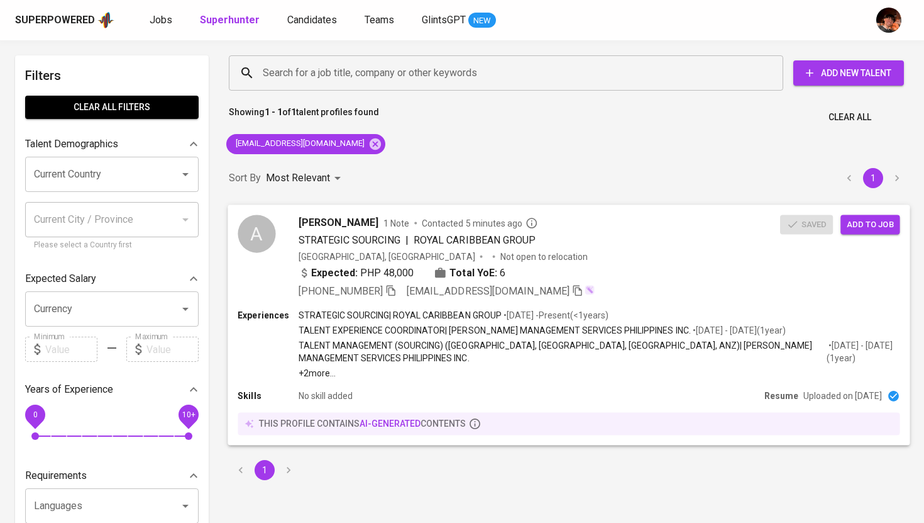
scroll to position [1, 0]
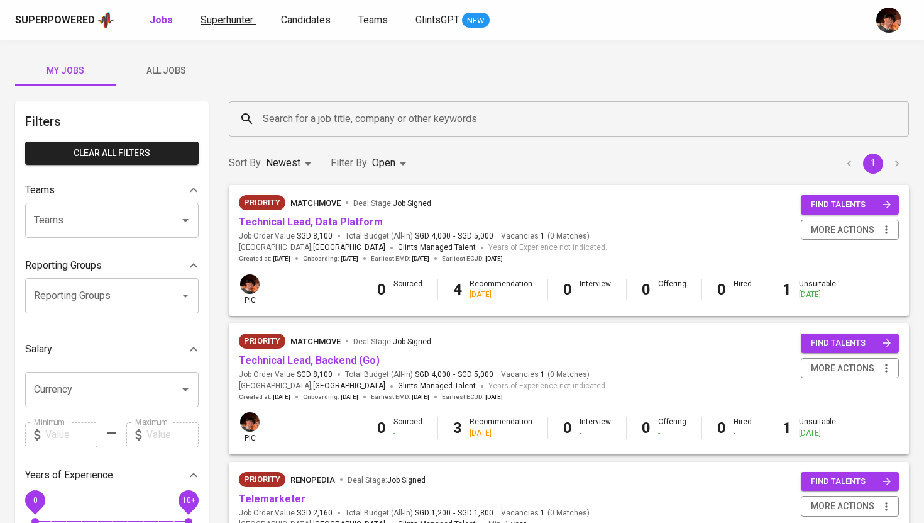
click at [224, 26] on link "Superhunter" at bounding box center [228, 21] width 55 height 16
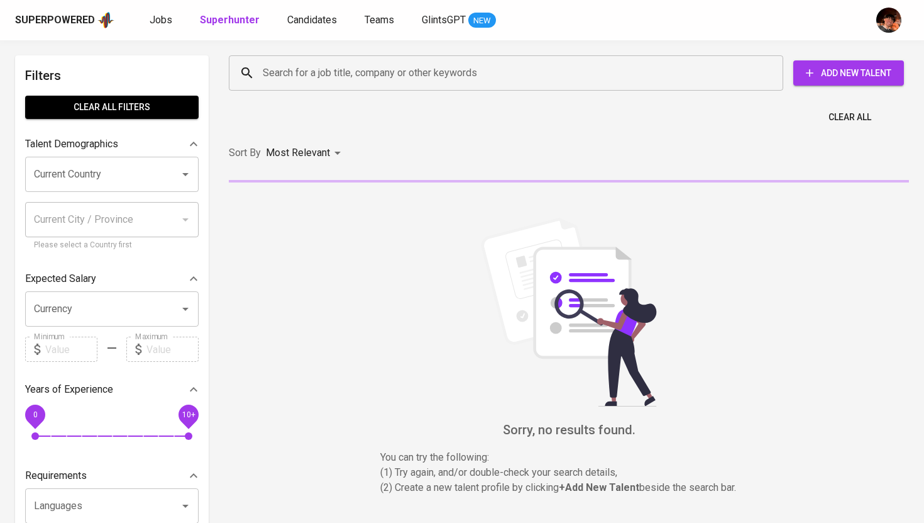
click at [346, 75] on input "Search for a job title, company or other keywords" at bounding box center [509, 73] width 499 height 24
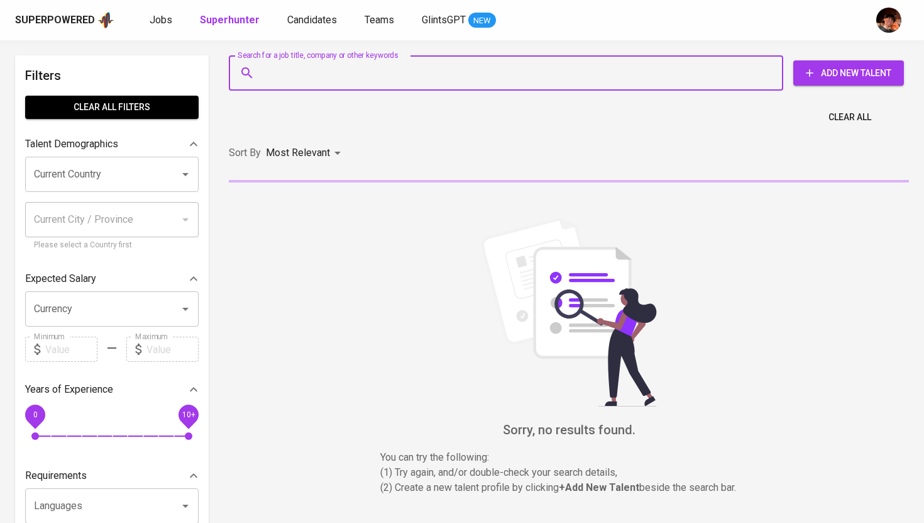
paste input "[EMAIL_ADDRESS][DOMAIN_NAME]"
type input "[EMAIL_ADDRESS][DOMAIN_NAME]"
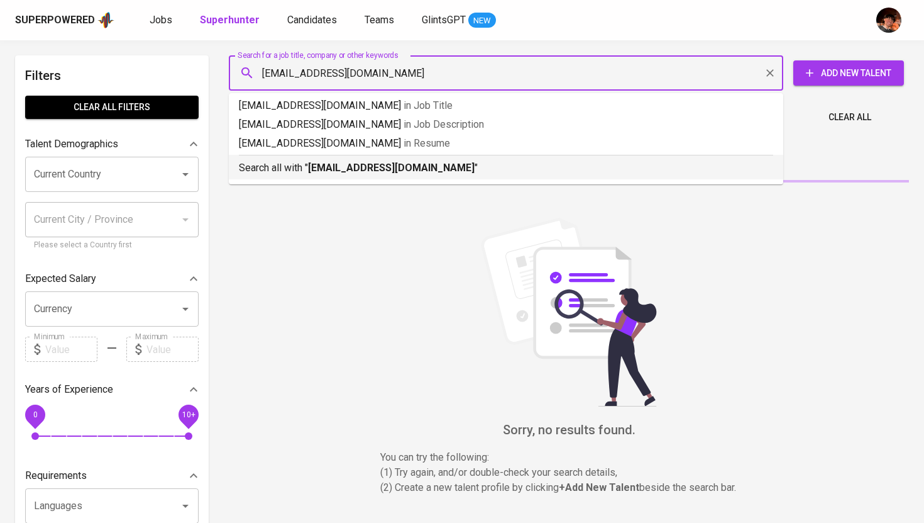
click at [351, 171] on b "[EMAIL_ADDRESS][DOMAIN_NAME]" at bounding box center [391, 168] width 167 height 12
